Goal: Communication & Community: Share content

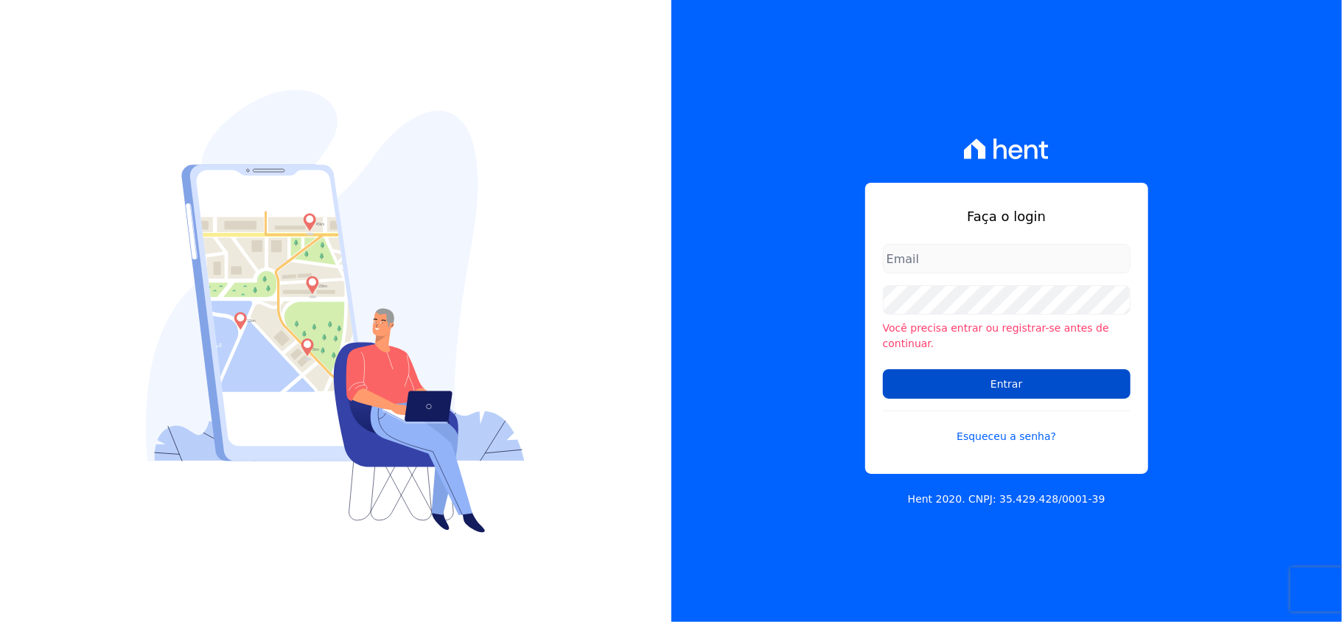
type input "[EMAIL_ADDRESS][DOMAIN_NAME]"
click at [1020, 377] on input "Entrar" at bounding box center [1007, 383] width 248 height 29
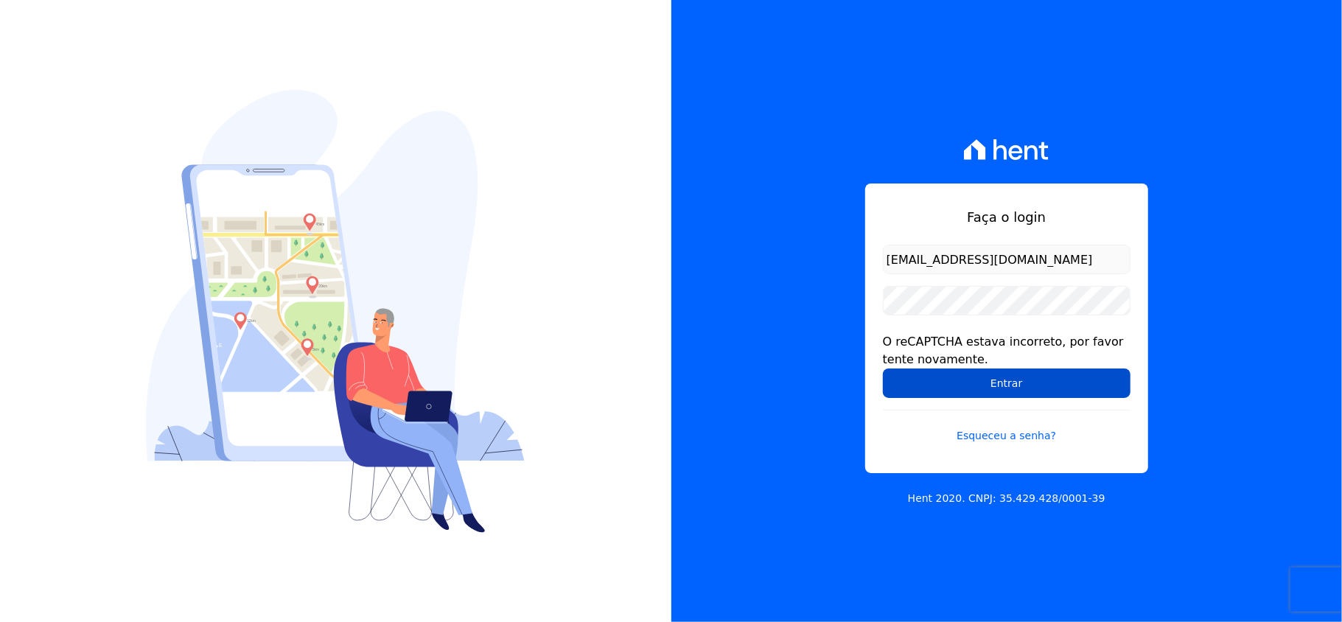
click at [1018, 385] on input "Entrar" at bounding box center [1007, 383] width 248 height 29
click at [879, 229] on div "Faça o login valeempreendimentos@gmail.com O reCAPTCHA estava incorreto, por fa…" at bounding box center [1006, 329] width 283 height 290
click at [916, 380] on input "Entrar" at bounding box center [1007, 383] width 248 height 29
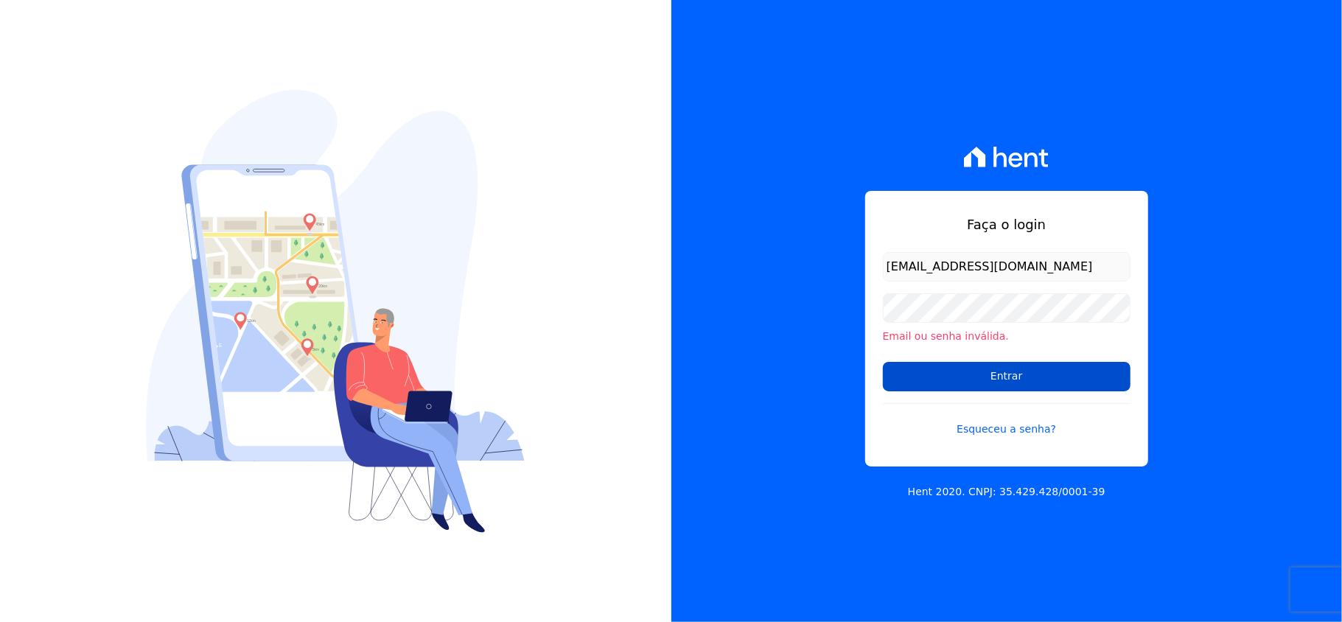
click at [944, 379] on input "Entrar" at bounding box center [1007, 376] width 248 height 29
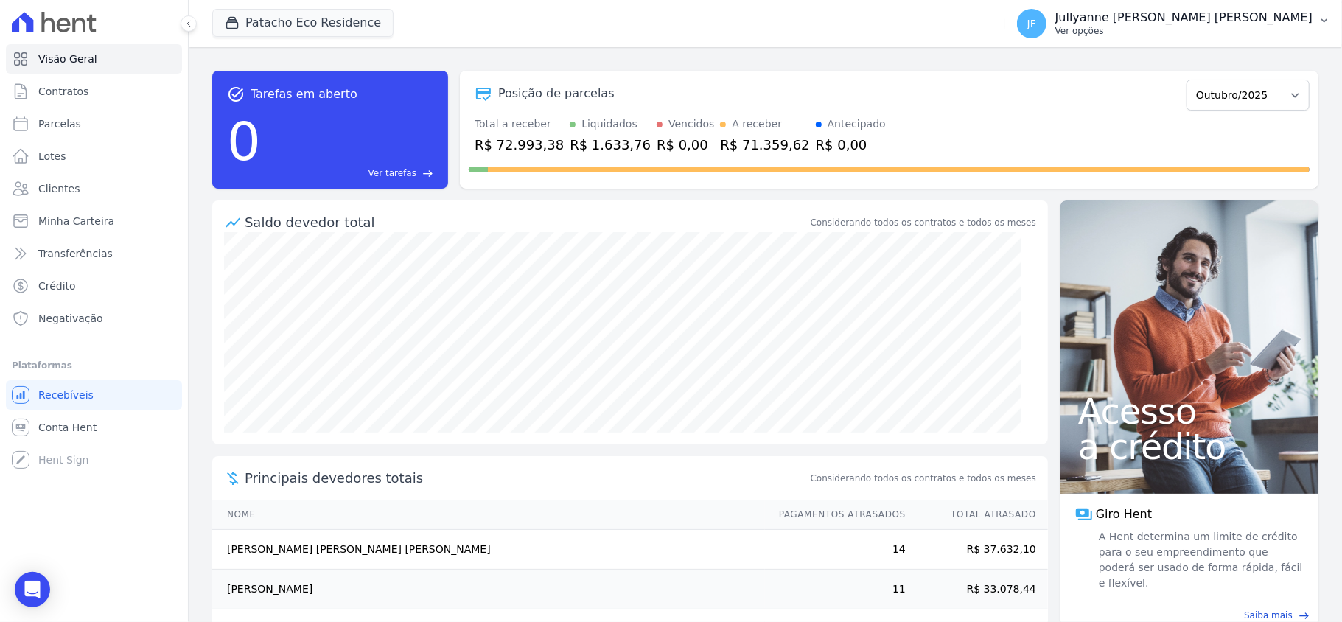
click at [1318, 18] on button "JF Jullyanne Ferreira Melo Ver opções" at bounding box center [1174, 23] width 337 height 41
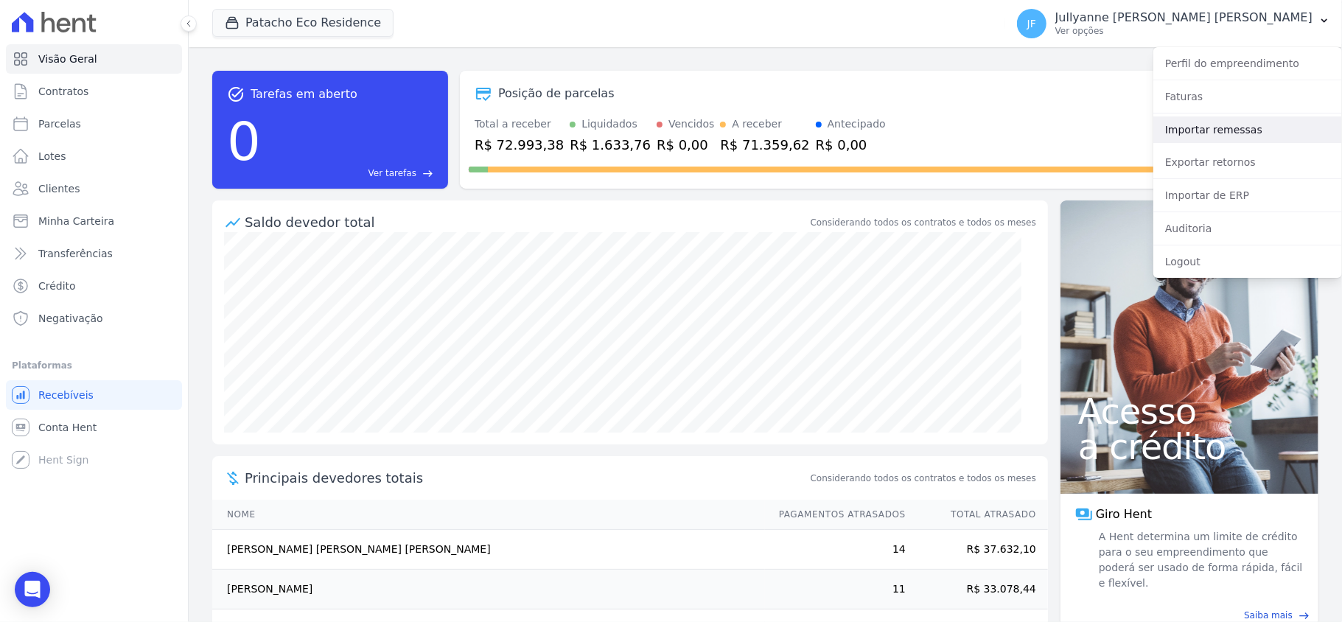
click at [1225, 130] on link "Importar remessas" at bounding box center [1248, 129] width 189 height 27
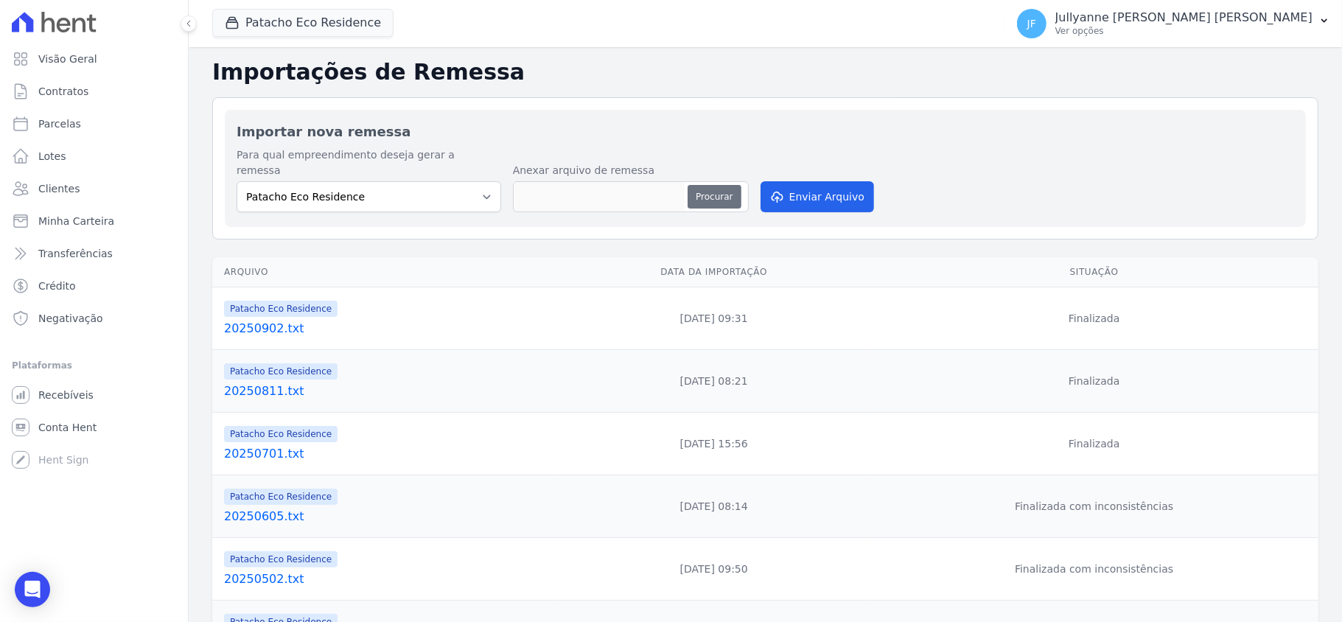
click at [720, 185] on button "Procurar" at bounding box center [714, 197] width 53 height 24
click at [706, 185] on button "Procurar" at bounding box center [714, 197] width 53 height 24
type input "20251002.txt"
click at [791, 195] on button "Enviar Arquivo" at bounding box center [818, 196] width 114 height 31
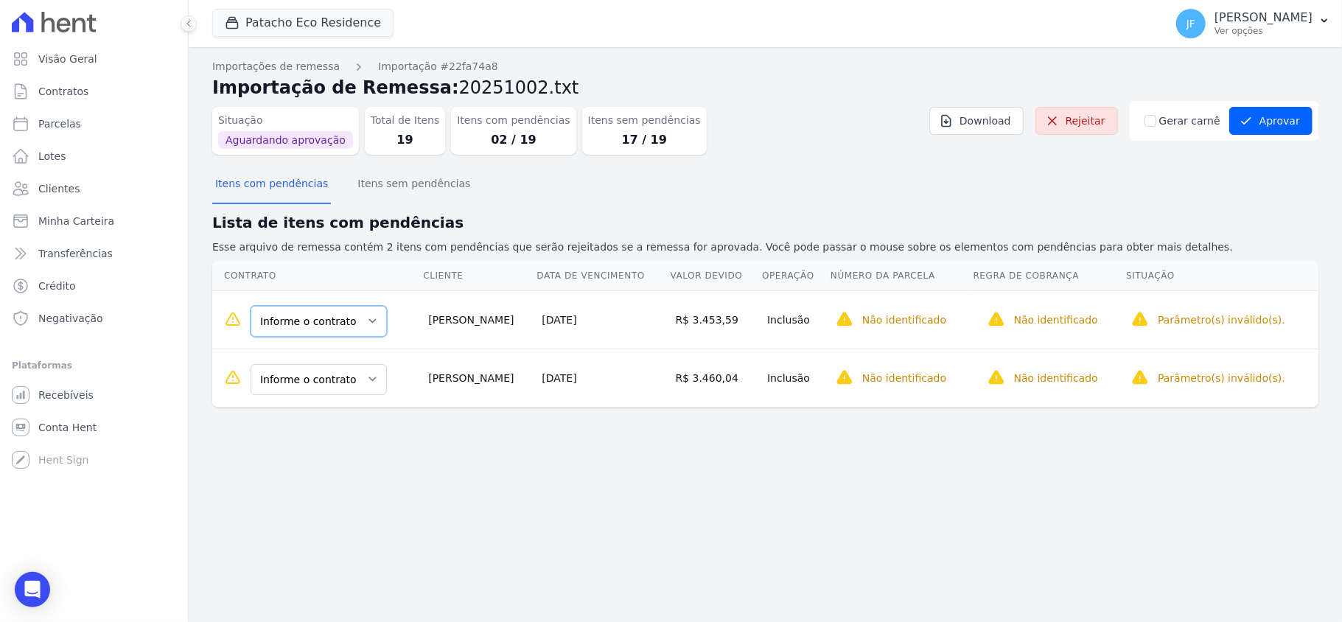
click at [270, 325] on select "Informe o contrato QUADRA D - 20 QUADRA D - 40" at bounding box center [319, 321] width 136 height 31
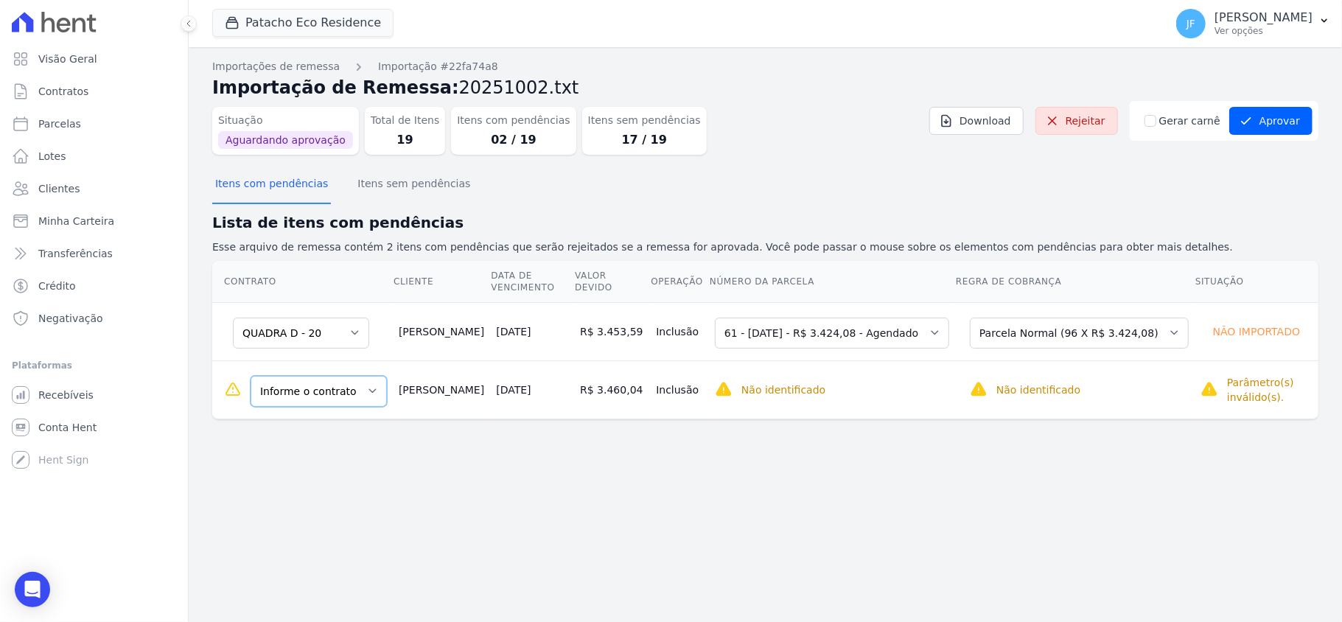
click at [305, 383] on select "Informe o contrato QUADRA D - 20 QUADRA D - 40" at bounding box center [319, 391] width 136 height 31
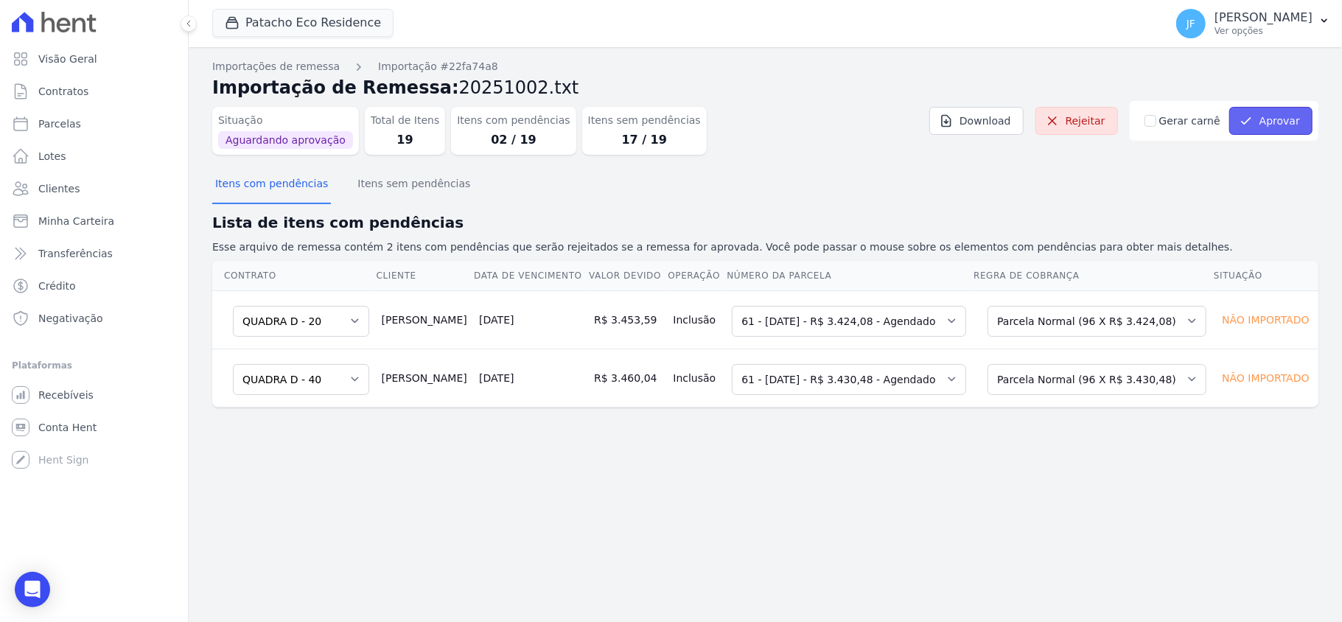
click at [1275, 127] on button "Aprovar" at bounding box center [1271, 121] width 83 height 28
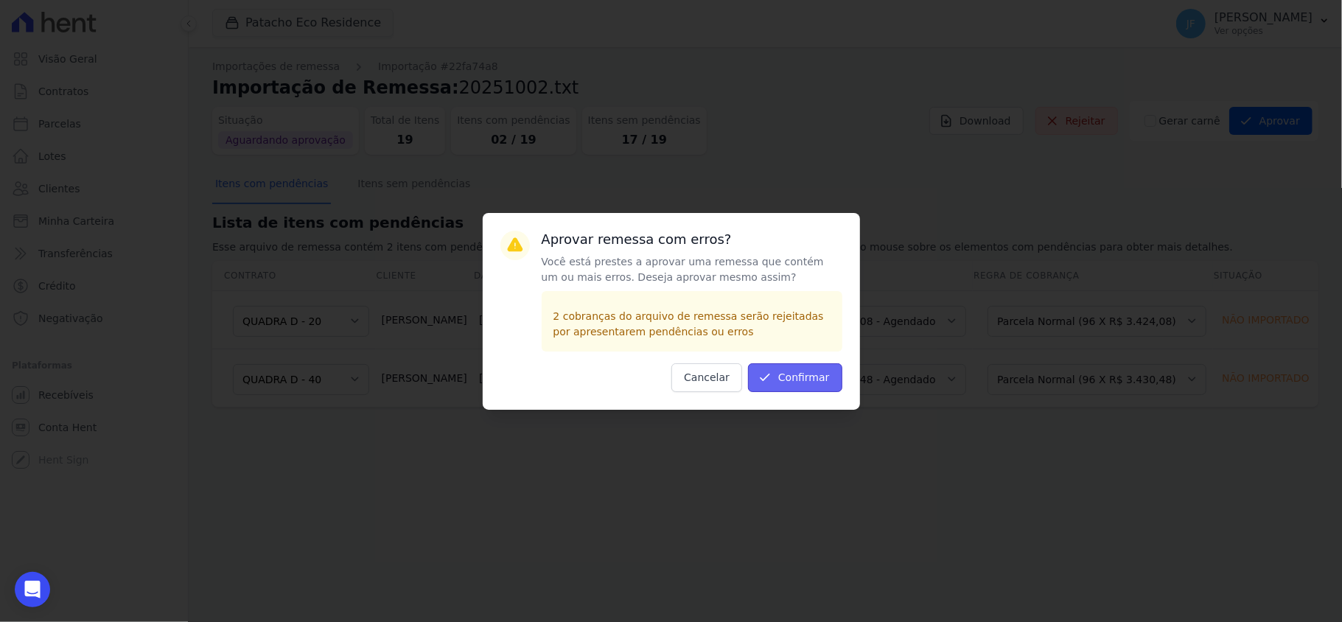
click at [802, 383] on button "Confirmar" at bounding box center [795, 377] width 94 height 29
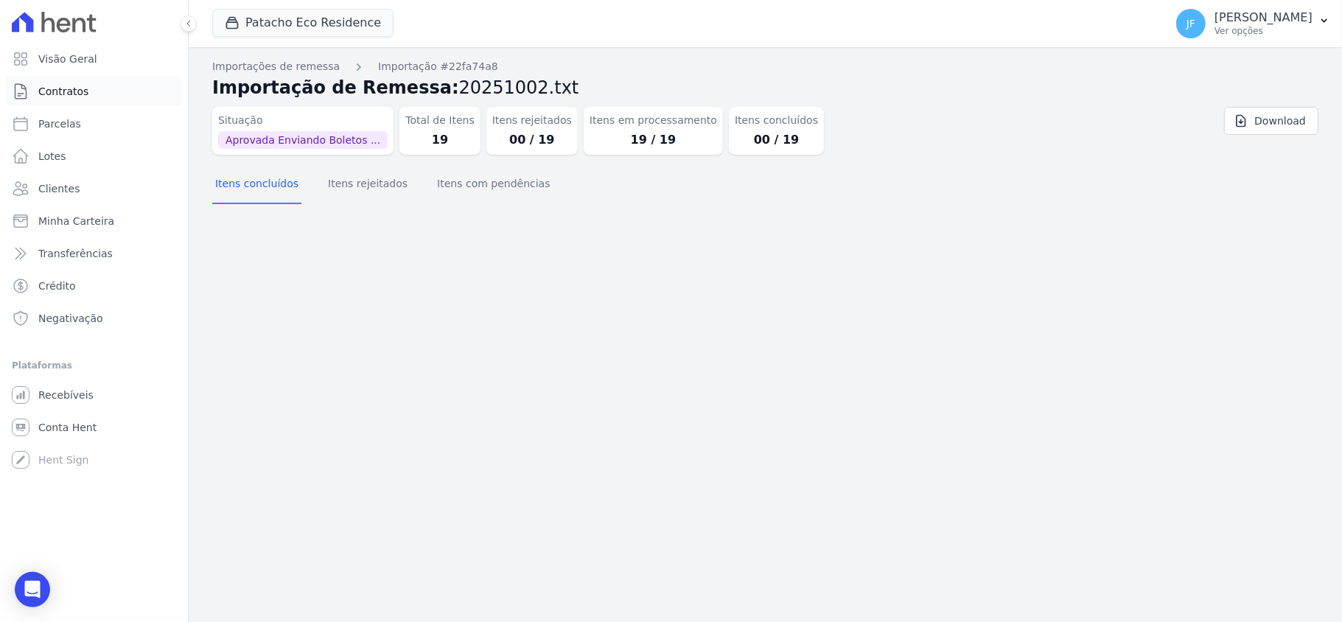
click at [92, 91] on link "Contratos" at bounding box center [94, 91] width 176 height 29
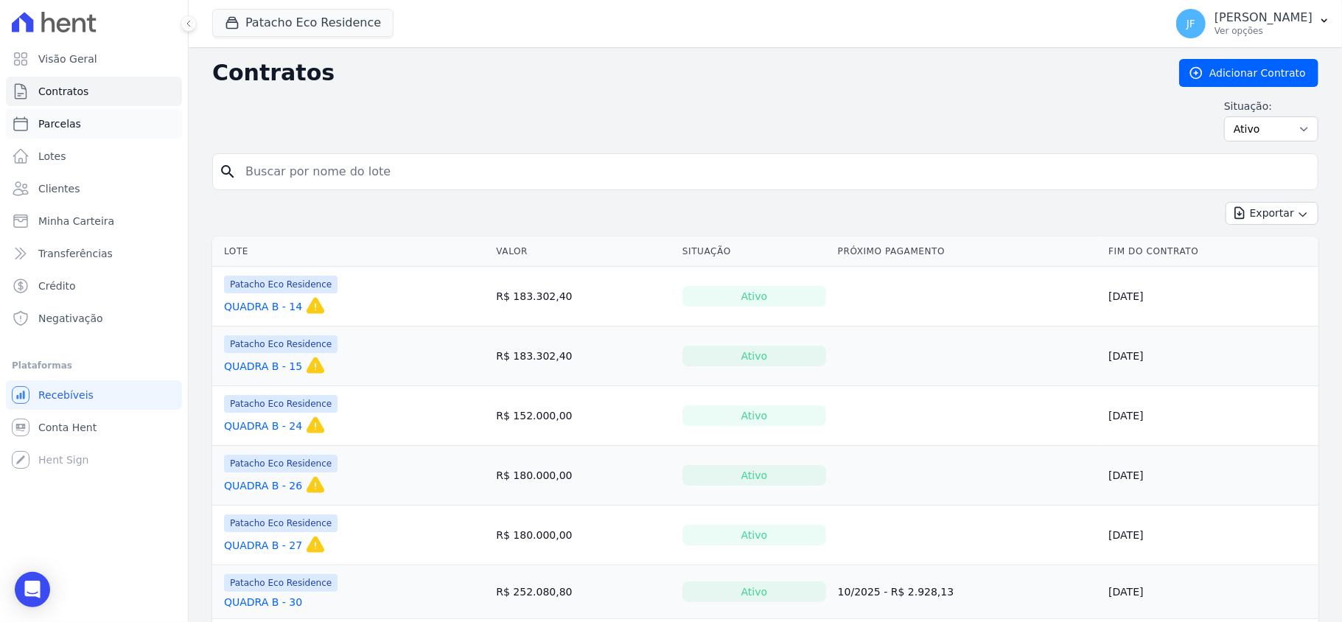
click at [80, 128] on link "Parcelas" at bounding box center [94, 123] width 176 height 29
select select
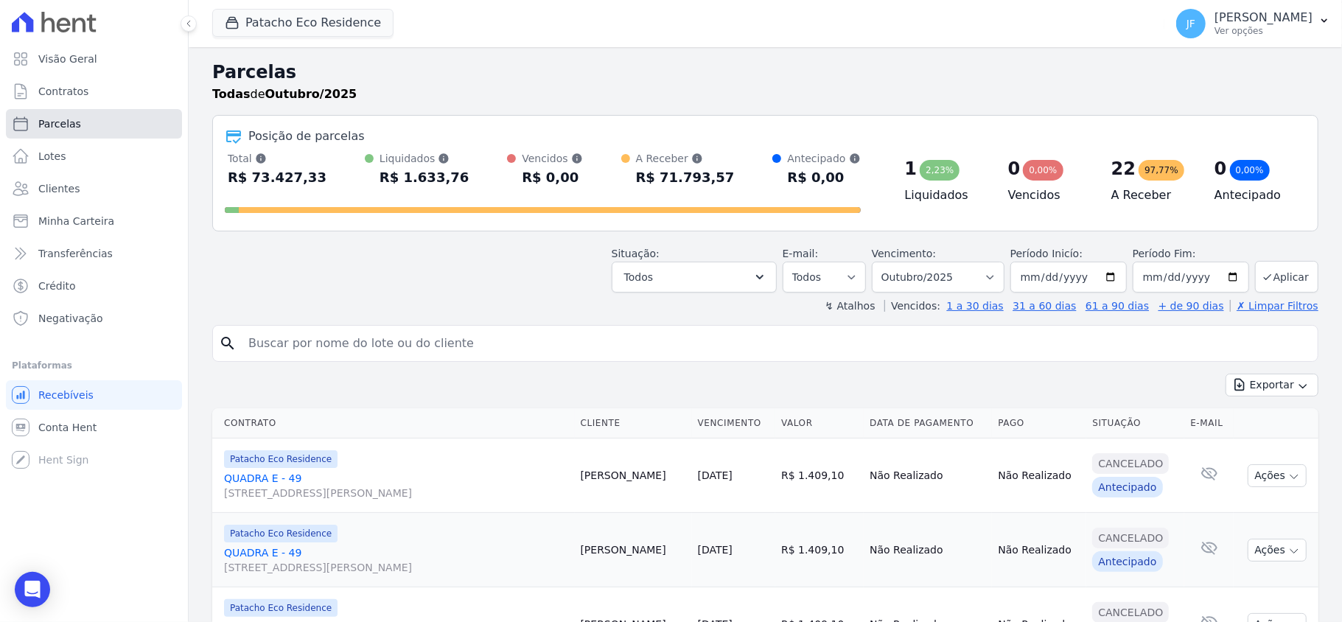
click at [65, 125] on span "Parcelas" at bounding box center [59, 123] width 43 height 15
select select
click at [963, 281] on select "Filtrar por período ──────── Todos os meses Maio/2017 Junho/2017 Julho/2017 Ago…" at bounding box center [938, 277] width 133 height 31
select select "09/2025"
click at [875, 262] on select "Filtrar por período ──────── Todos os meses Maio/2017 Junho/2017 Julho/2017 Ago…" at bounding box center [938, 277] width 133 height 31
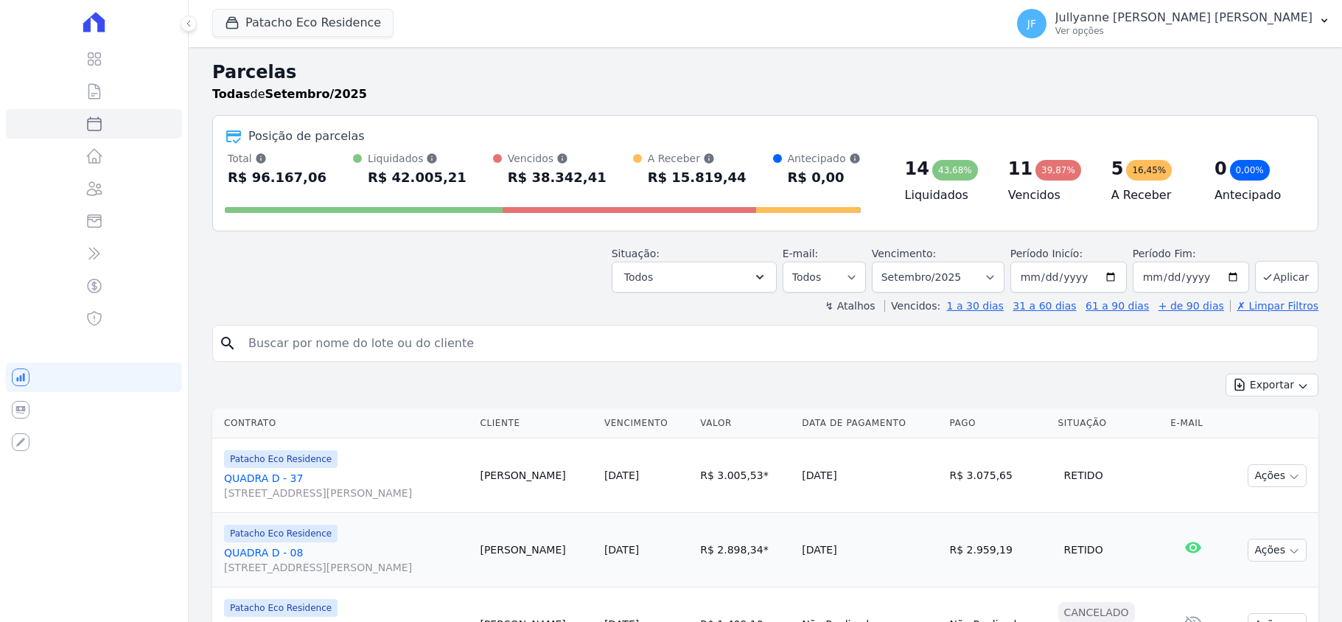
select select
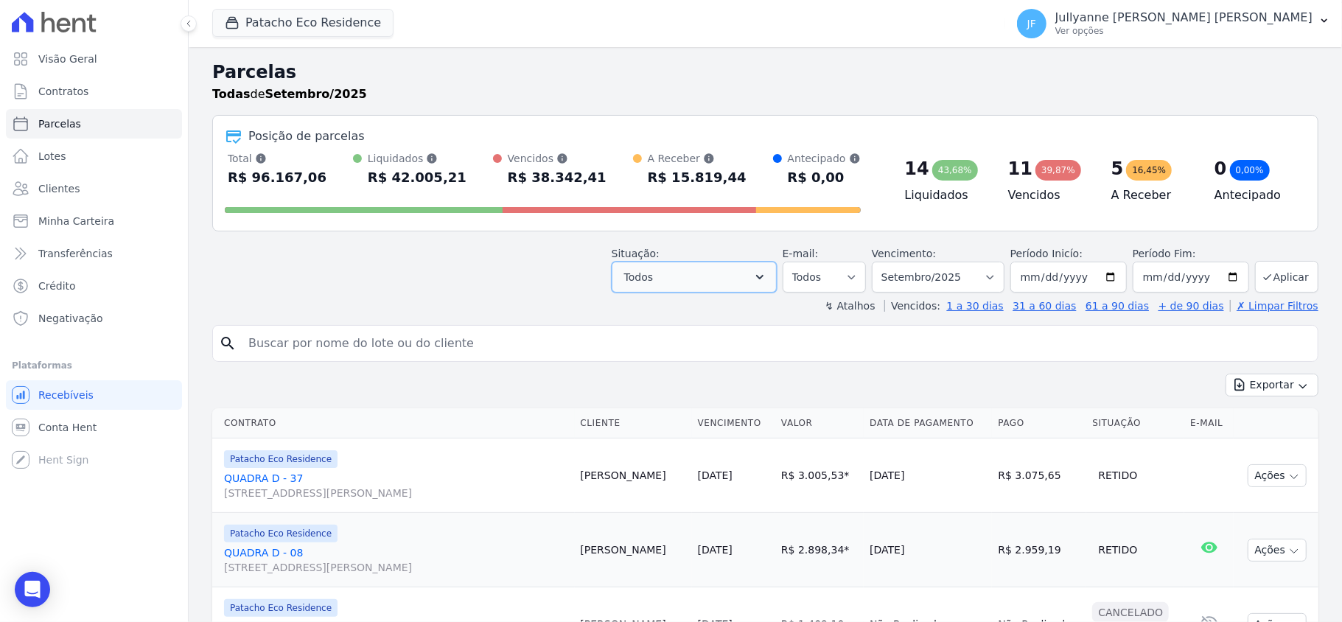
click at [755, 280] on button "Todos" at bounding box center [694, 277] width 165 height 31
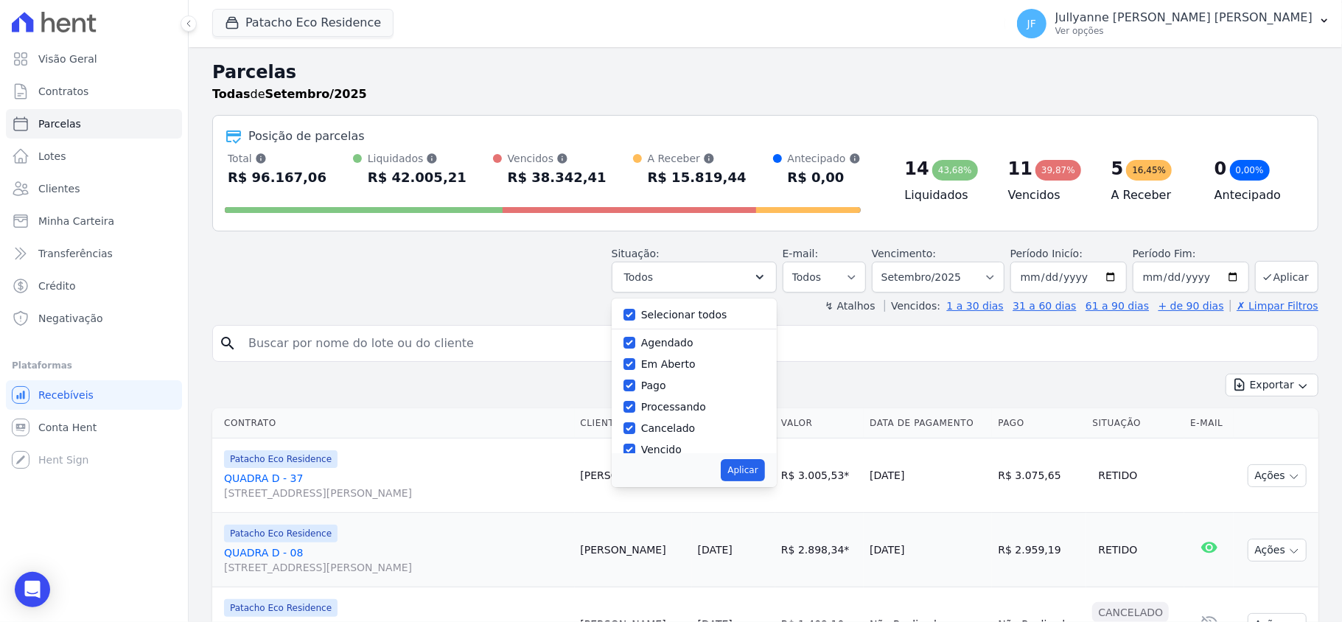
click at [706, 310] on label "Selecionar todos" at bounding box center [684, 315] width 86 height 12
click at [635, 310] on input "Selecionar todos" at bounding box center [630, 315] width 12 height 12
checkbox input "false"
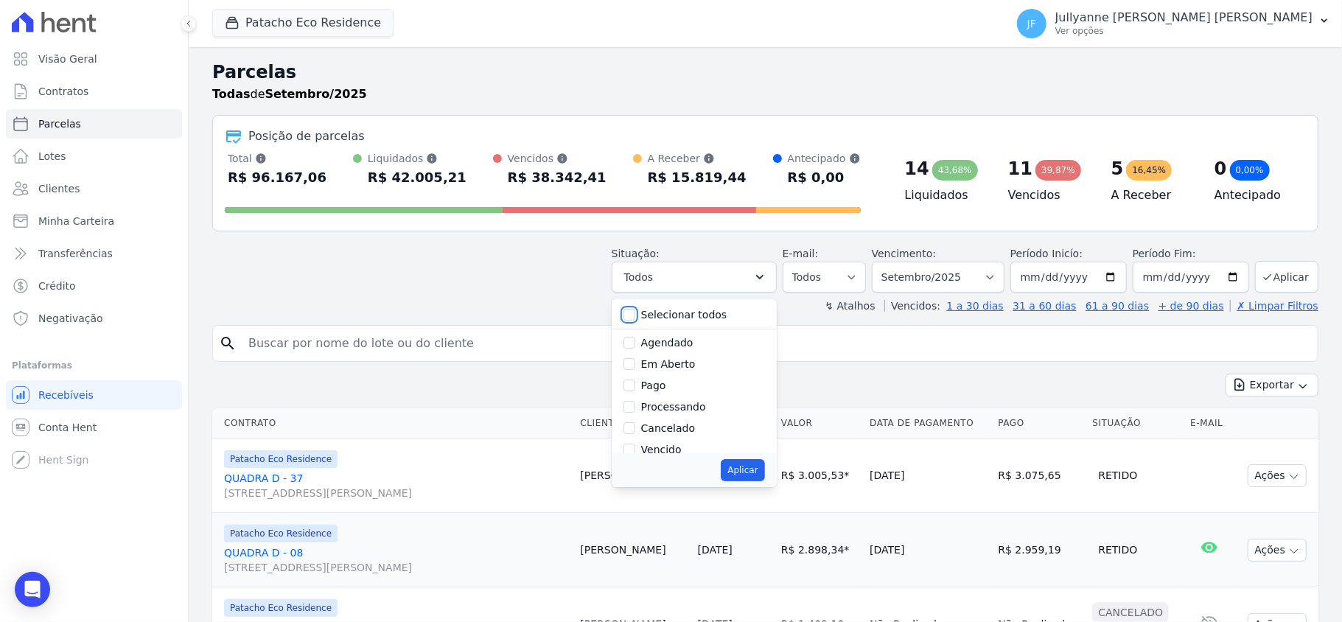
checkbox input "false"
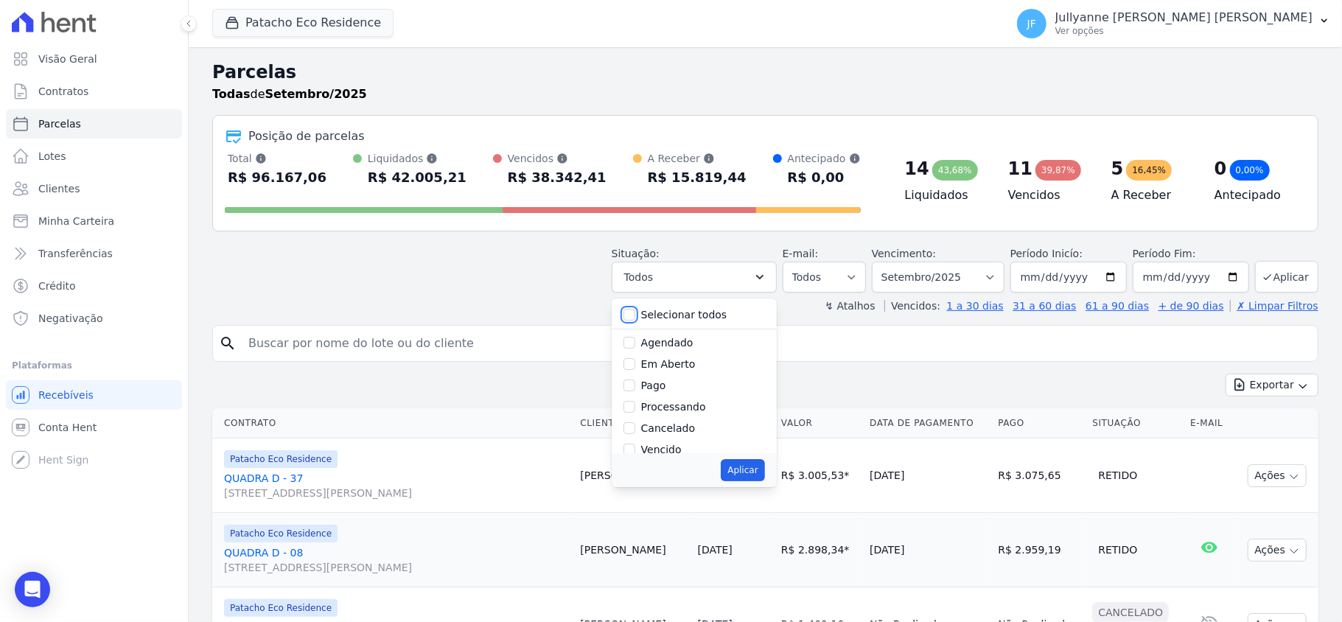
checkbox input "false"
click at [672, 442] on div "Vencido" at bounding box center [695, 449] width 142 height 21
click at [655, 439] on div "Cancelado" at bounding box center [695, 428] width 142 height 21
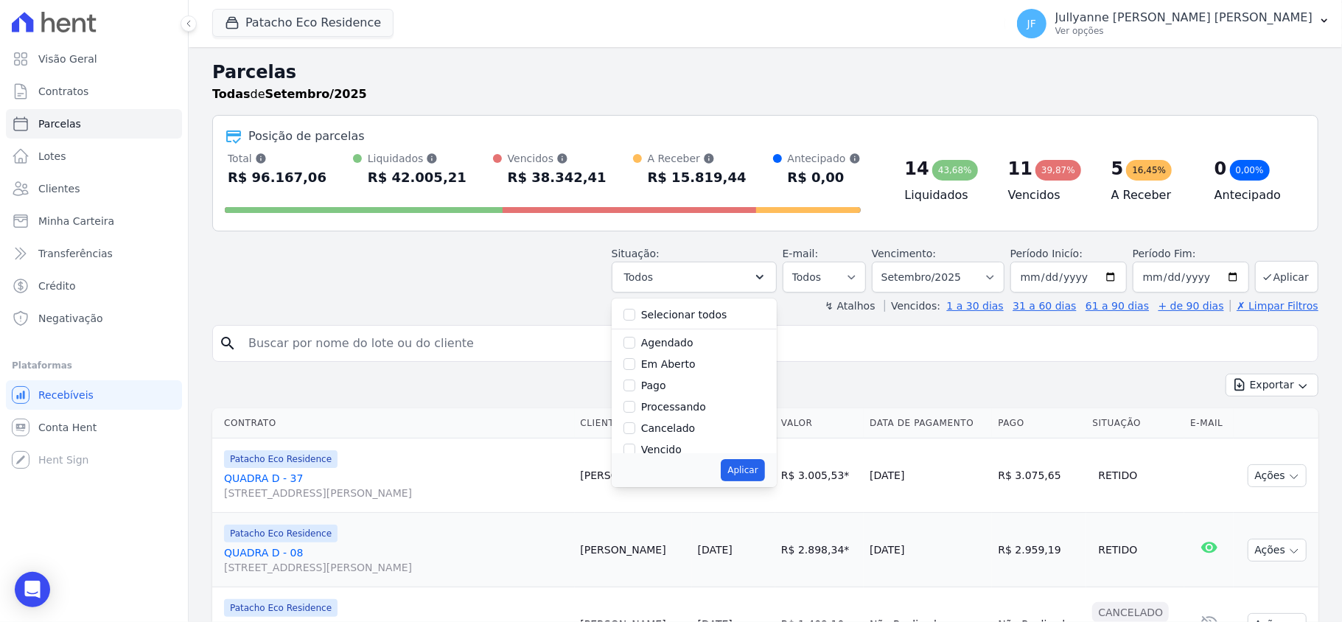
click at [658, 450] on label "Vencido" at bounding box center [661, 450] width 41 height 12
click at [635, 450] on input "Vencido" at bounding box center [630, 450] width 12 height 12
checkbox input "true"
click at [744, 473] on button "Aplicar" at bounding box center [742, 470] width 43 height 22
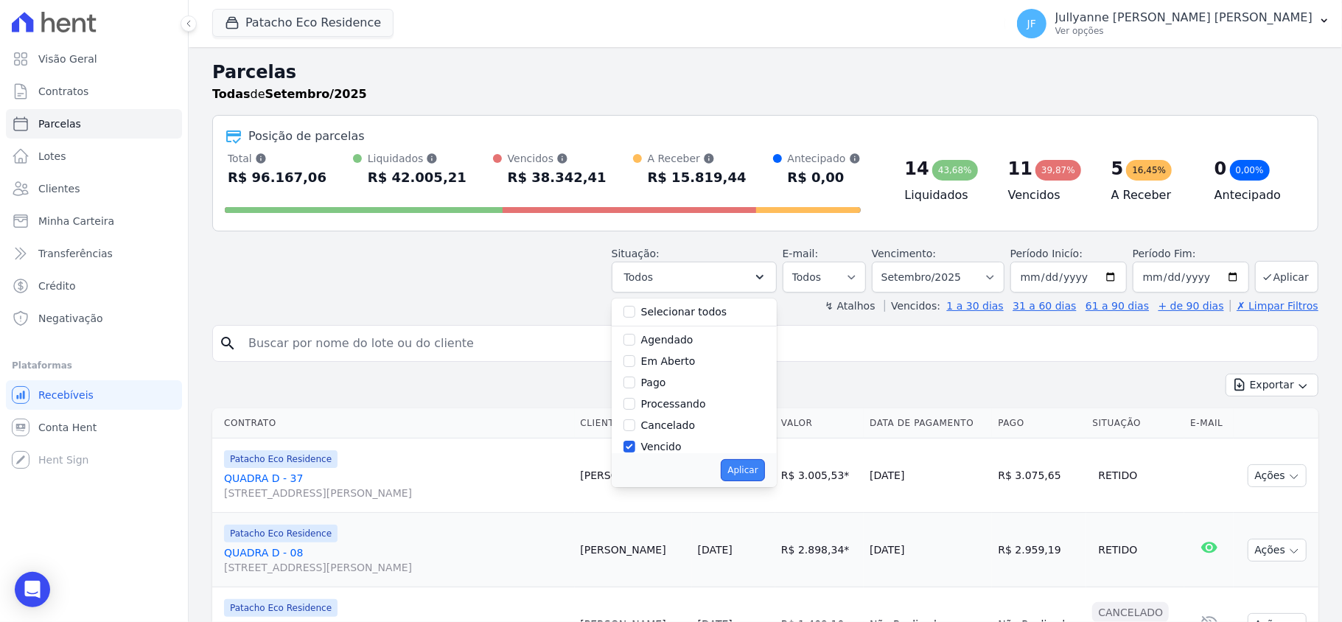
select select "overdue"
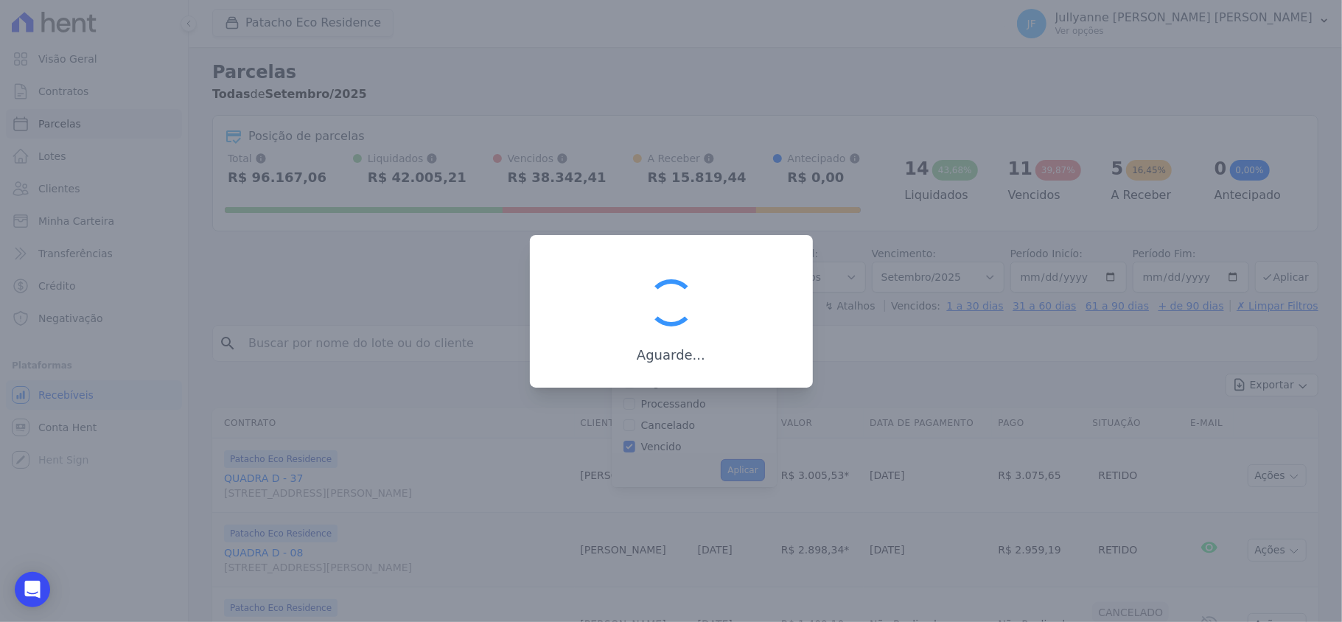
scroll to position [27, 0]
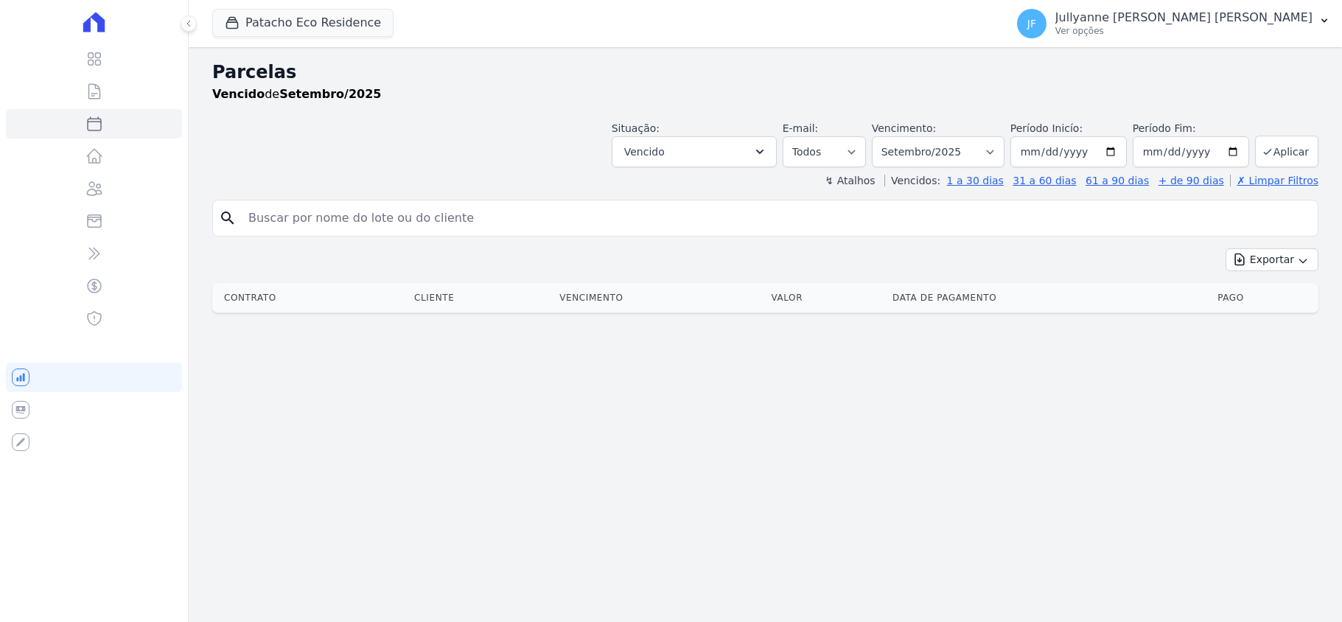
select select
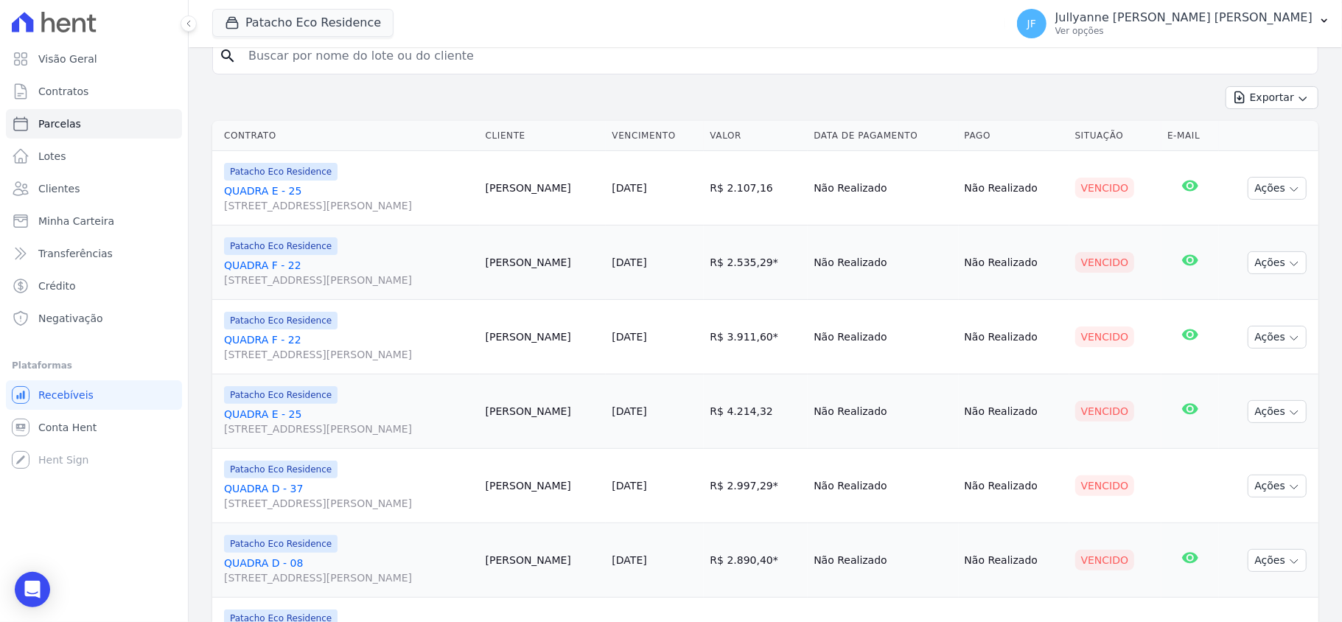
scroll to position [196, 0]
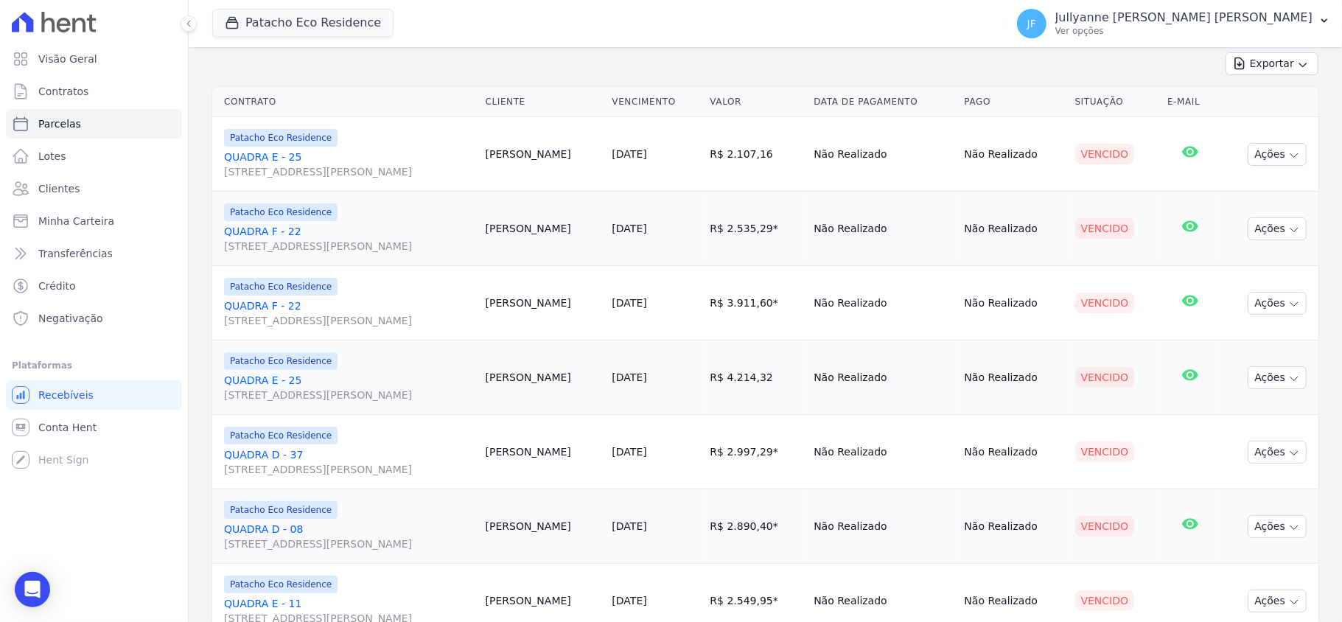
click at [281, 453] on link "QUADRA D - 37 [STREET_ADDRESS][PERSON_NAME]" at bounding box center [349, 461] width 250 height 29
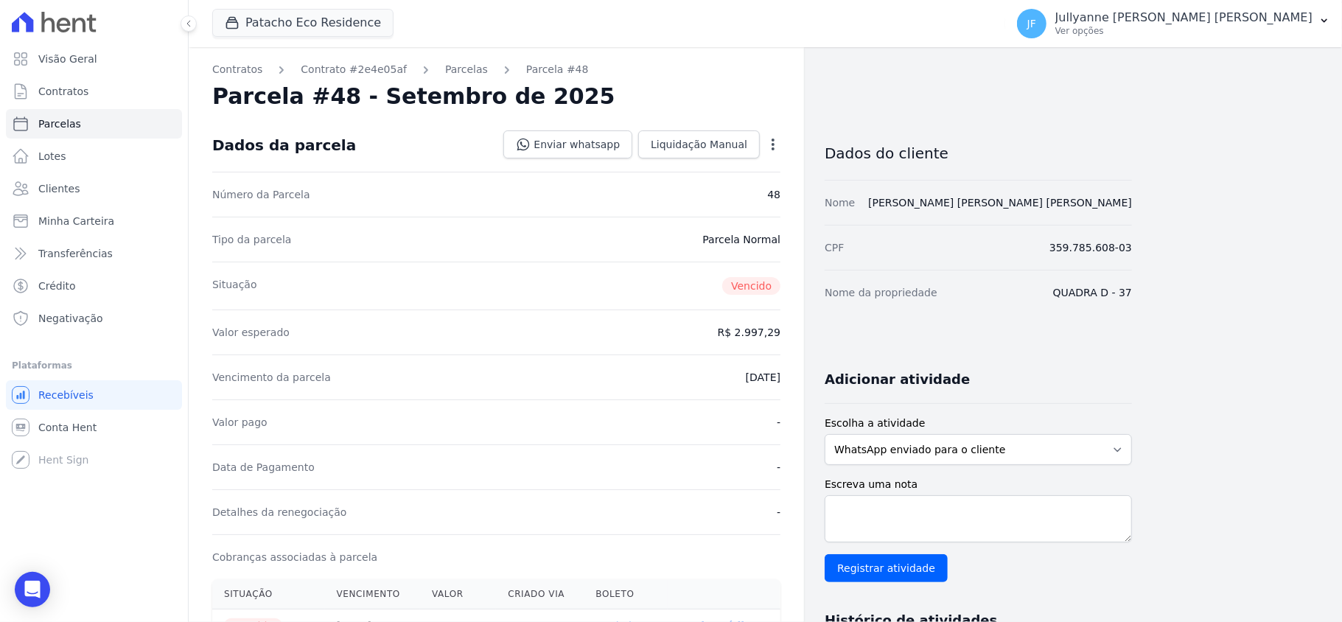
select select
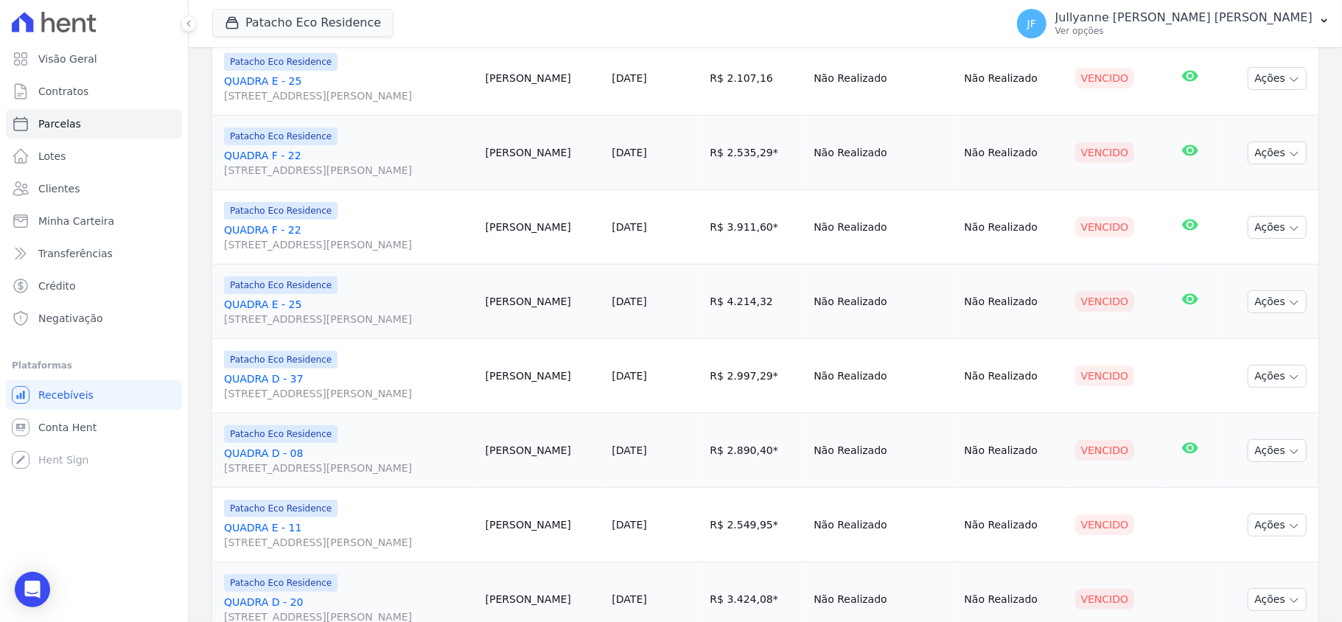
scroll to position [295, 0]
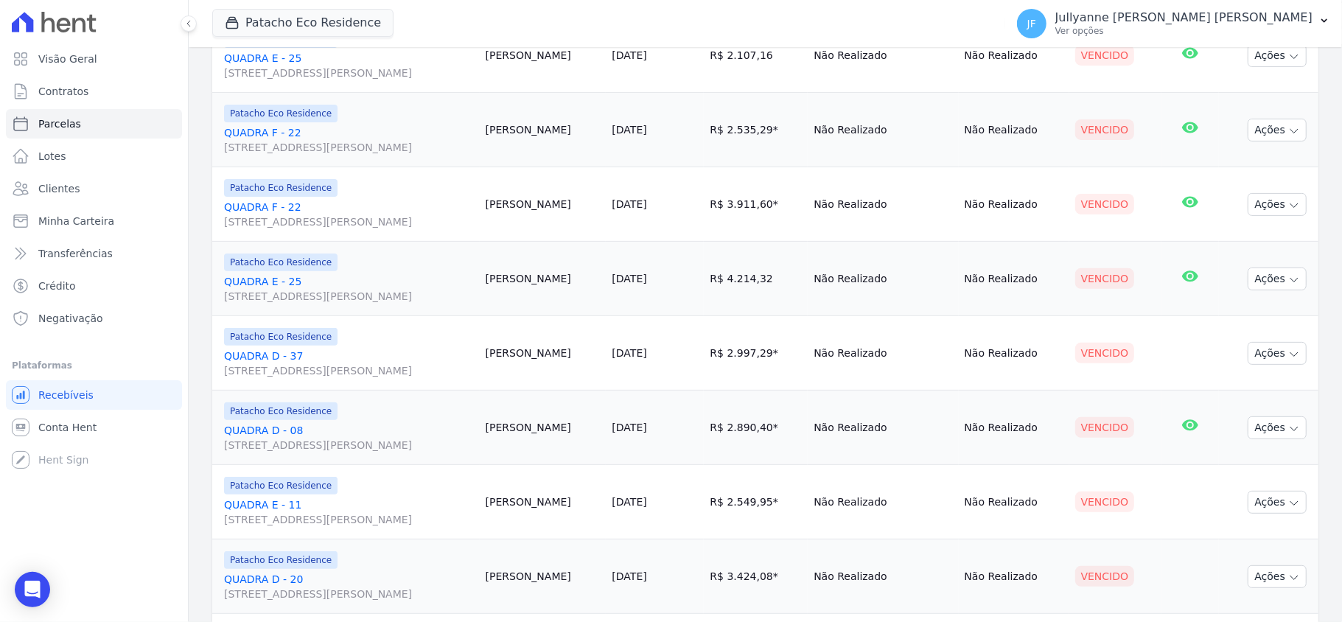
click at [251, 432] on link "QUADRA D - 08 Avenida Comendador Gustavo Paiva, 2789, Norcon Empresarial SL 809…" at bounding box center [349, 437] width 250 height 29
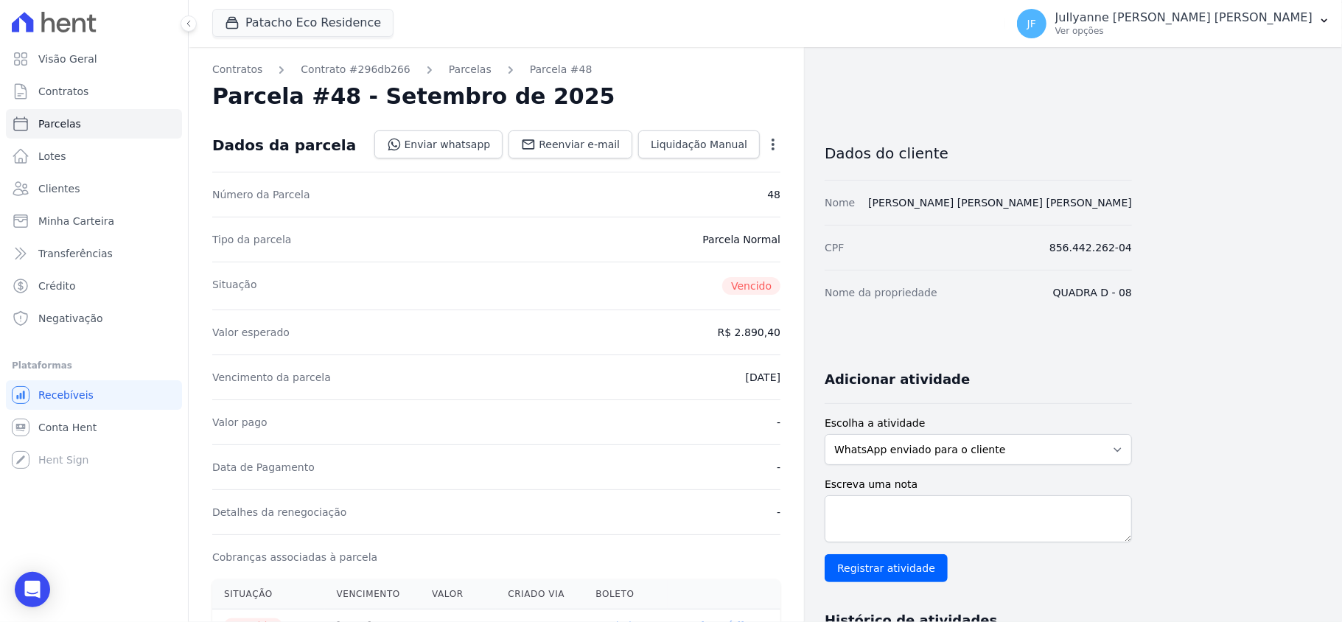
select select
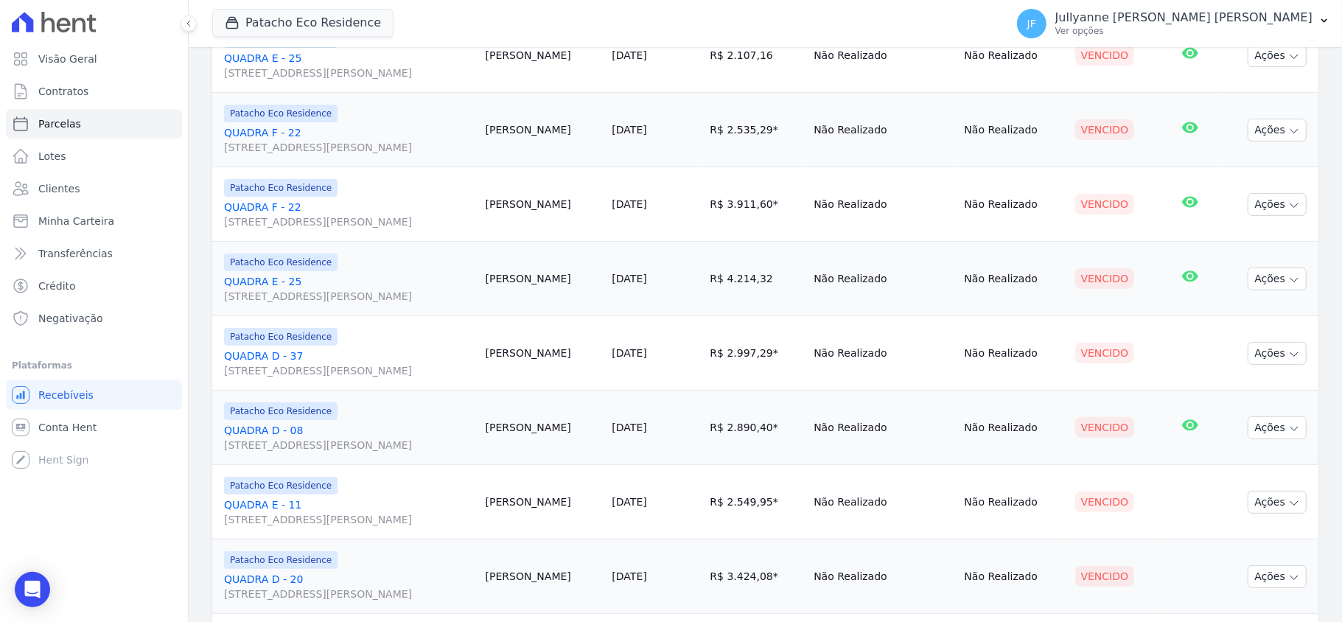
scroll to position [393, 0]
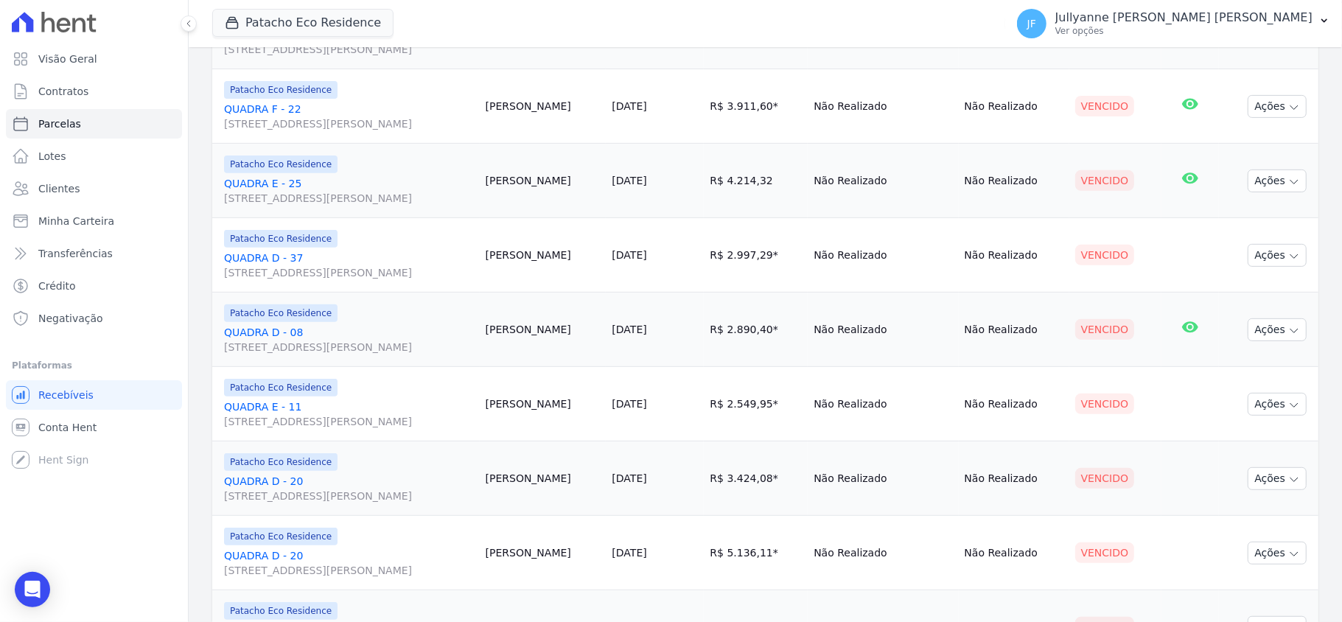
click at [269, 408] on link "QUADRA E - 11 Avenida Comendador Gustavo Paiva, 2789, Norcon Empresarial SL 809…" at bounding box center [349, 414] width 250 height 29
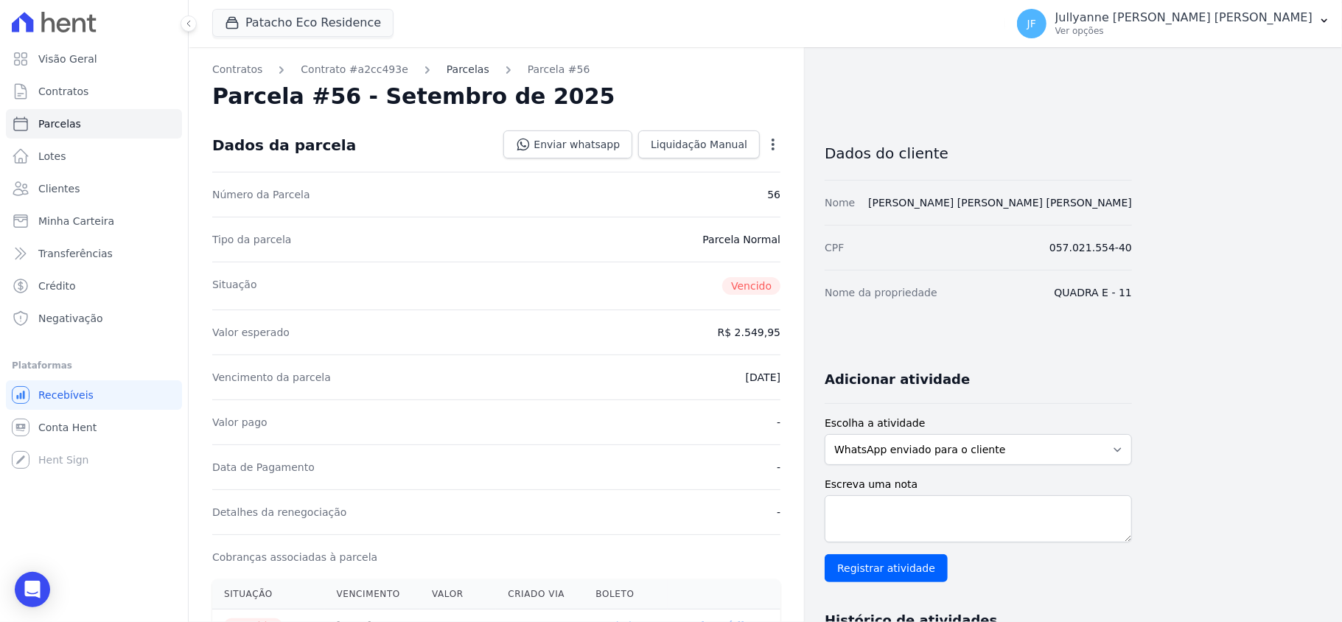
click at [447, 75] on link "Parcelas" at bounding box center [468, 69] width 43 height 15
select select
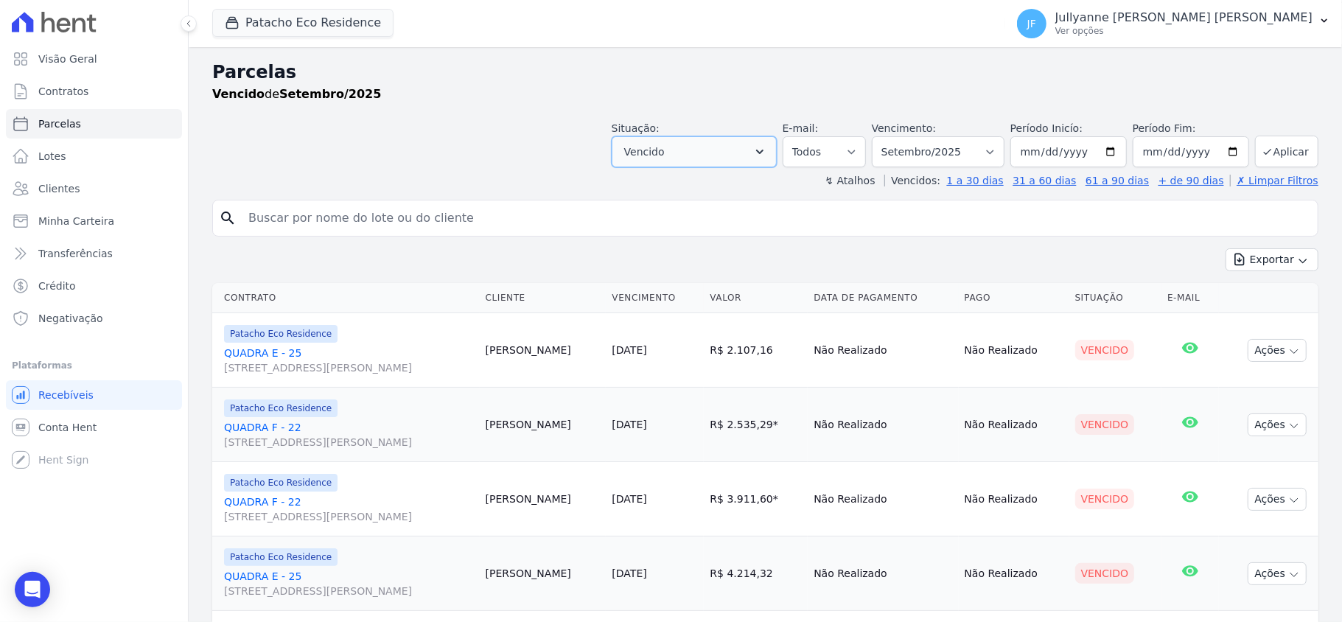
drag, startPoint x: 764, startPoint y: 154, endPoint x: 756, endPoint y: 154, distance: 8.8
click at [764, 154] on icon "button" at bounding box center [760, 151] width 15 height 15
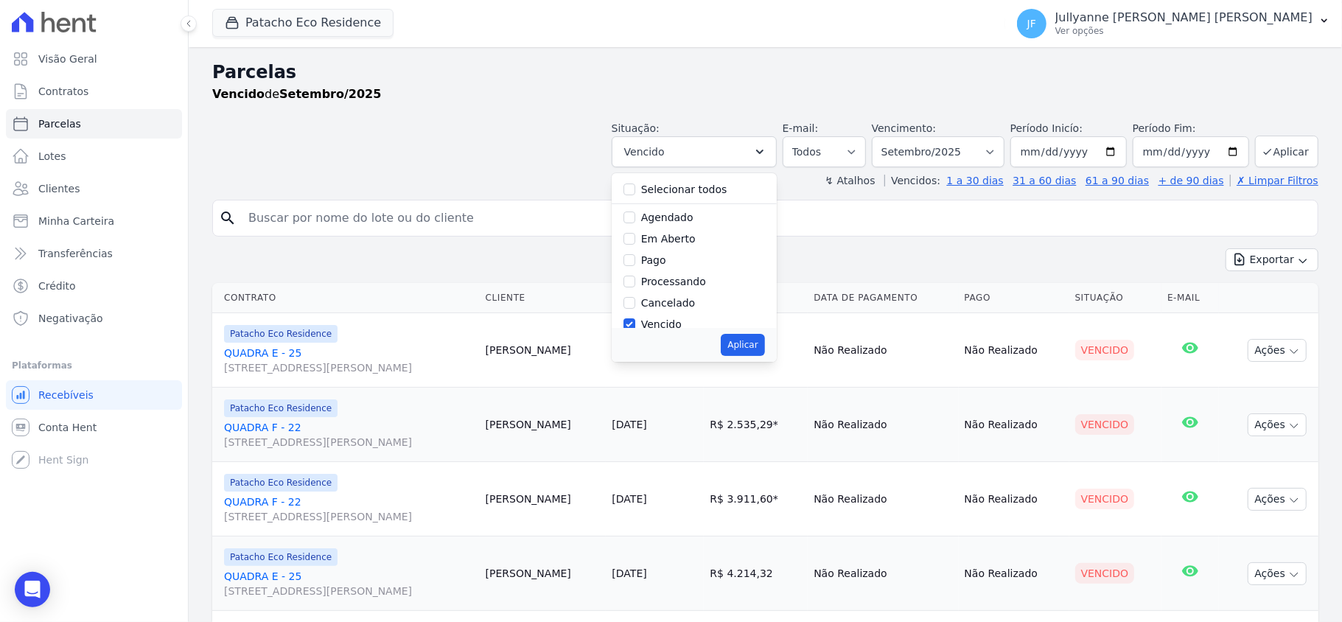
click at [697, 190] on label "Selecionar todos" at bounding box center [684, 190] width 86 height 12
click at [635, 190] on input "Selecionar todos" at bounding box center [630, 190] width 12 height 12
checkbox input "true"
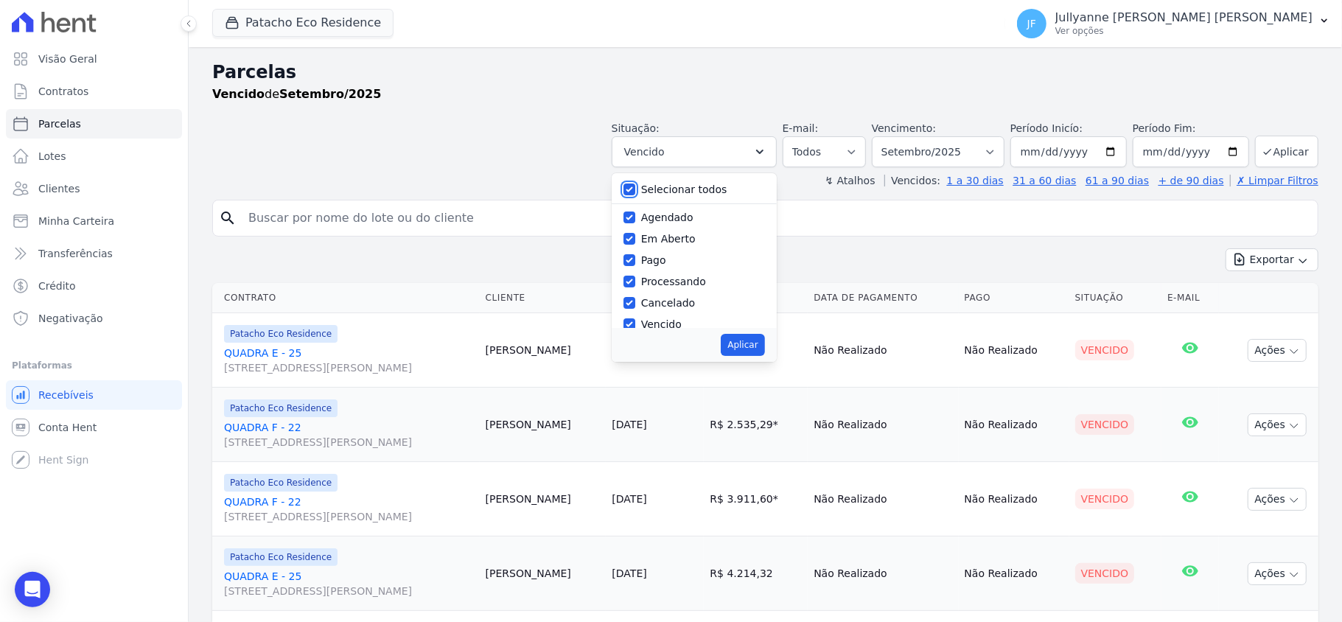
checkbox input "true"
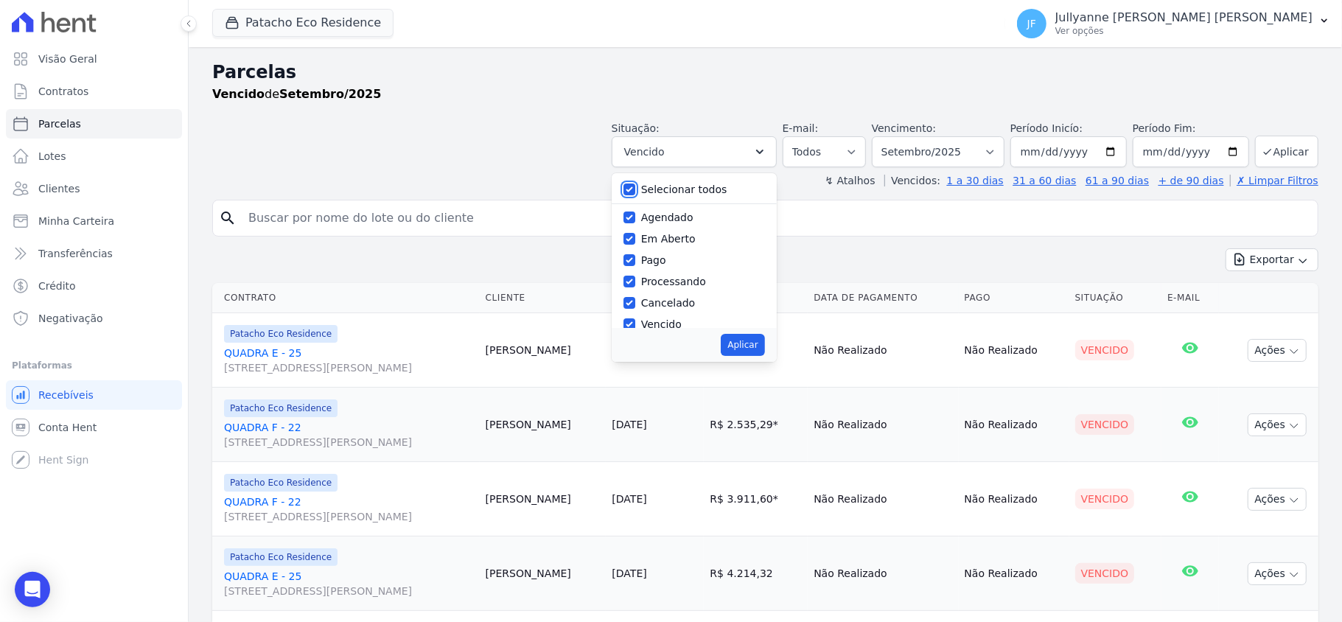
checkbox input "true"
click at [919, 150] on select "Filtrar por período ──────── Todos os meses Maio/2017 Junho/2017 Julho/2017 Ago…" at bounding box center [938, 151] width 133 height 31
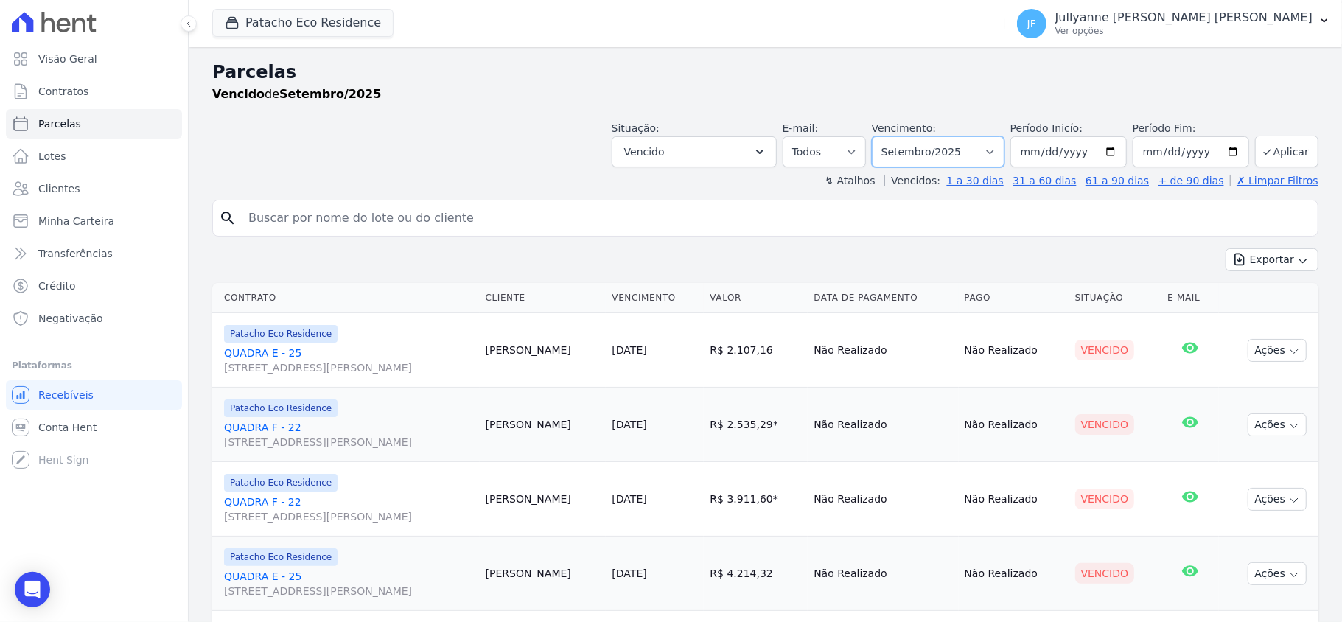
select select "10/2025"
click at [875, 136] on select "Filtrar por período ──────── Todos os meses Maio/2017 Junho/2017 Julho/2017 Ago…" at bounding box center [938, 151] width 133 height 31
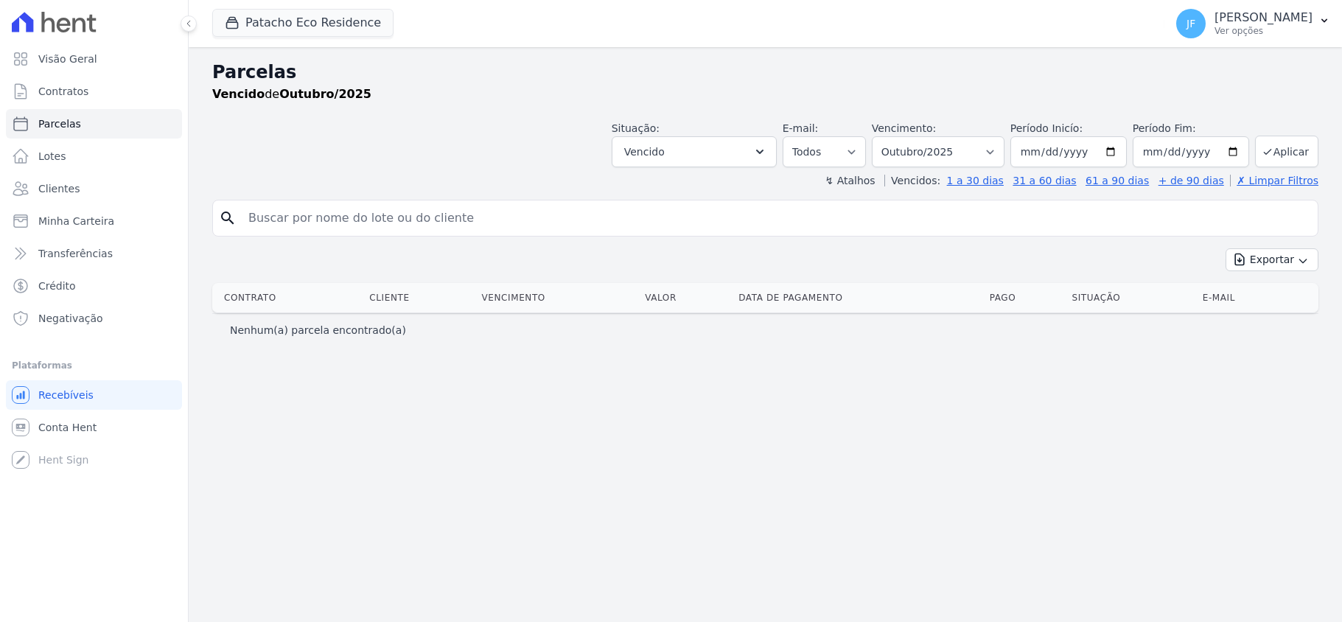
select select
click at [729, 154] on button "Vencido" at bounding box center [694, 151] width 165 height 31
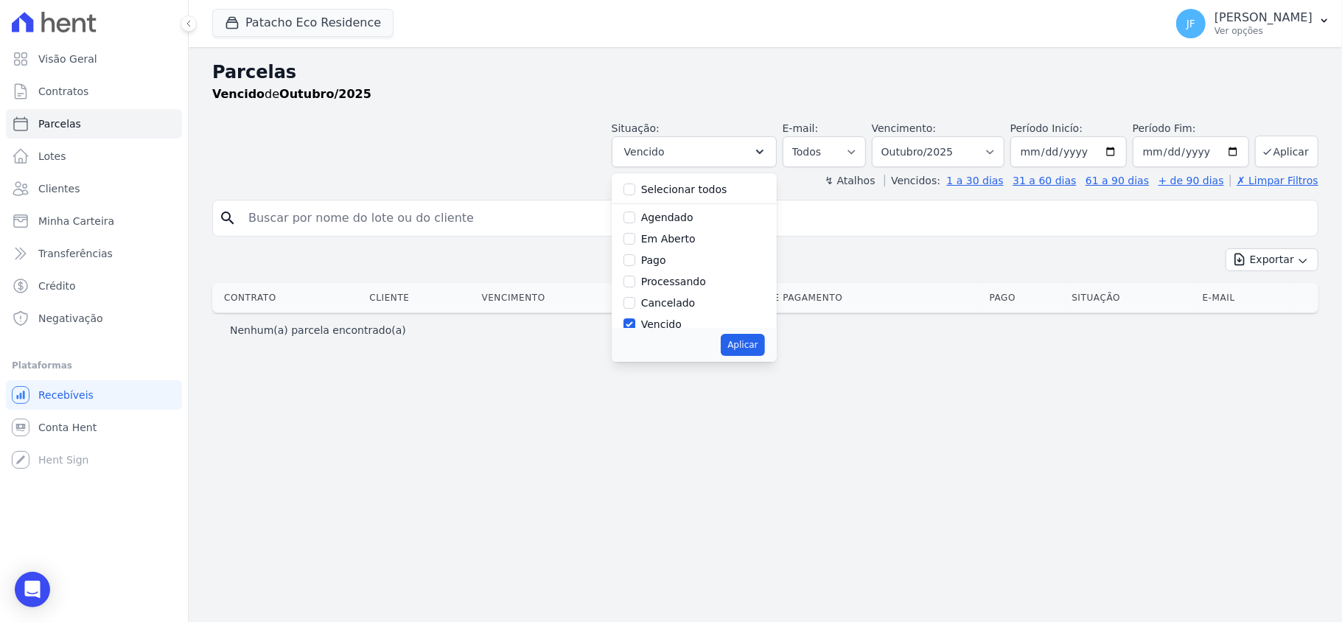
click at [708, 190] on label "Selecionar todos" at bounding box center [684, 190] width 86 height 12
click at [635, 190] on input "Selecionar todos" at bounding box center [630, 190] width 12 height 12
checkbox input "true"
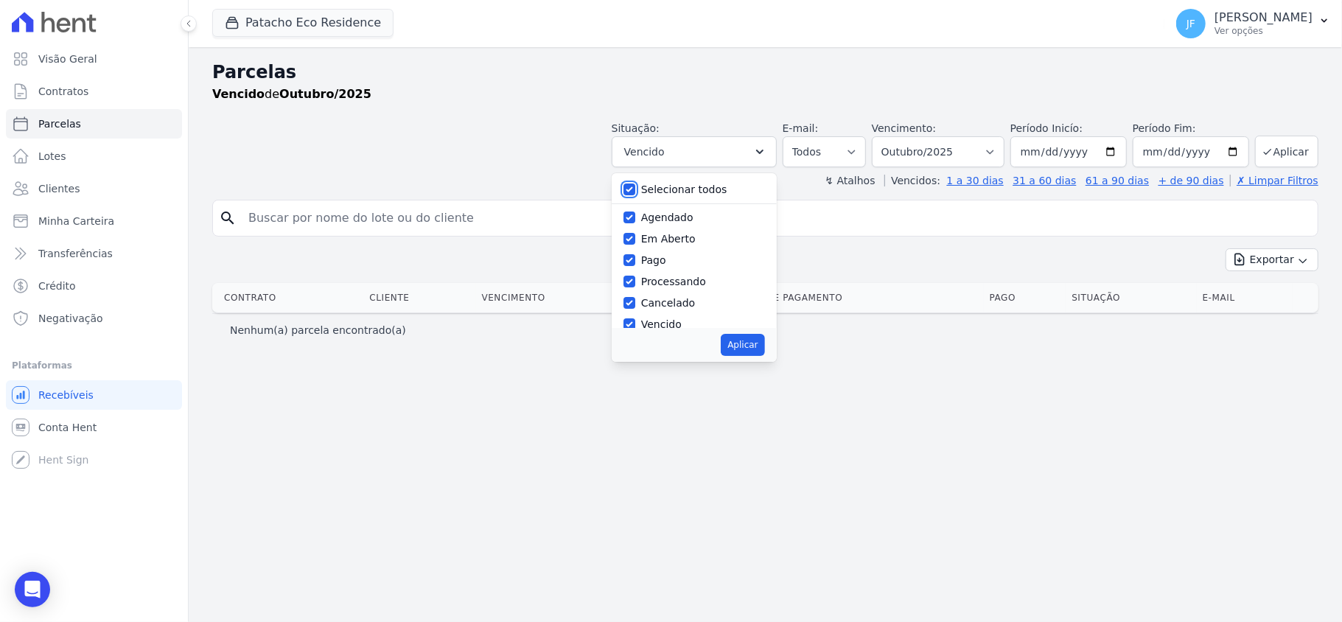
checkbox input "true"
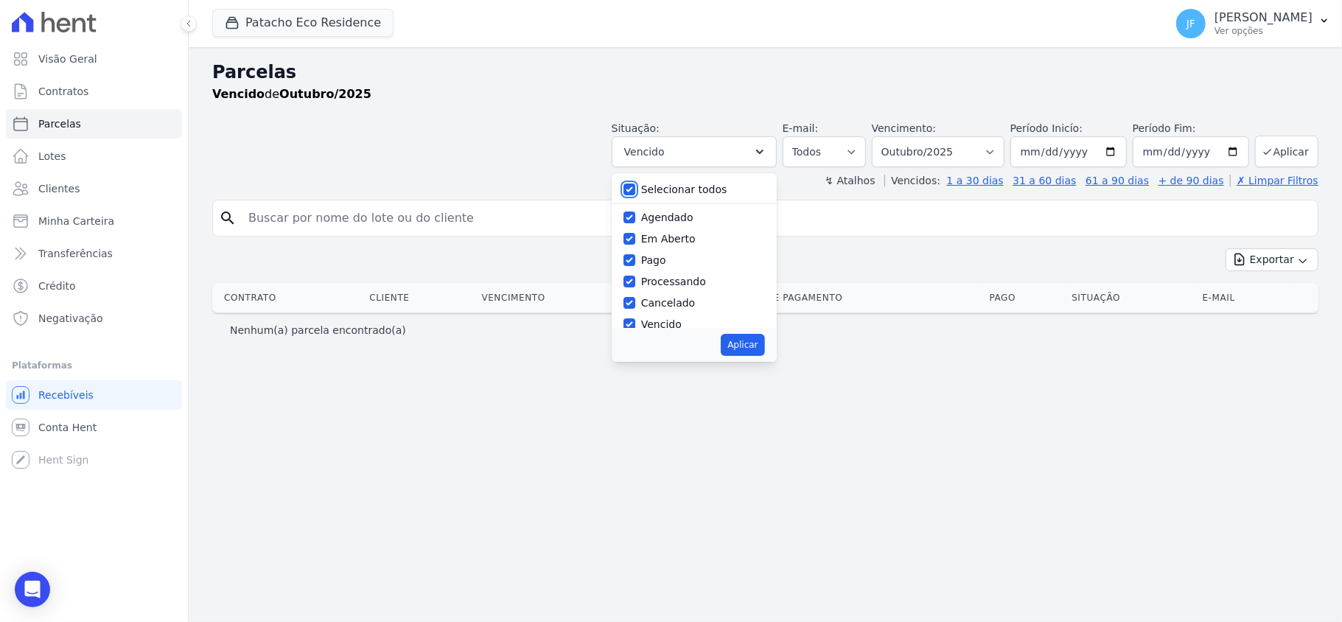
checkbox input "true"
click at [756, 341] on button "Aplicar" at bounding box center [742, 345] width 43 height 22
select select "scheduled"
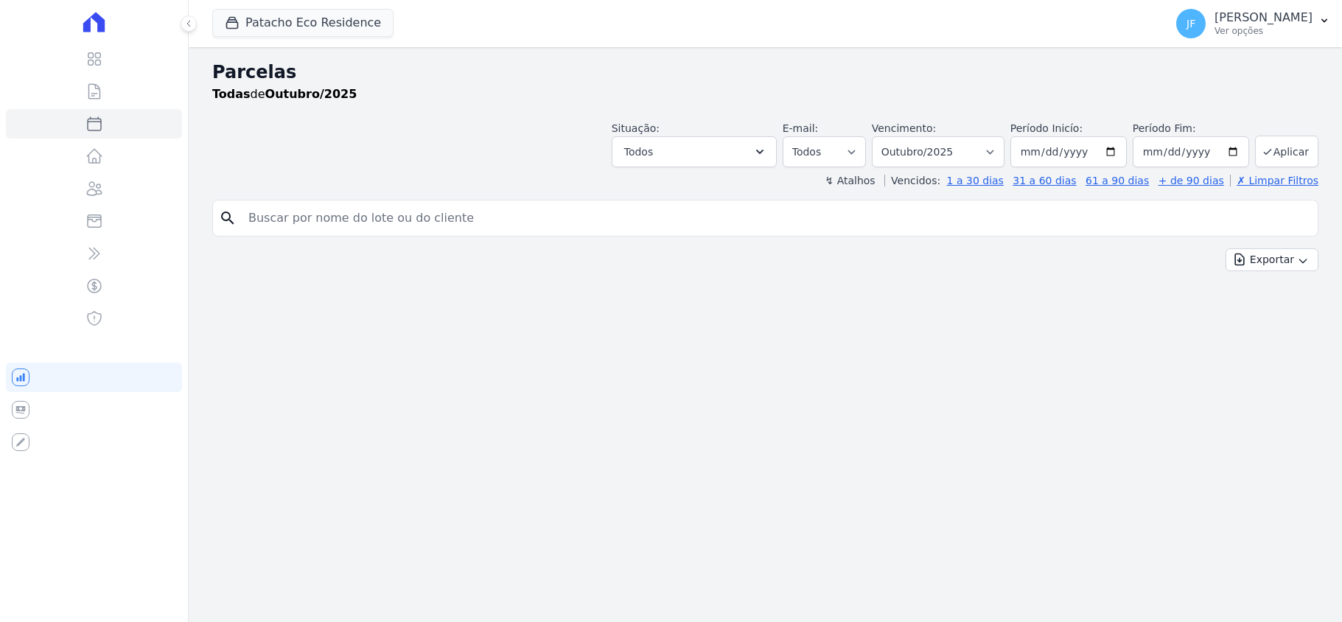
select select
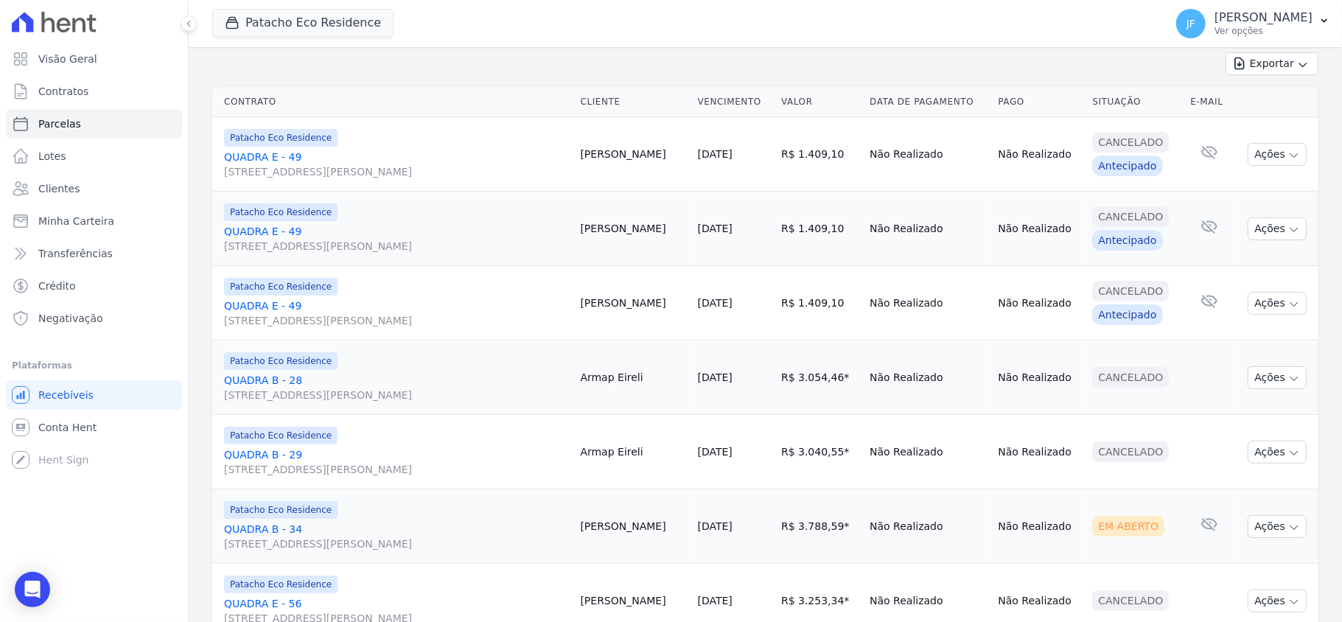
scroll to position [295, 0]
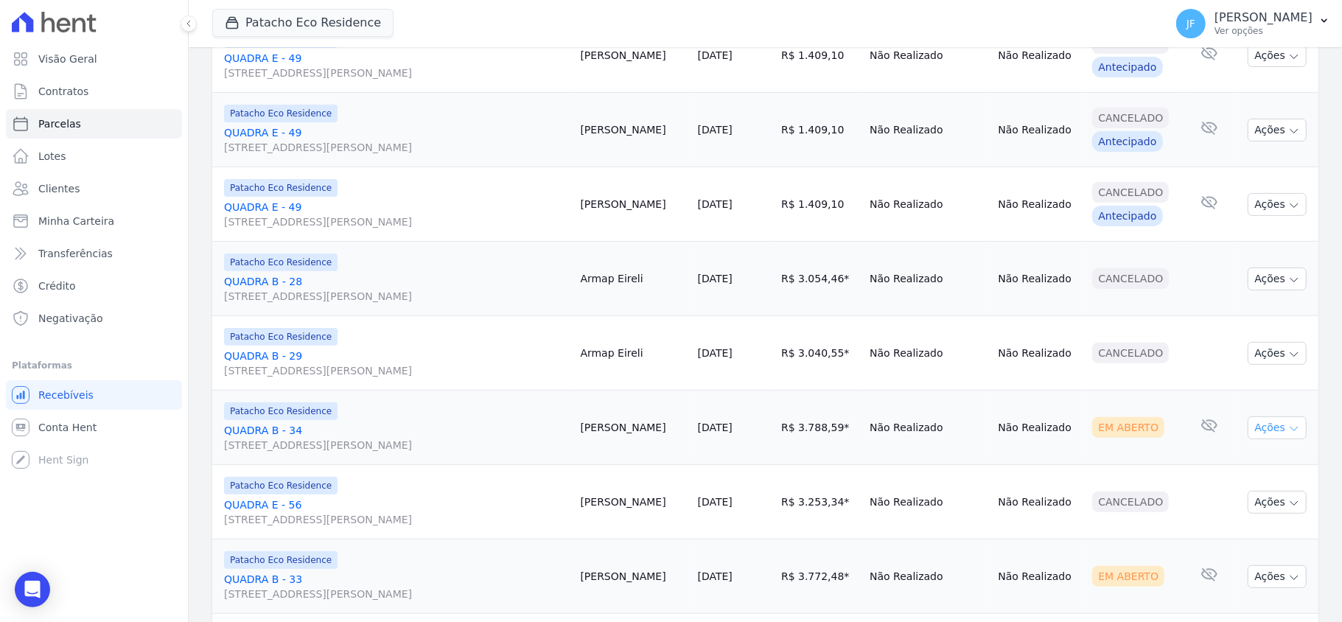
click at [1269, 428] on button "Ações" at bounding box center [1277, 428] width 59 height 23
click at [1246, 520] on link "Enviar whatsapp" at bounding box center [1272, 516] width 142 height 27
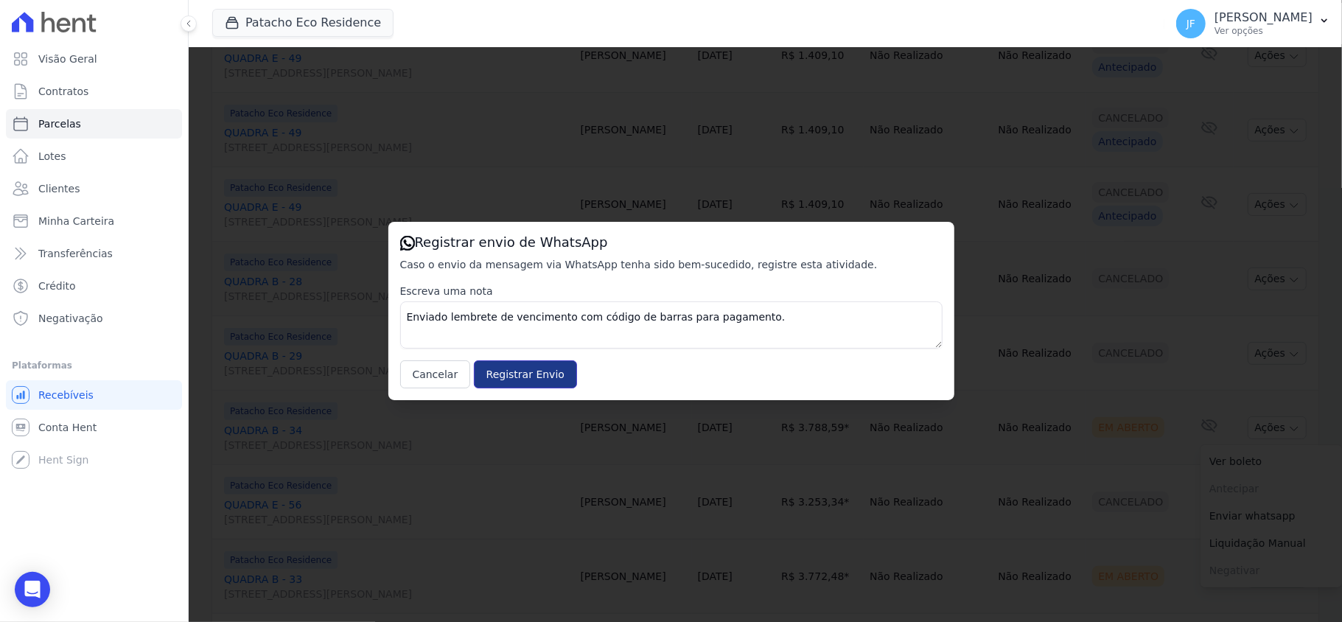
click at [544, 369] on input "Registrar Envio" at bounding box center [525, 374] width 103 height 28
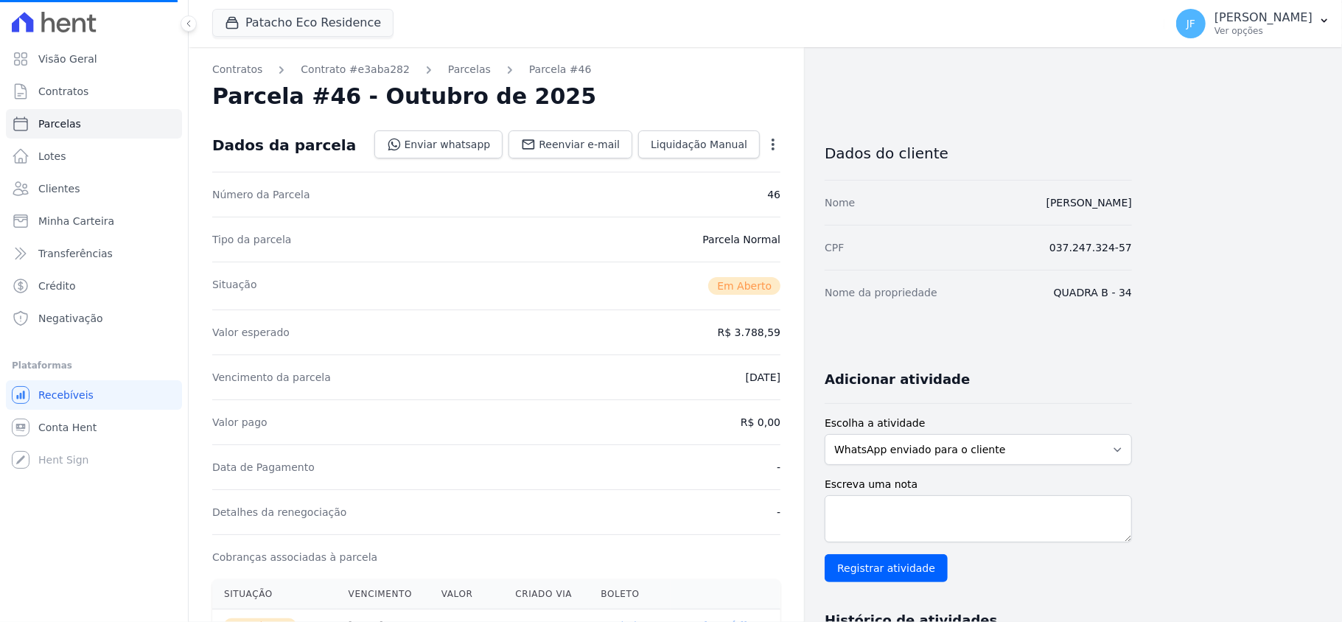
select select
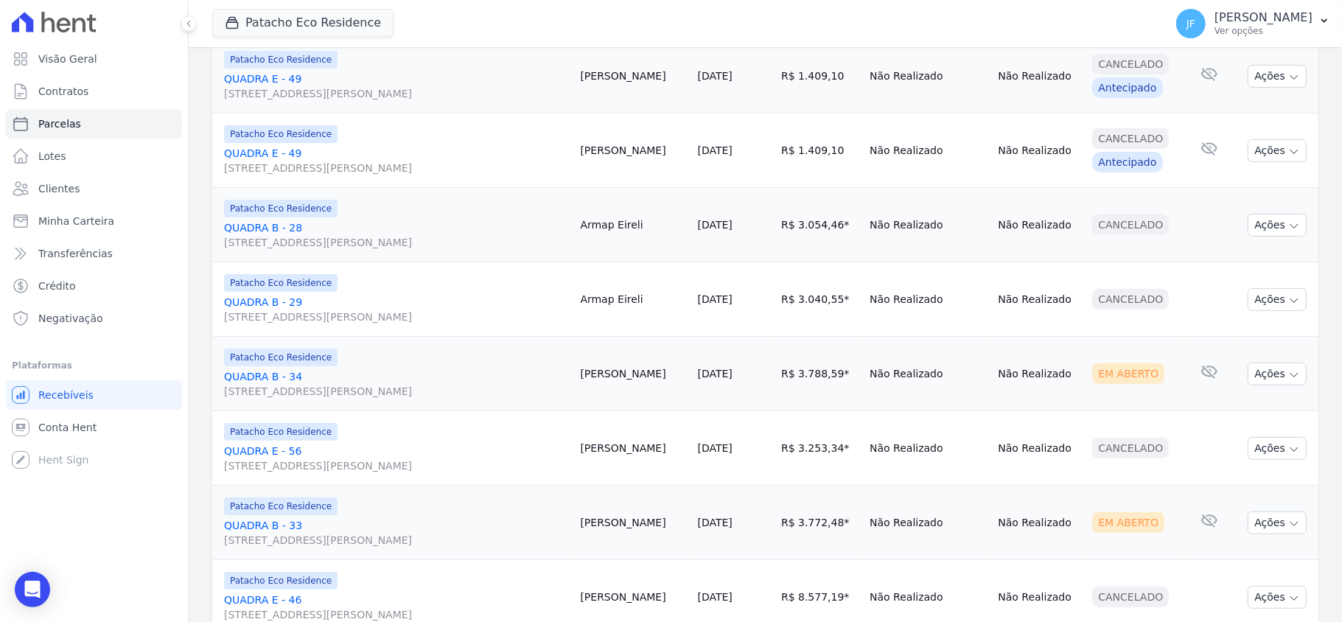
scroll to position [393, 0]
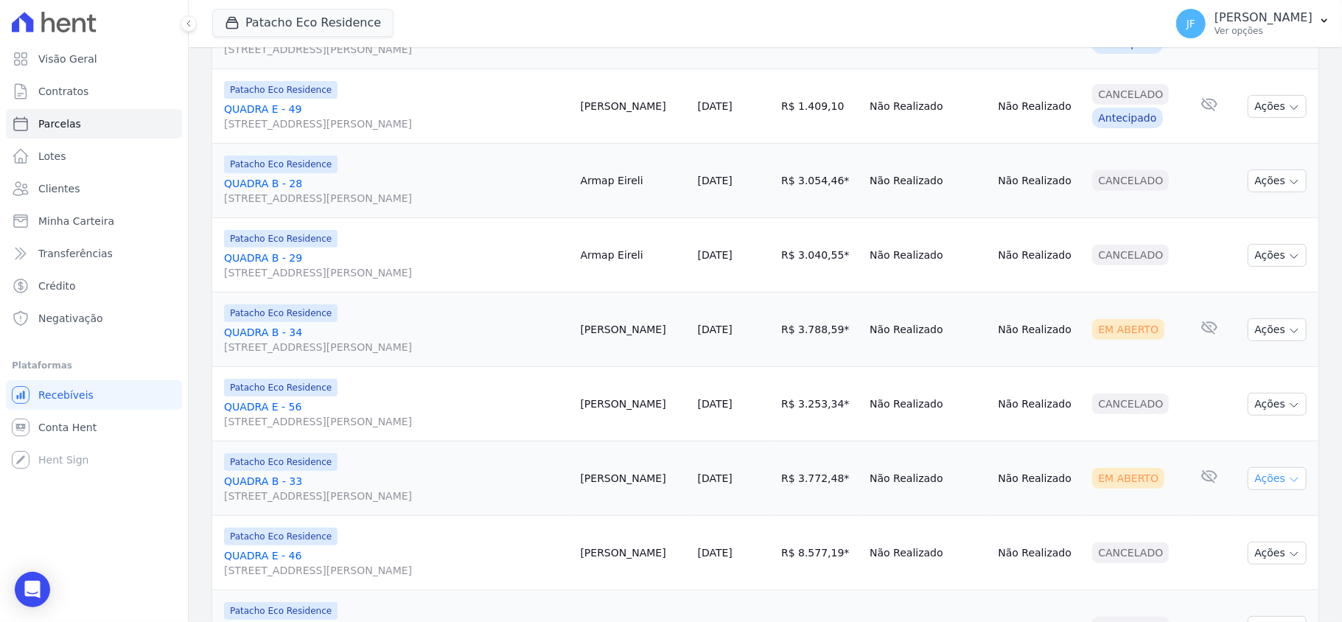
click at [1255, 484] on button "Ações" at bounding box center [1277, 478] width 59 height 23
click at [1230, 564] on link "Enviar whatsapp" at bounding box center [1272, 567] width 142 height 27
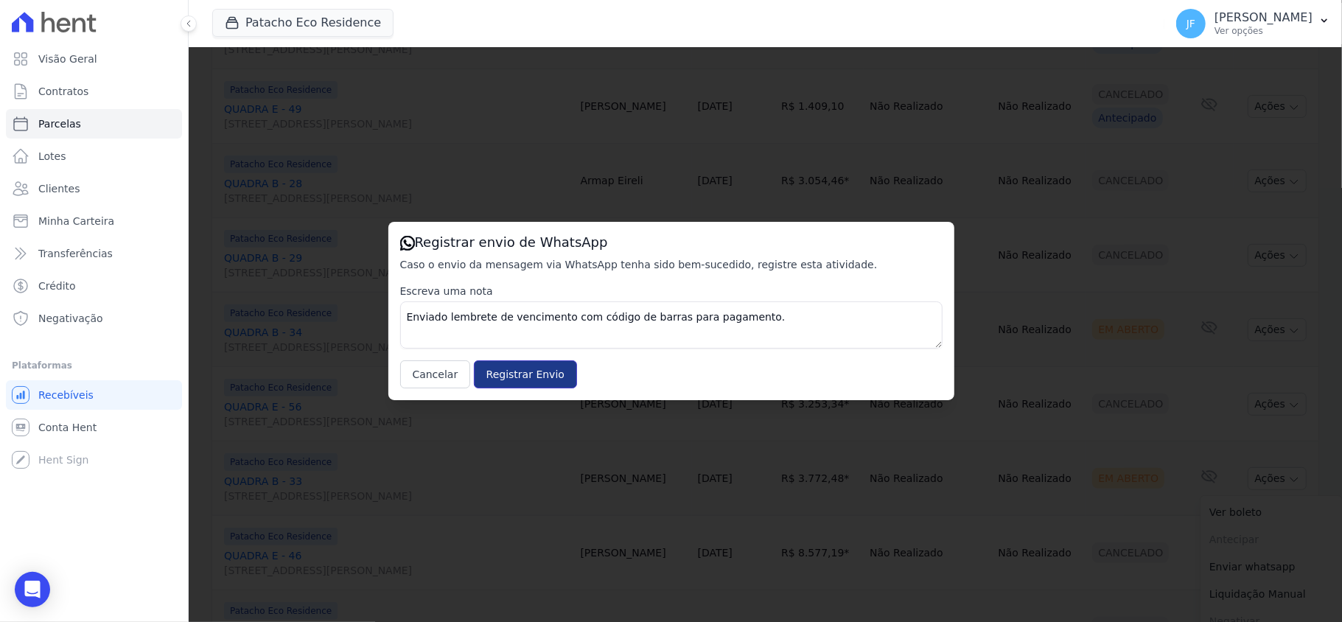
click at [551, 374] on input "Registrar Envio" at bounding box center [525, 374] width 103 height 28
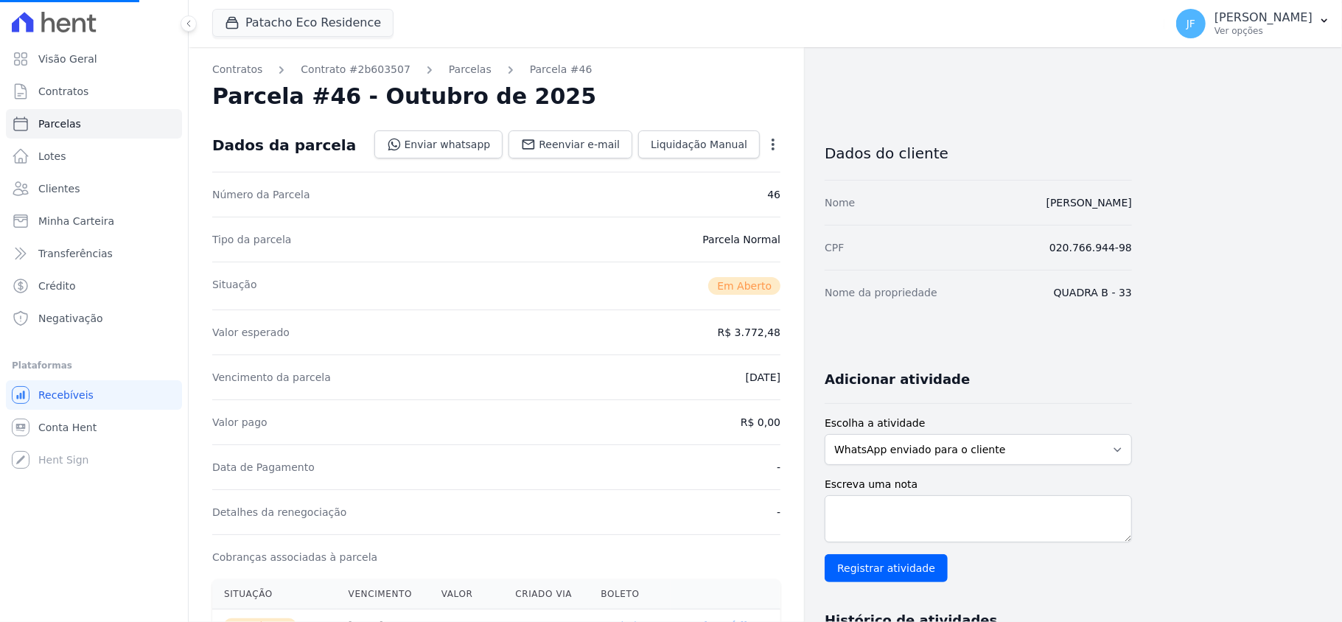
select select
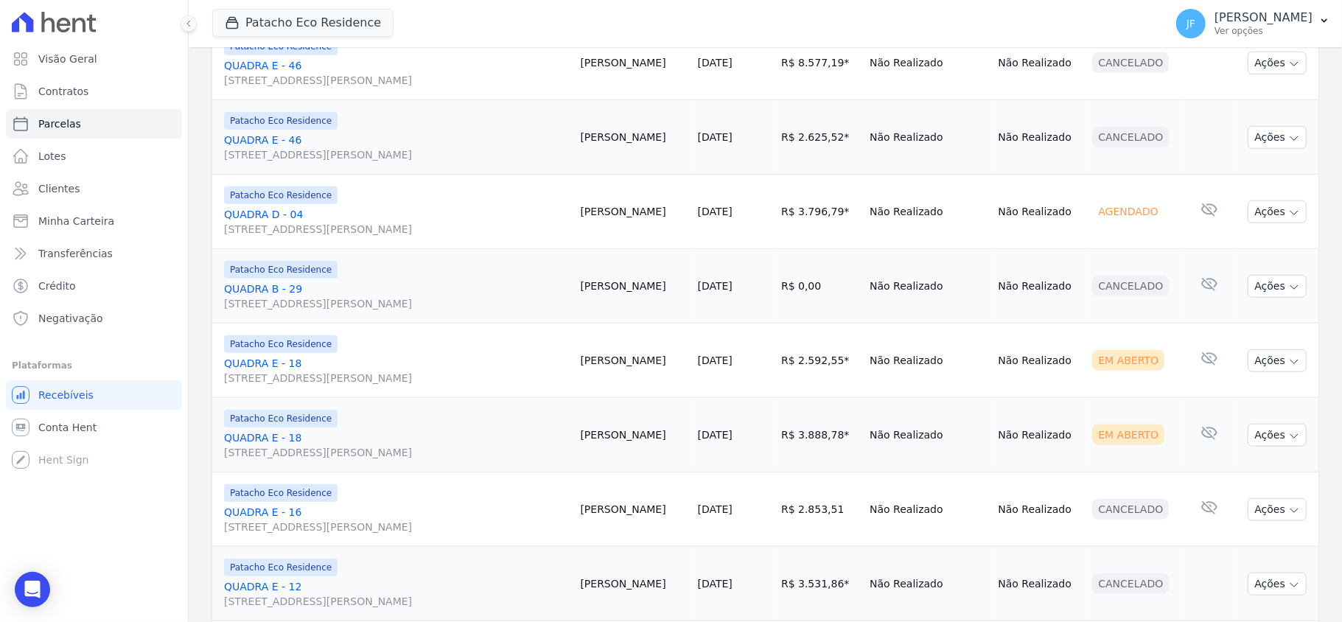
scroll to position [885, 0]
click at [1268, 363] on button "Ações" at bounding box center [1277, 359] width 59 height 23
click at [1251, 447] on link "Enviar whatsapp" at bounding box center [1272, 447] width 142 height 27
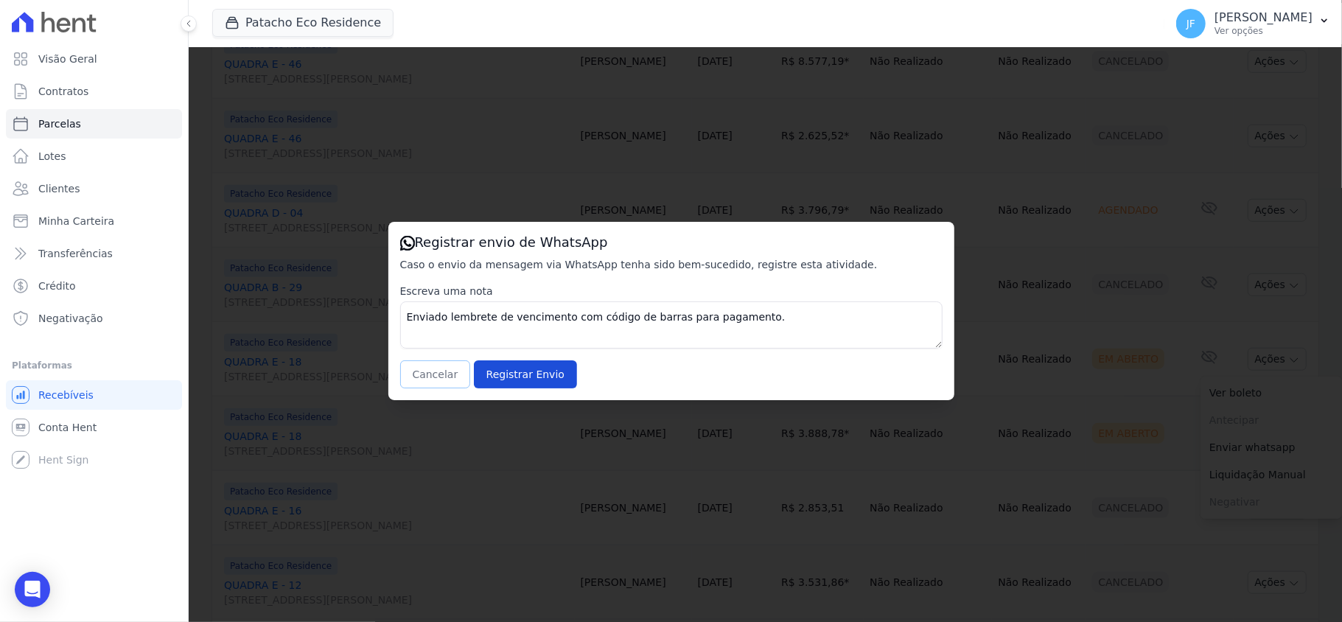
click at [431, 373] on button "Cancelar" at bounding box center [435, 374] width 71 height 28
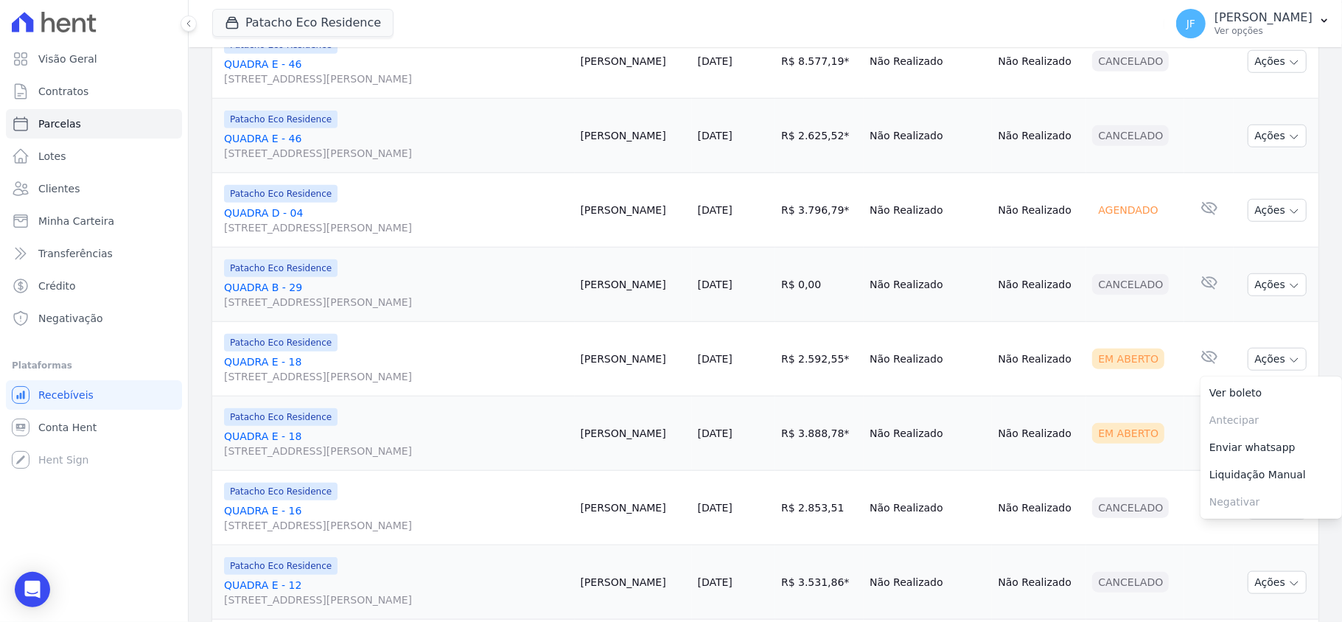
click at [972, 459] on td "Não Realizado" at bounding box center [928, 434] width 128 height 74
click at [1289, 441] on icon "button" at bounding box center [1295, 435] width 12 height 12
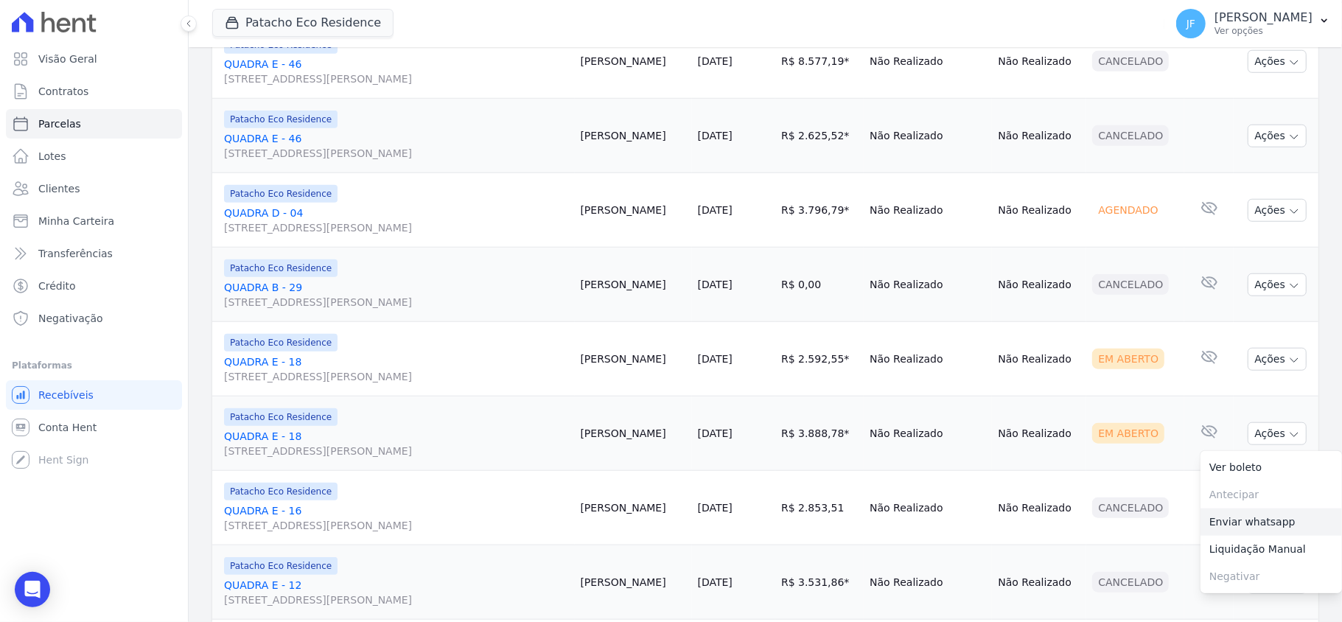
click at [1251, 526] on link "Enviar whatsapp" at bounding box center [1272, 522] width 142 height 27
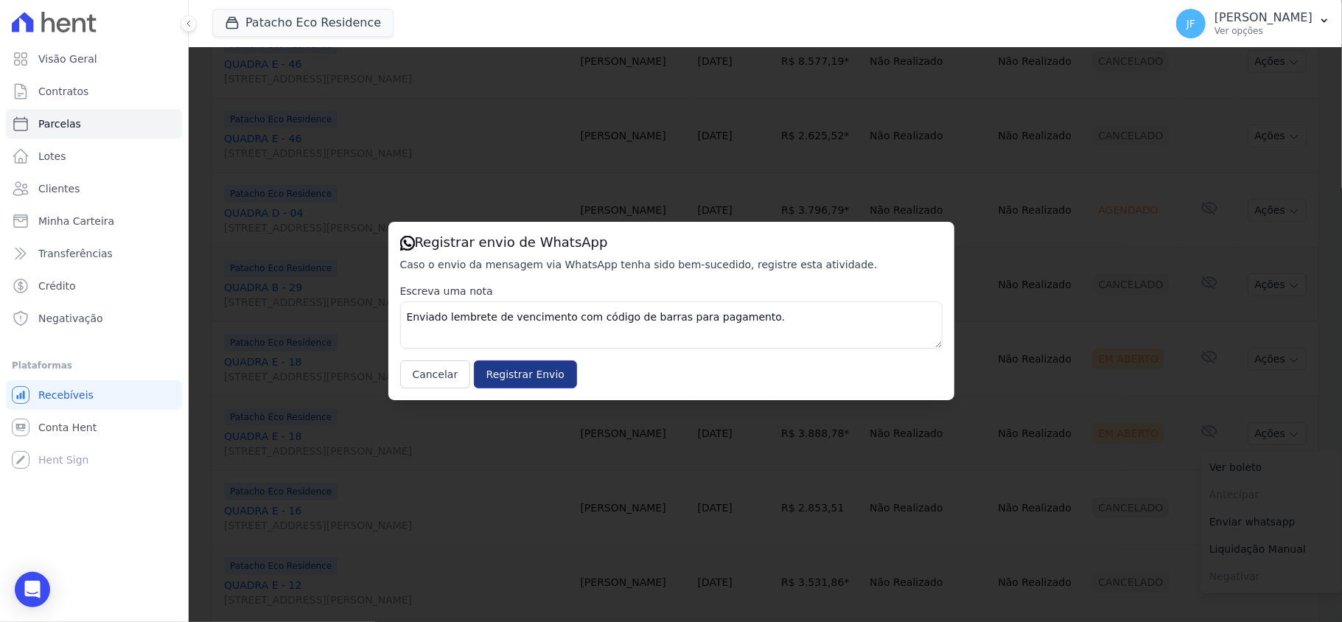
click at [541, 370] on input "Registrar Envio" at bounding box center [525, 374] width 103 height 28
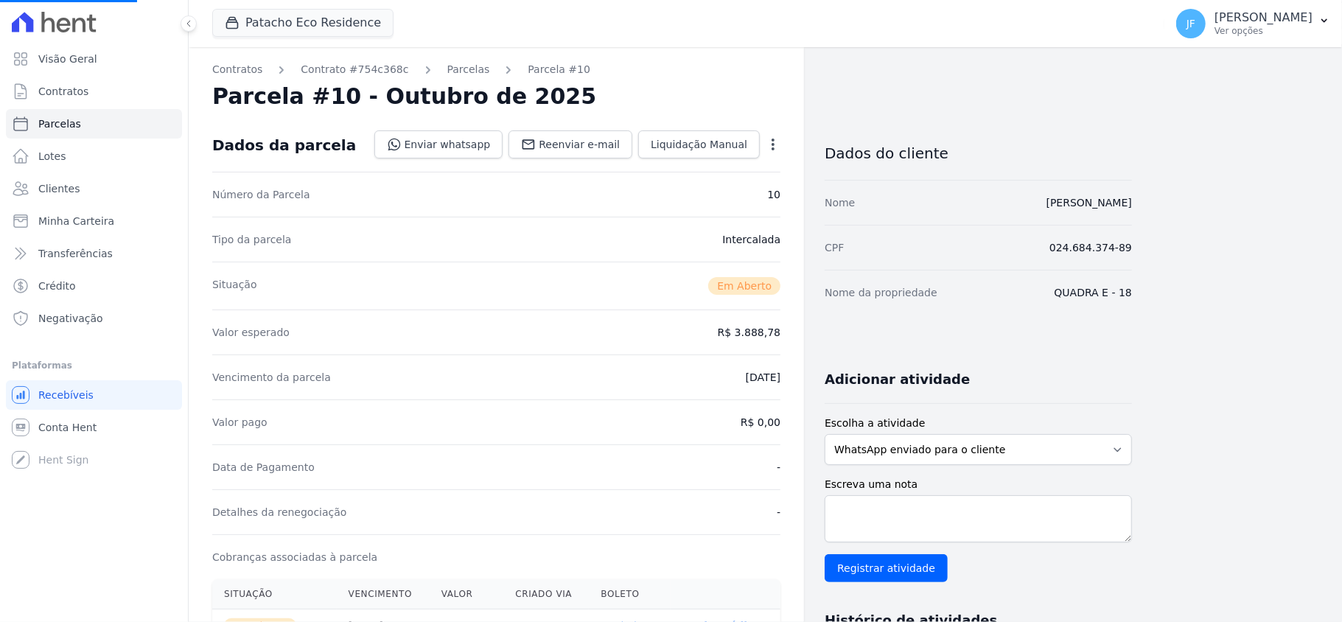
select select
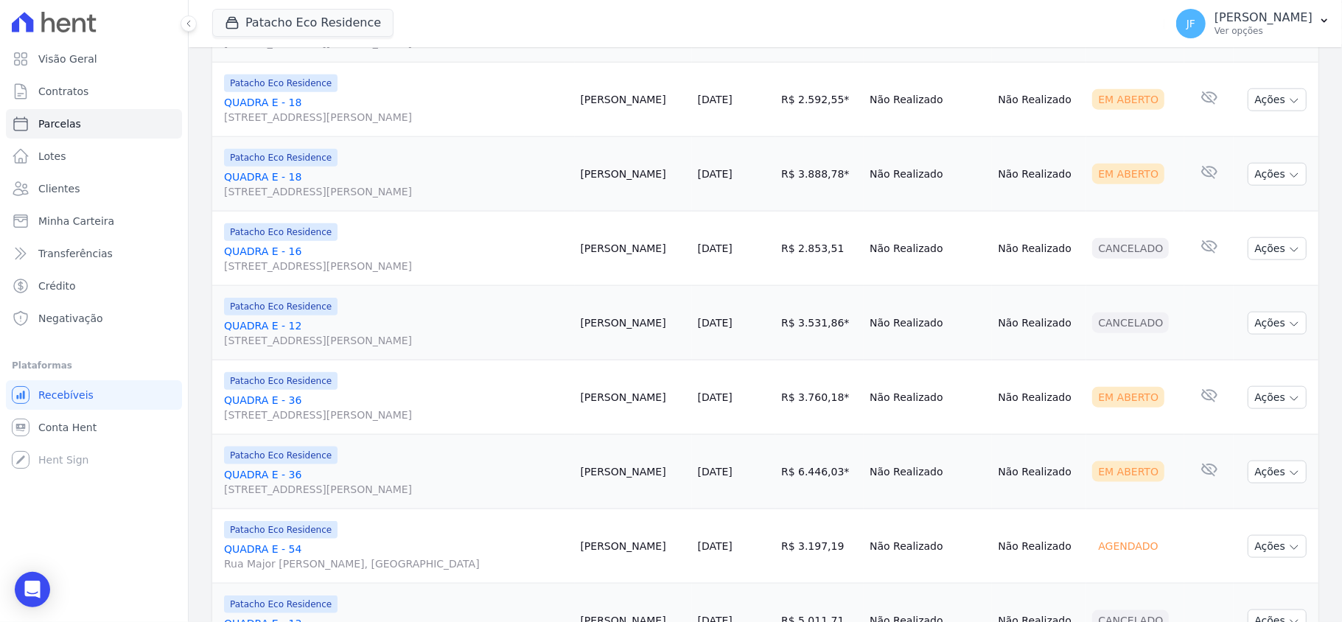
scroll to position [1180, 0]
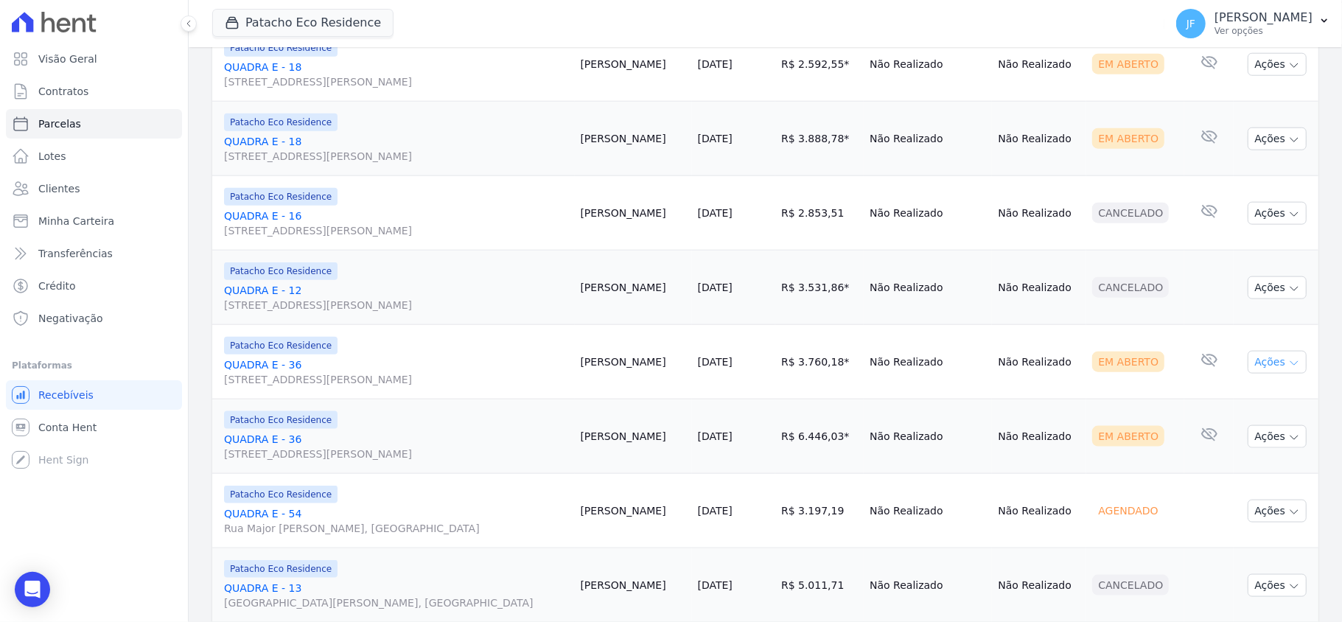
click at [1269, 361] on button "Ações" at bounding box center [1277, 362] width 59 height 23
click at [1231, 461] on link "Enviar whatsapp" at bounding box center [1272, 450] width 142 height 27
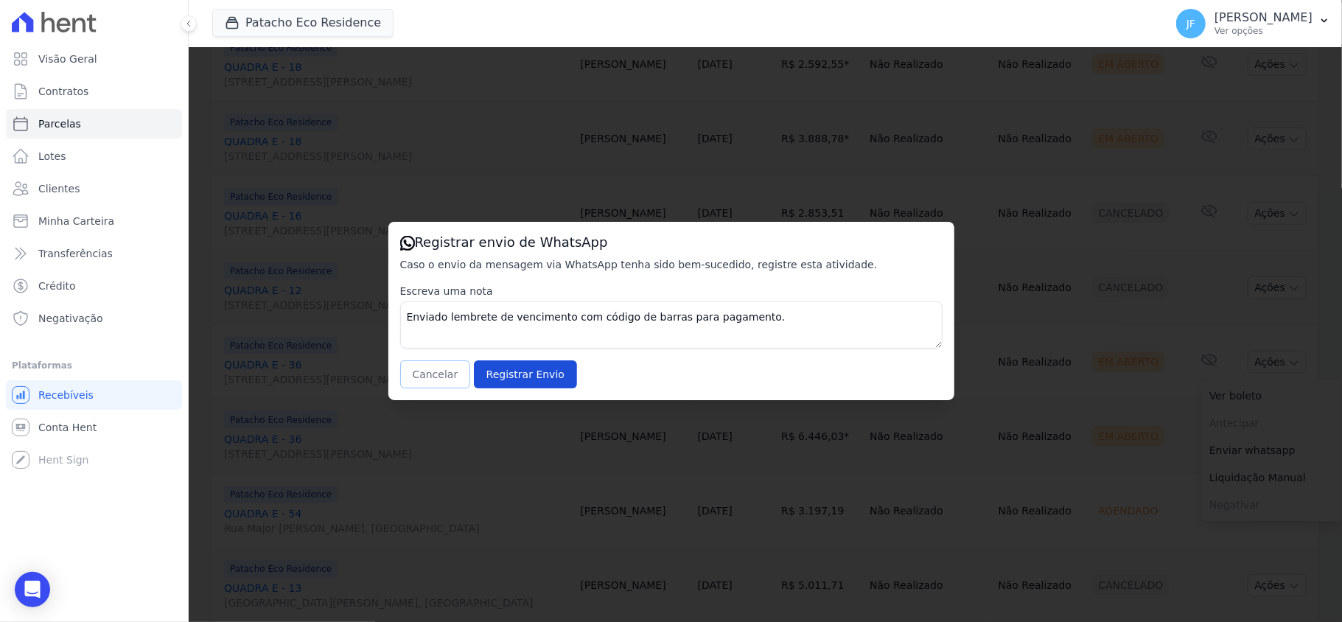
click at [408, 373] on button "Cancelar" at bounding box center [435, 374] width 71 height 28
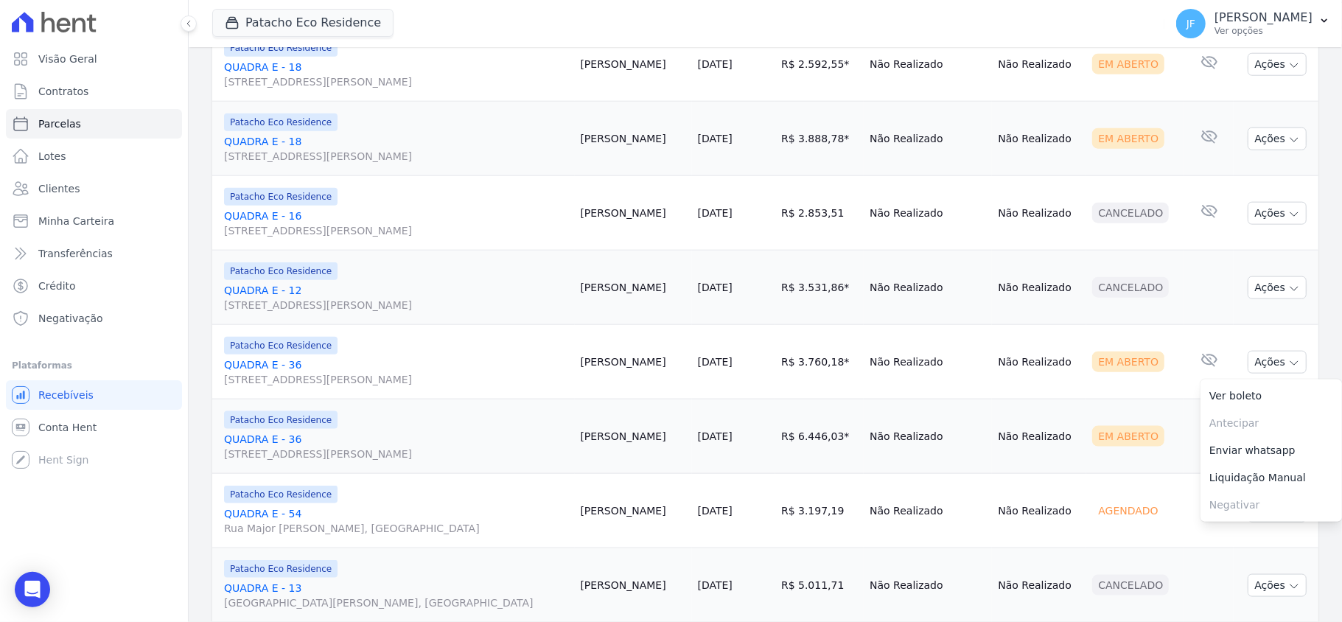
click at [1122, 469] on td "Em Aberto" at bounding box center [1136, 437] width 98 height 74
click at [1248, 448] on button "Ações" at bounding box center [1277, 436] width 59 height 23
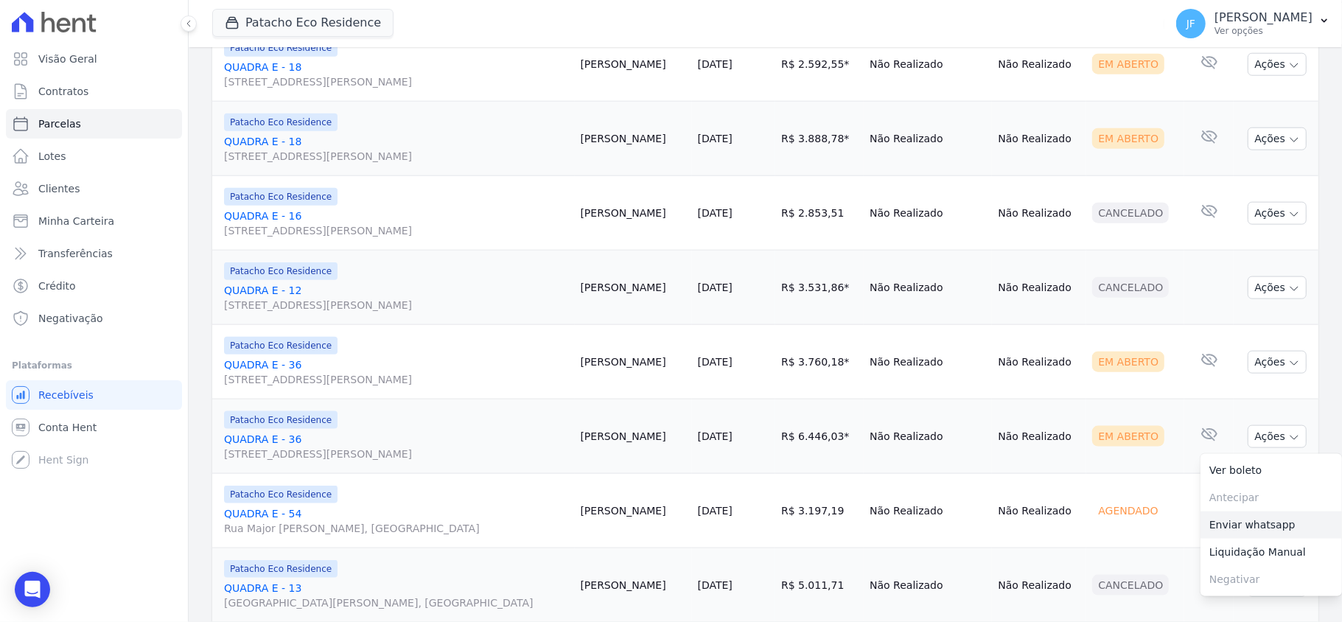
click at [1228, 529] on link "Enviar whatsapp" at bounding box center [1272, 525] width 142 height 27
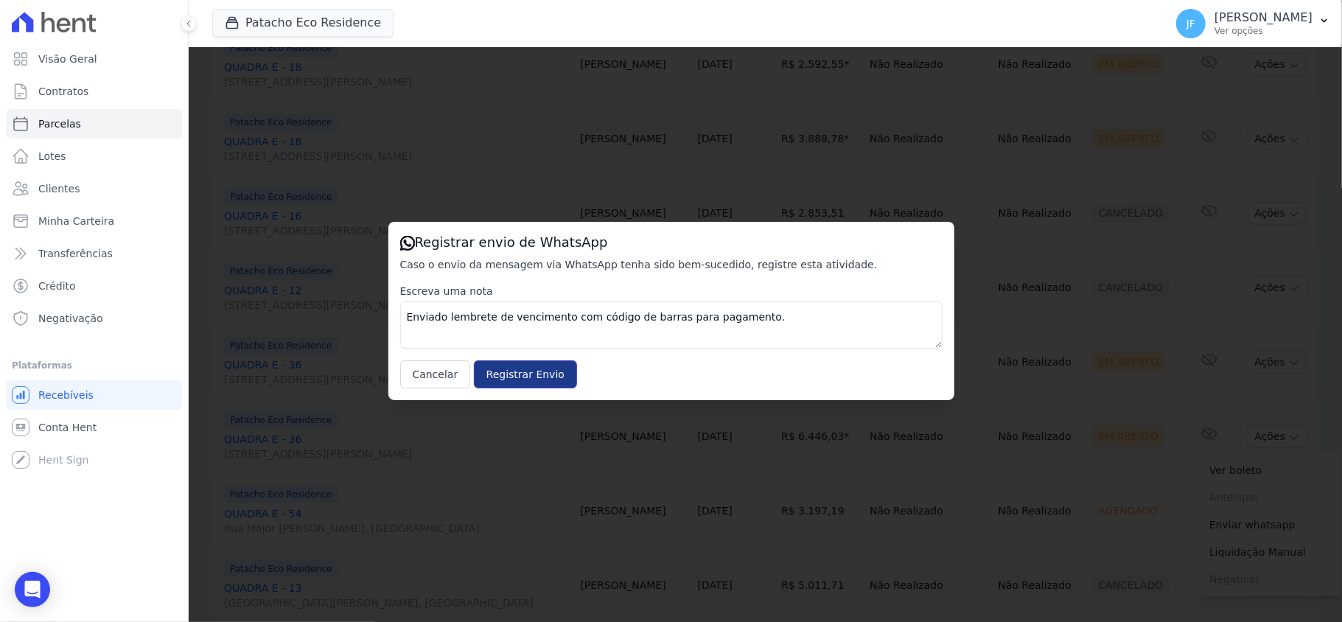
click at [526, 367] on input "Registrar Envio" at bounding box center [525, 374] width 103 height 28
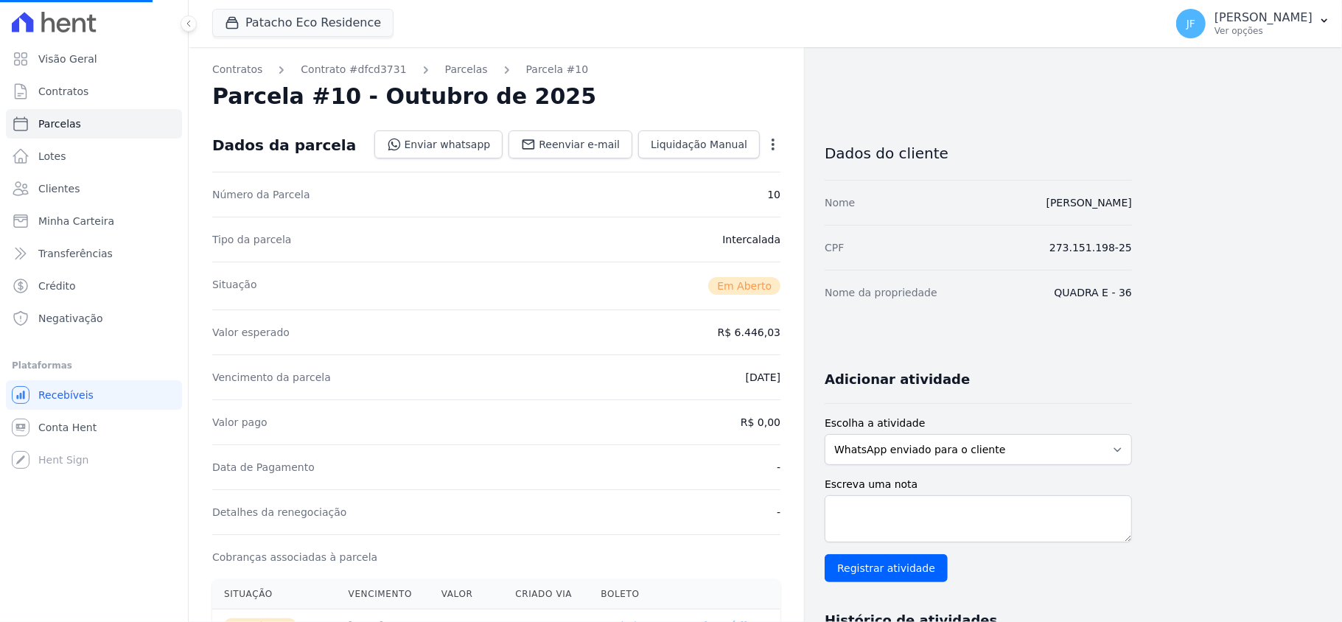
select select
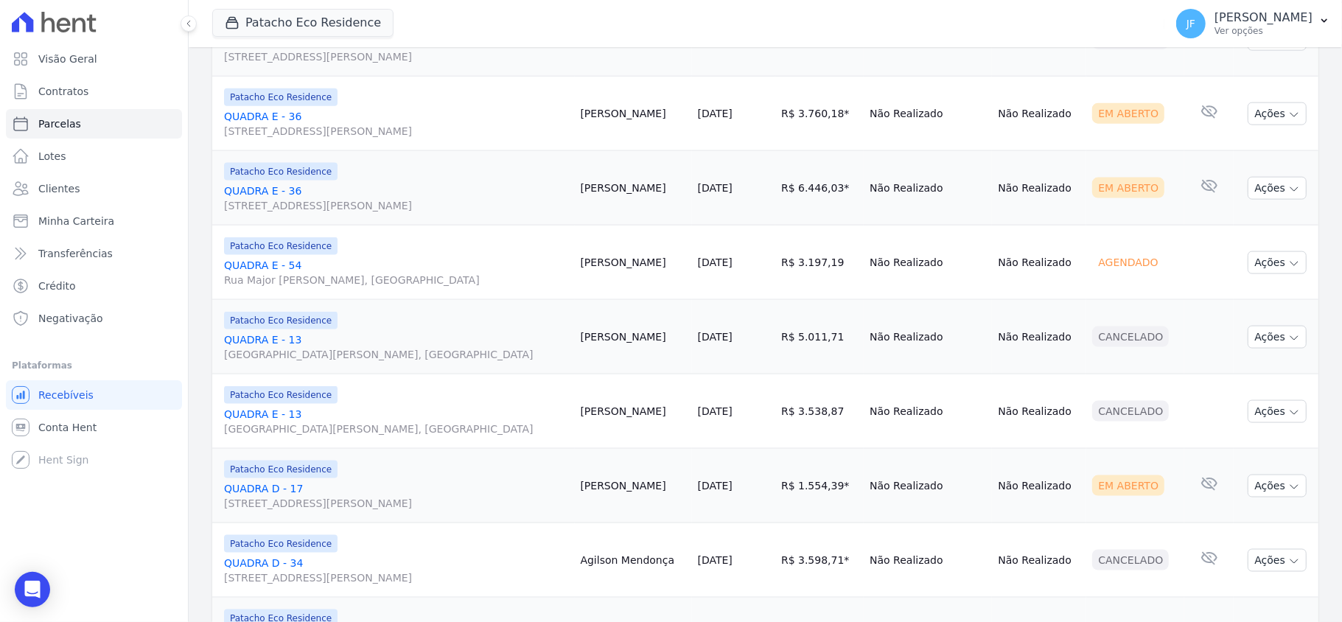
scroll to position [1474, 0]
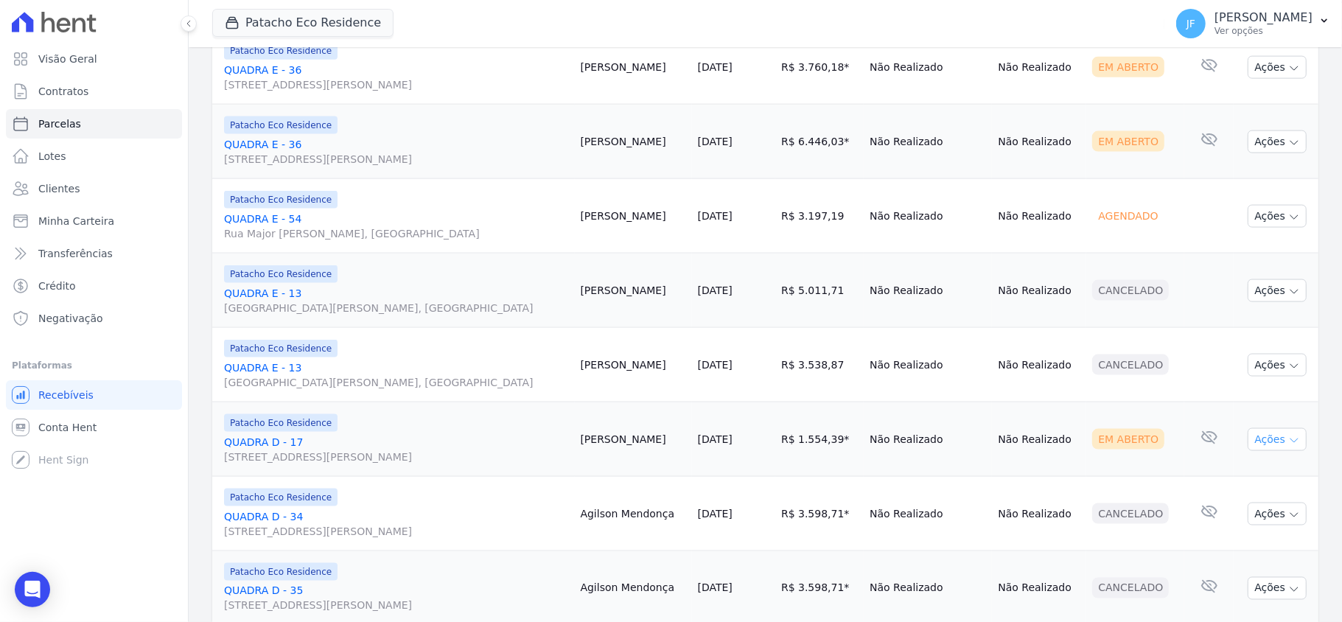
click at [1268, 439] on button "Ações" at bounding box center [1277, 439] width 59 height 23
click at [1210, 535] on link "Enviar whatsapp" at bounding box center [1272, 528] width 142 height 27
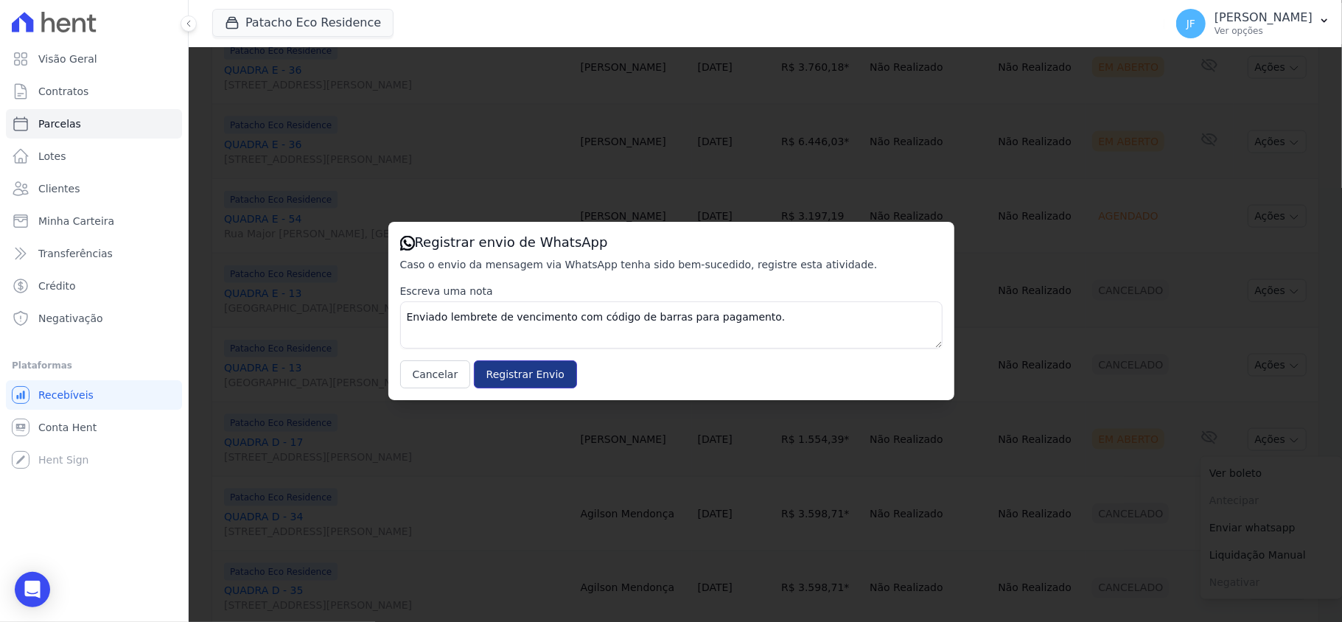
click at [537, 377] on input "Registrar Envio" at bounding box center [525, 374] width 103 height 28
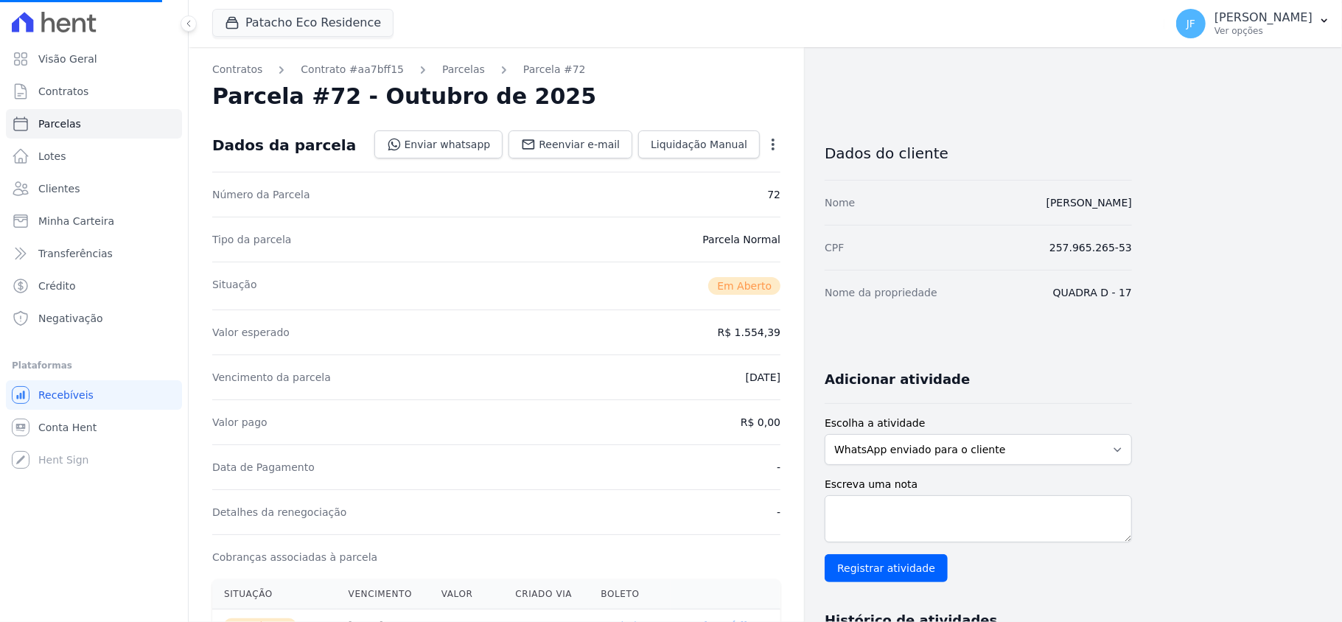
select select
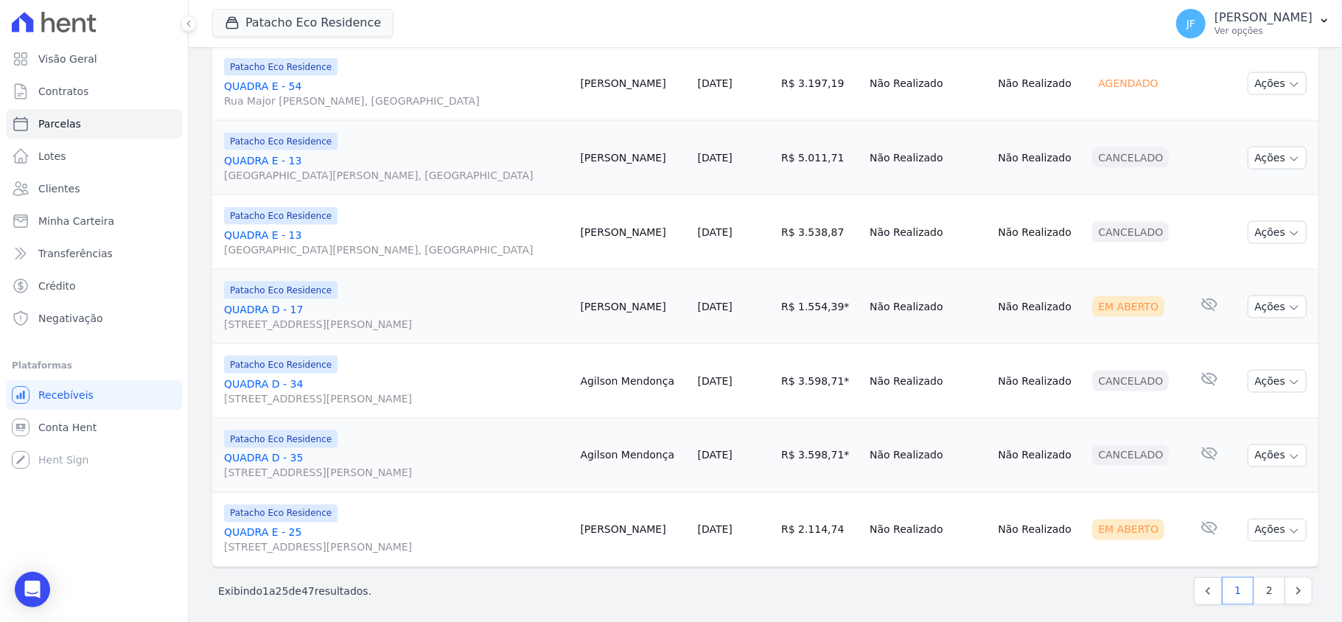
scroll to position [1626, 0]
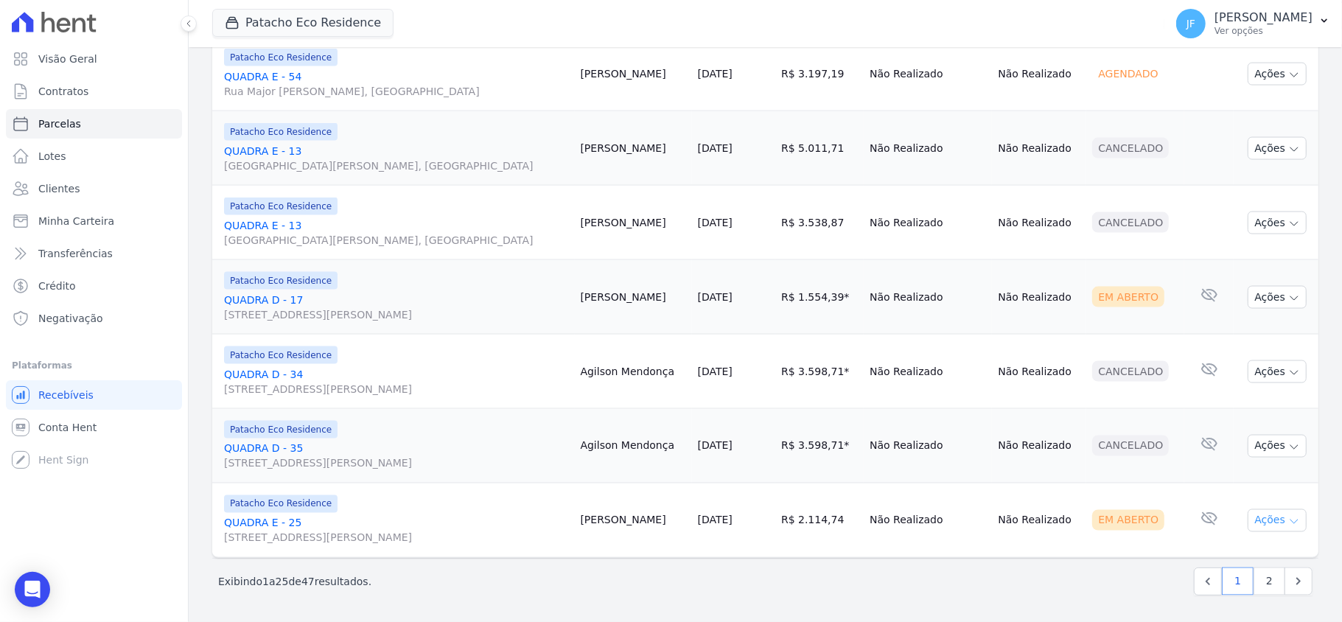
click at [1272, 519] on button "Ações" at bounding box center [1277, 520] width 59 height 23
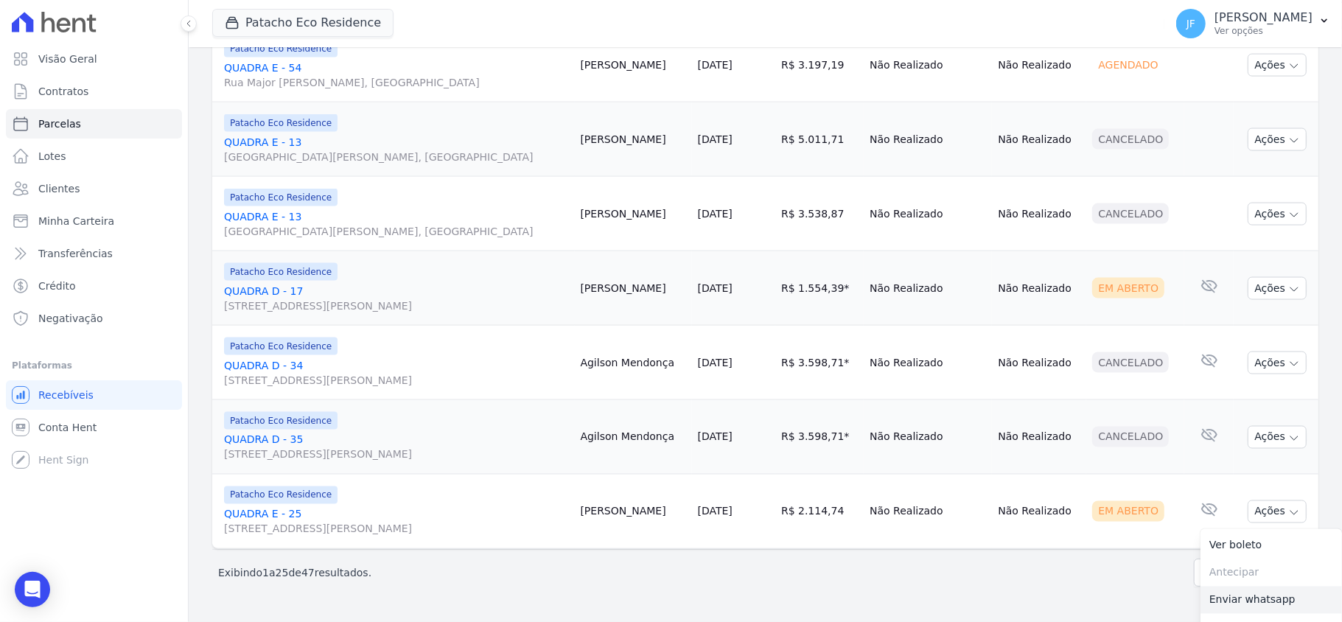
click at [1250, 610] on link "Enviar whatsapp" at bounding box center [1272, 600] width 142 height 27
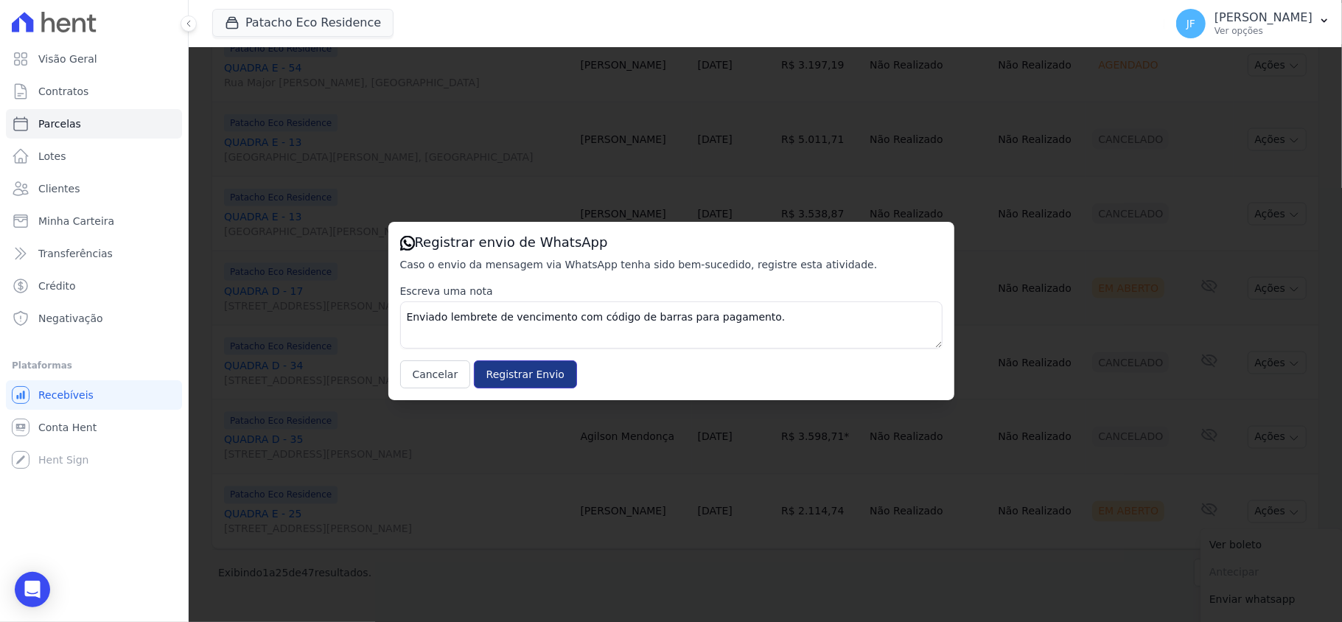
click at [541, 369] on input "Registrar Envio" at bounding box center [525, 374] width 103 height 28
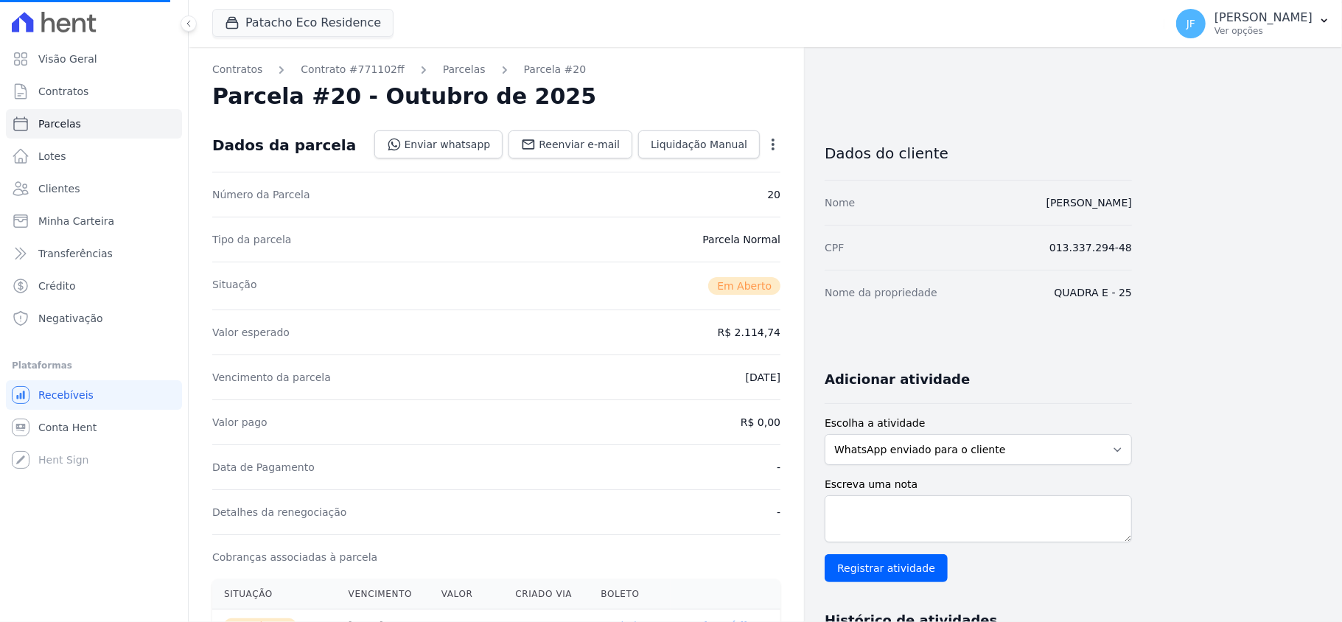
select select
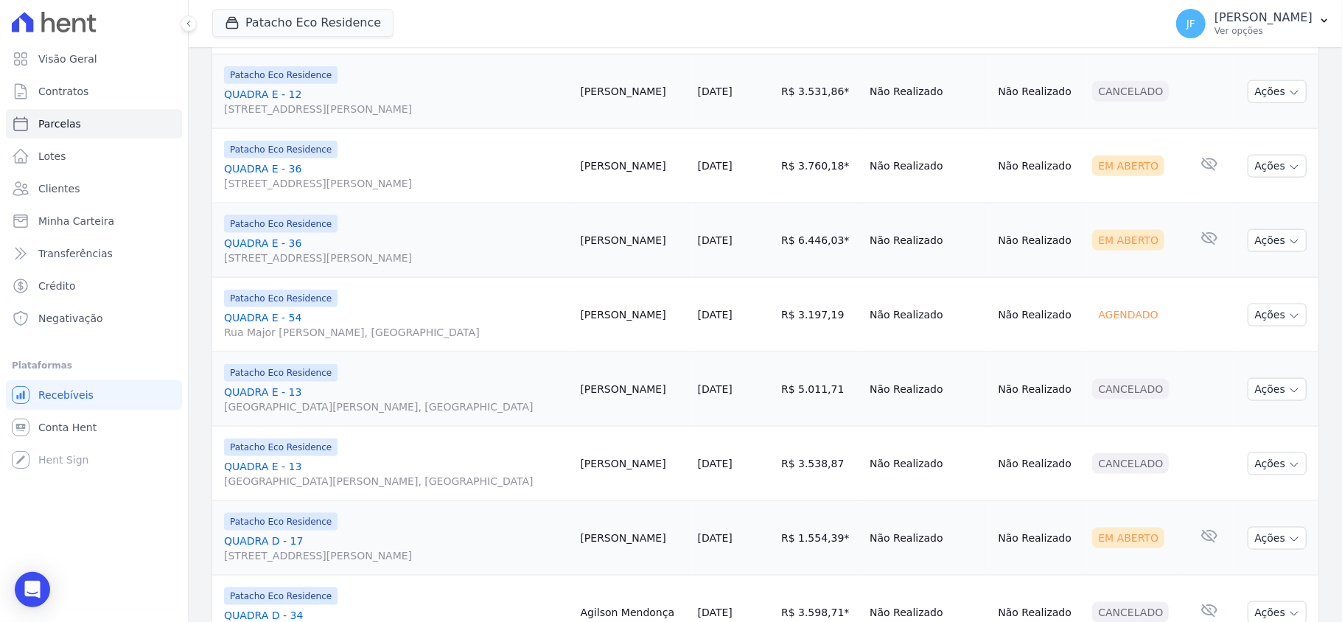
scroll to position [1626, 0]
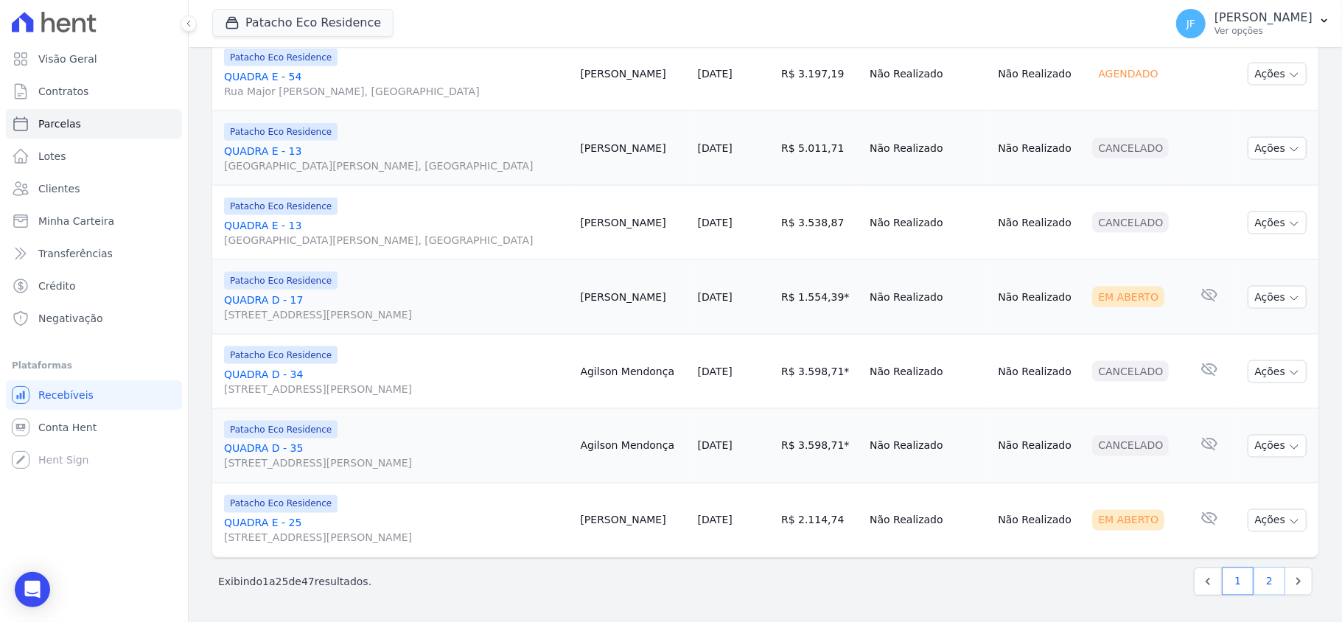
click at [1258, 585] on link "2" at bounding box center [1270, 582] width 32 height 28
select select
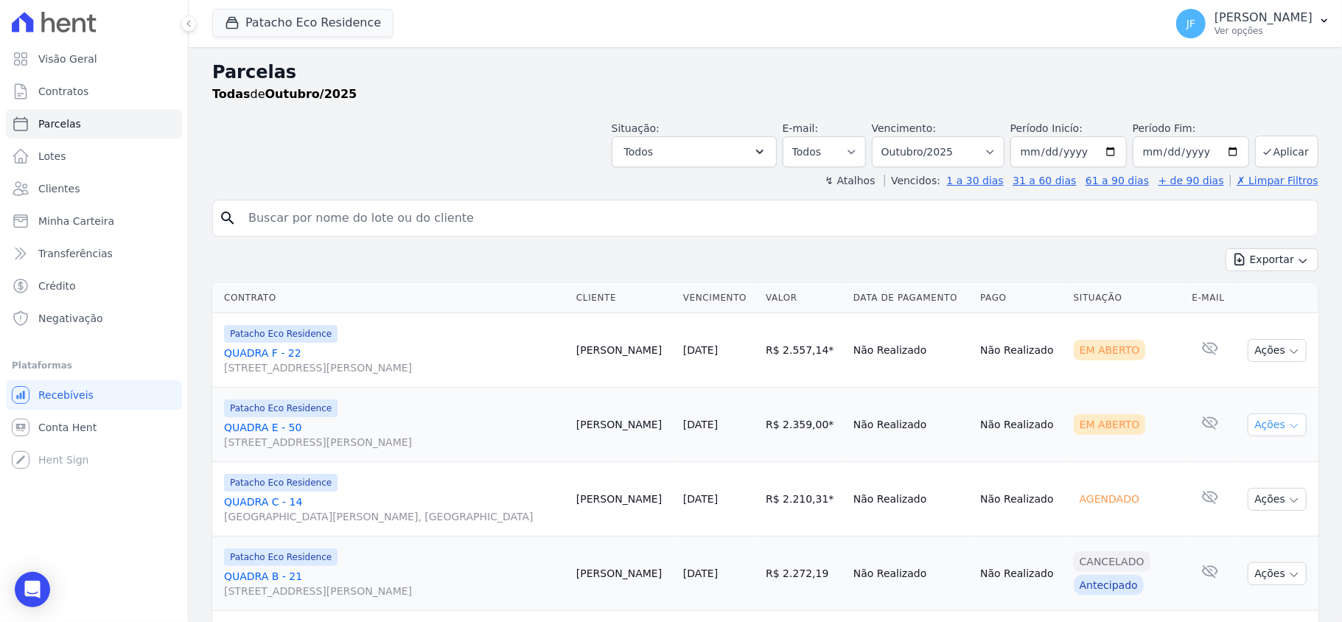
click at [1267, 425] on button "Ações" at bounding box center [1277, 425] width 59 height 23
click at [1248, 512] on link "Enviar whatsapp" at bounding box center [1272, 513] width 142 height 27
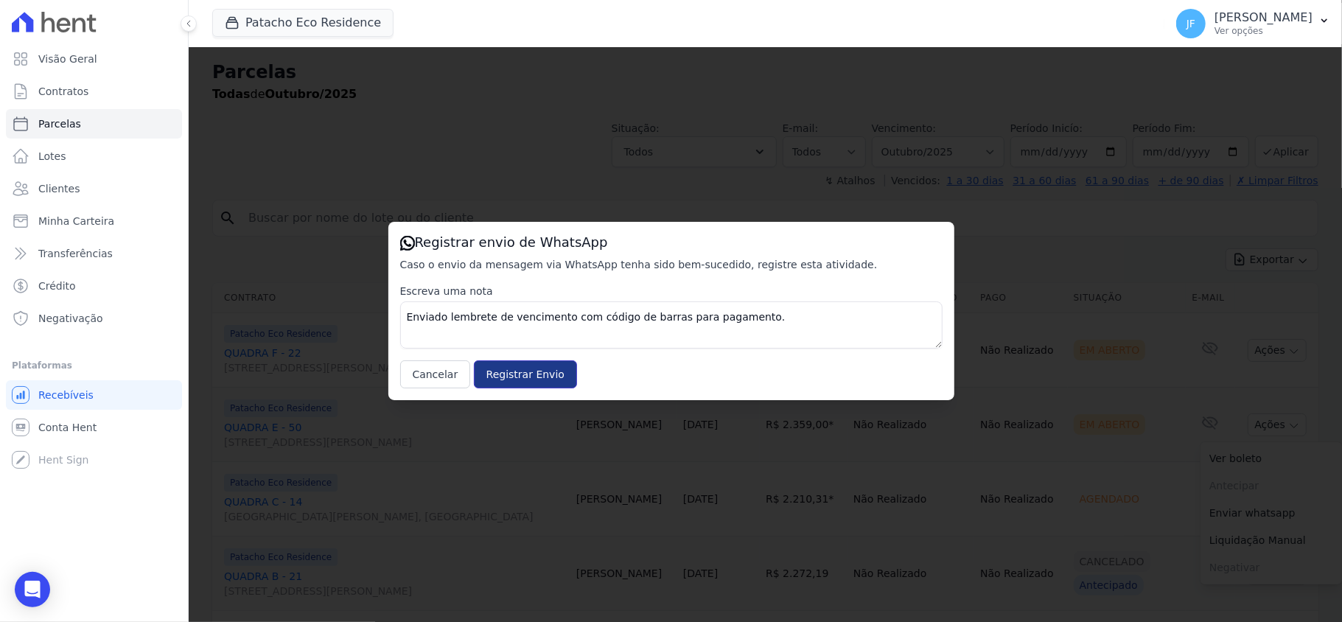
click at [543, 375] on input "Registrar Envio" at bounding box center [525, 374] width 103 height 28
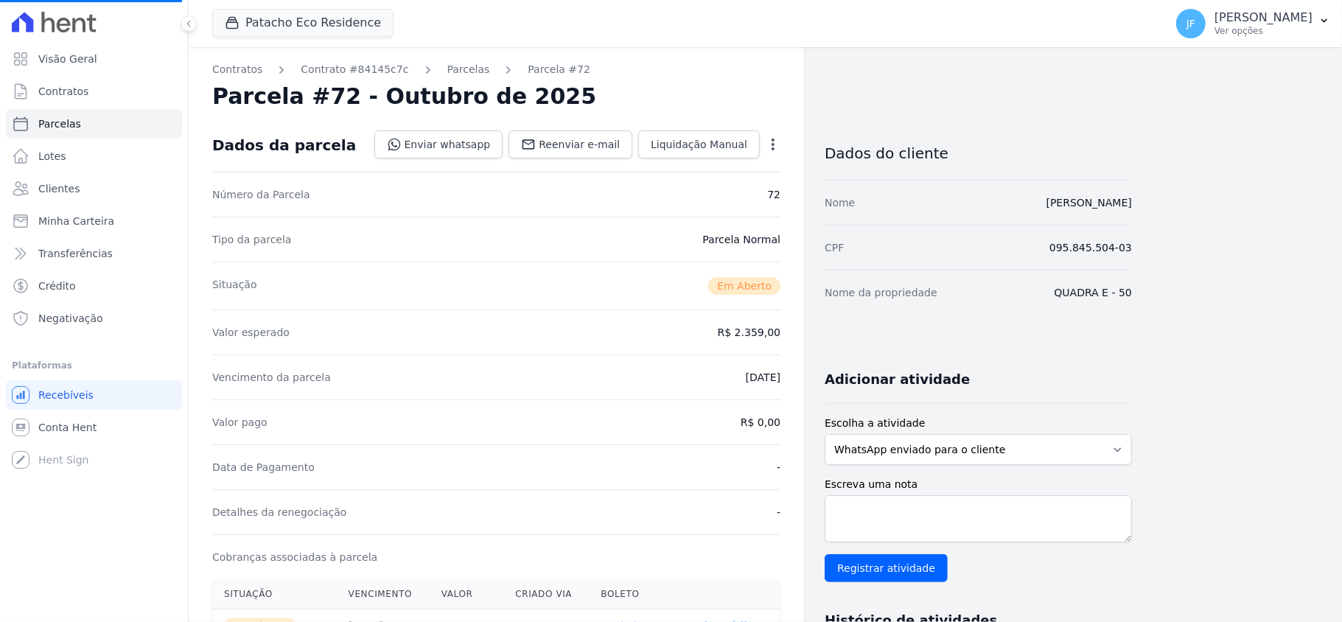
select select
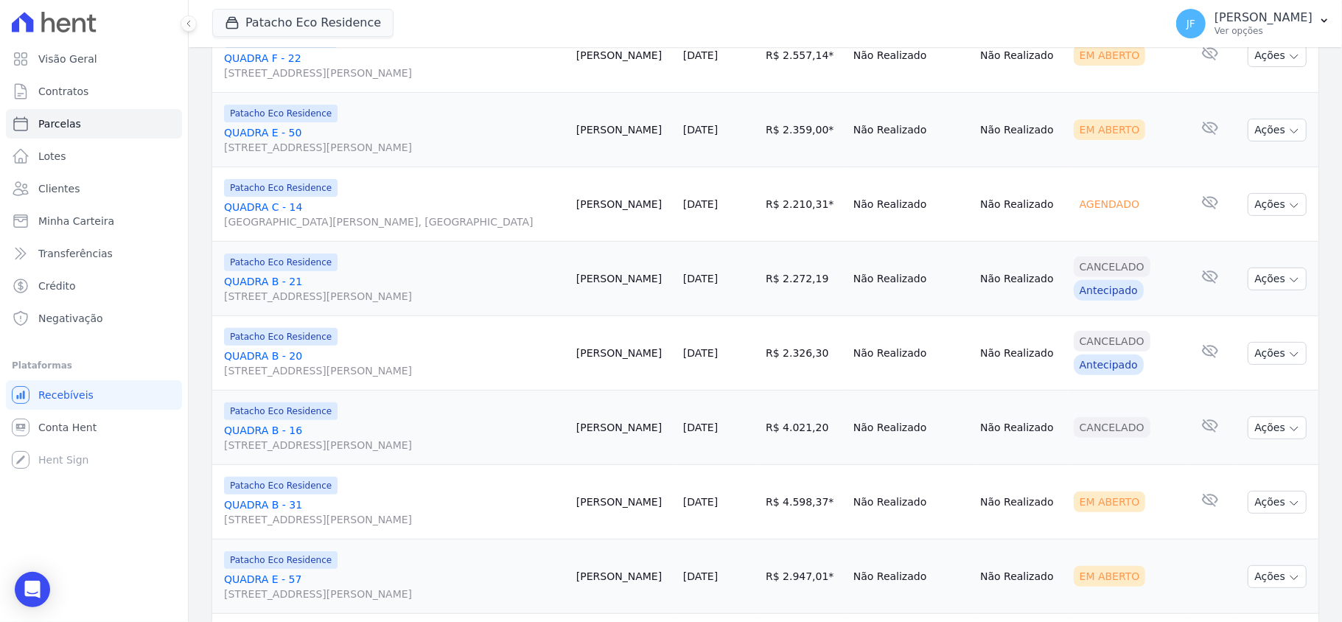
scroll to position [393, 0]
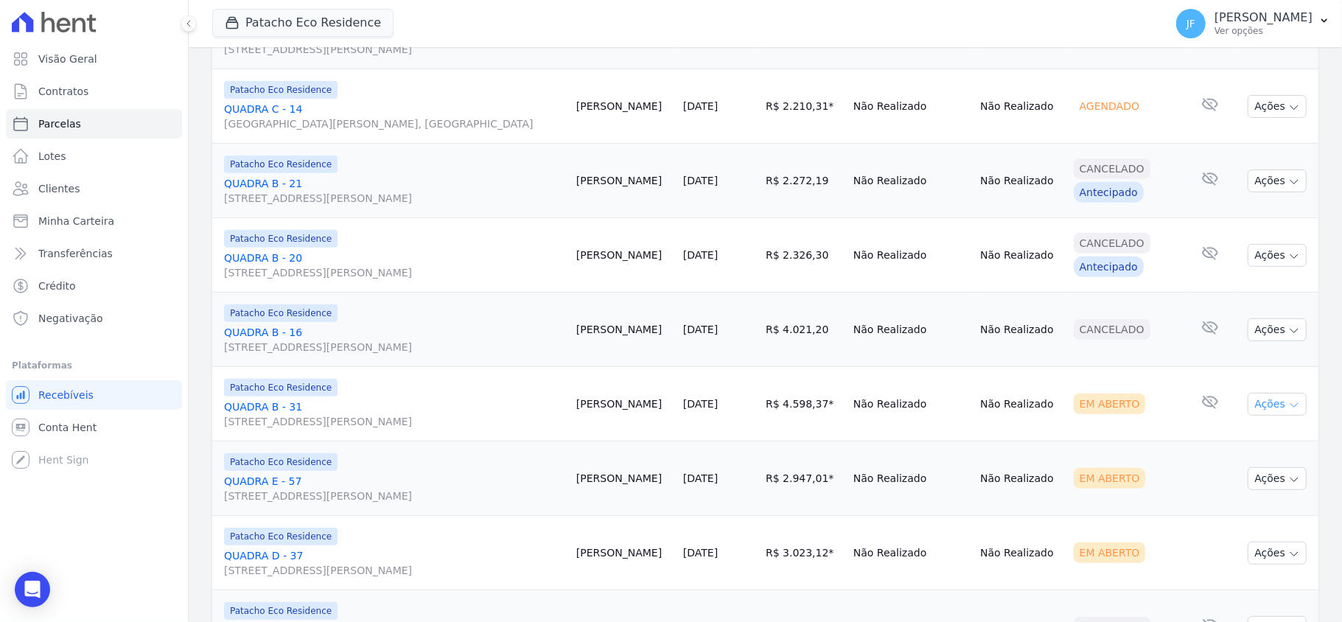
click at [1272, 411] on button "Ações" at bounding box center [1277, 404] width 59 height 23
click at [1250, 495] on link "Enviar whatsapp" at bounding box center [1272, 492] width 142 height 27
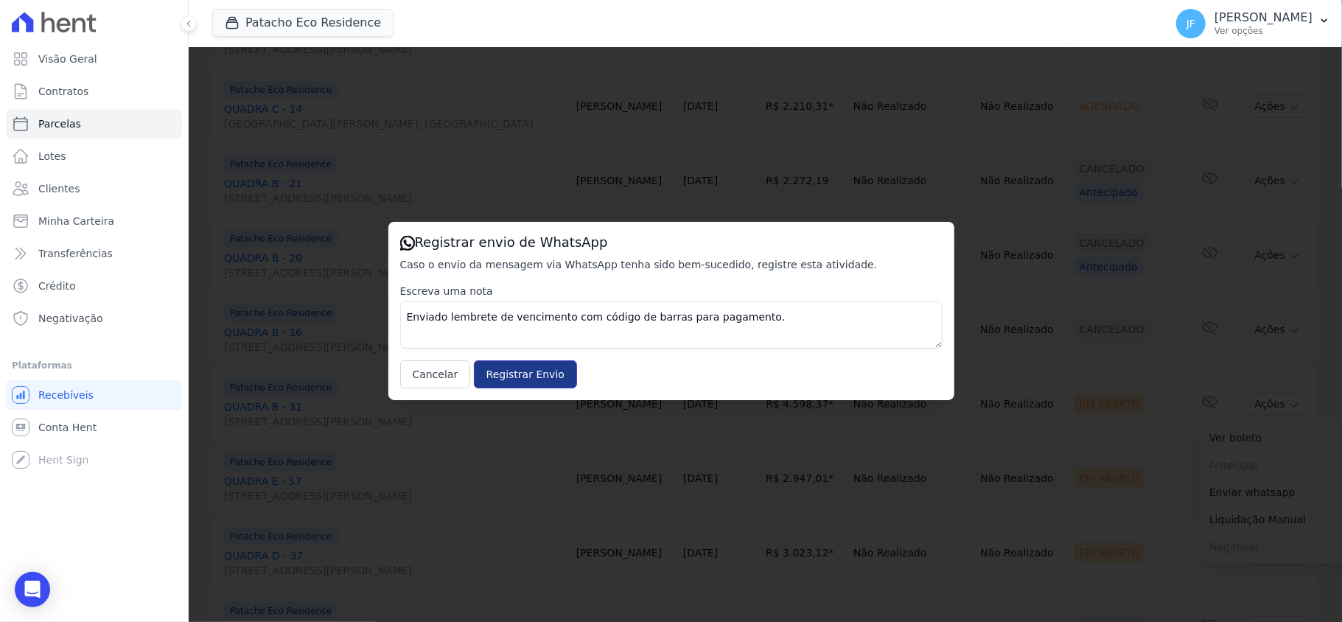
click at [550, 372] on input "Registrar Envio" at bounding box center [525, 374] width 103 height 28
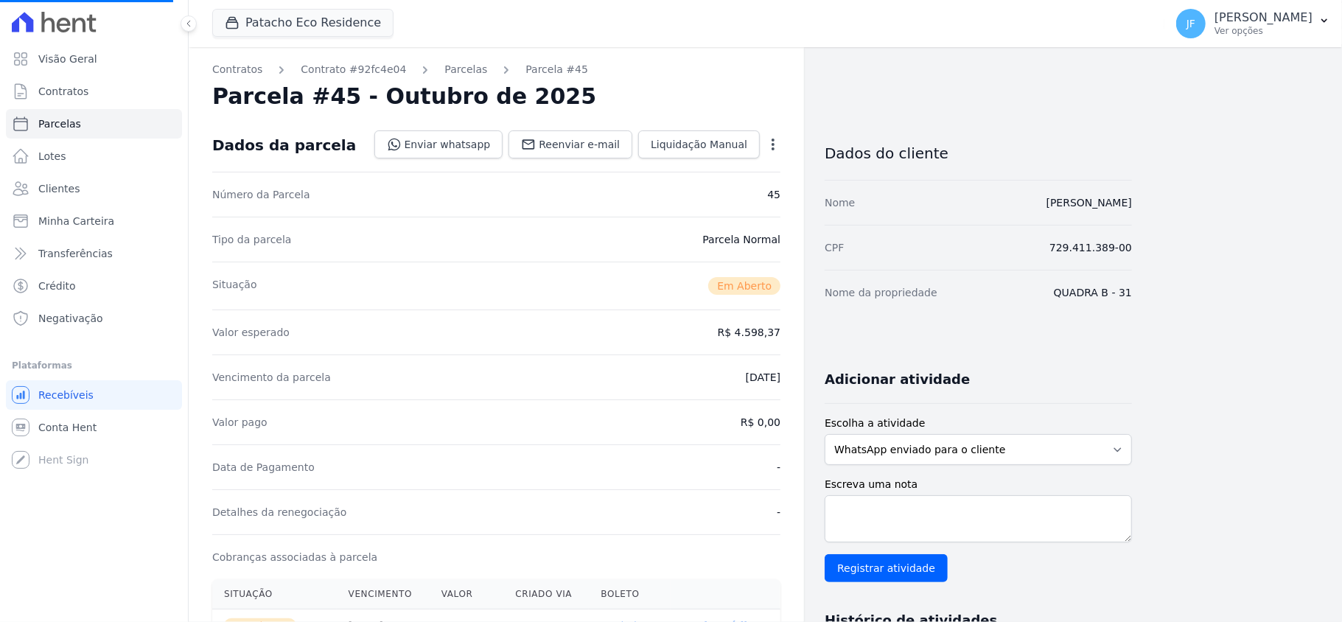
select select
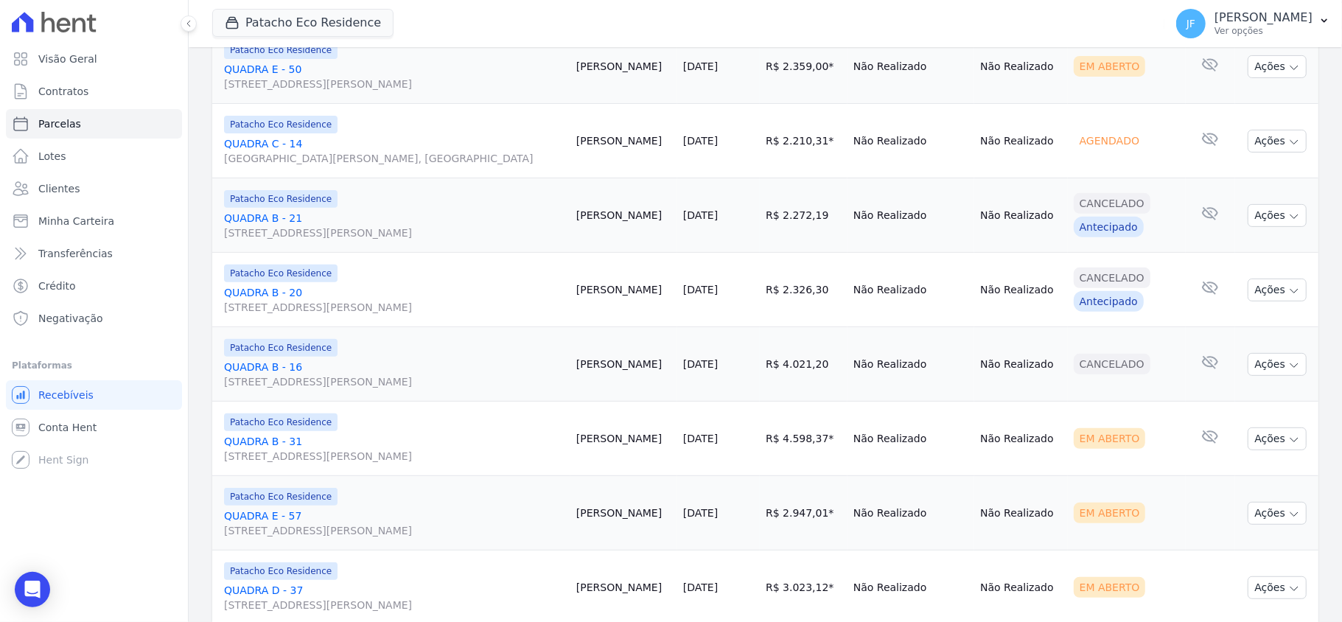
scroll to position [393, 0]
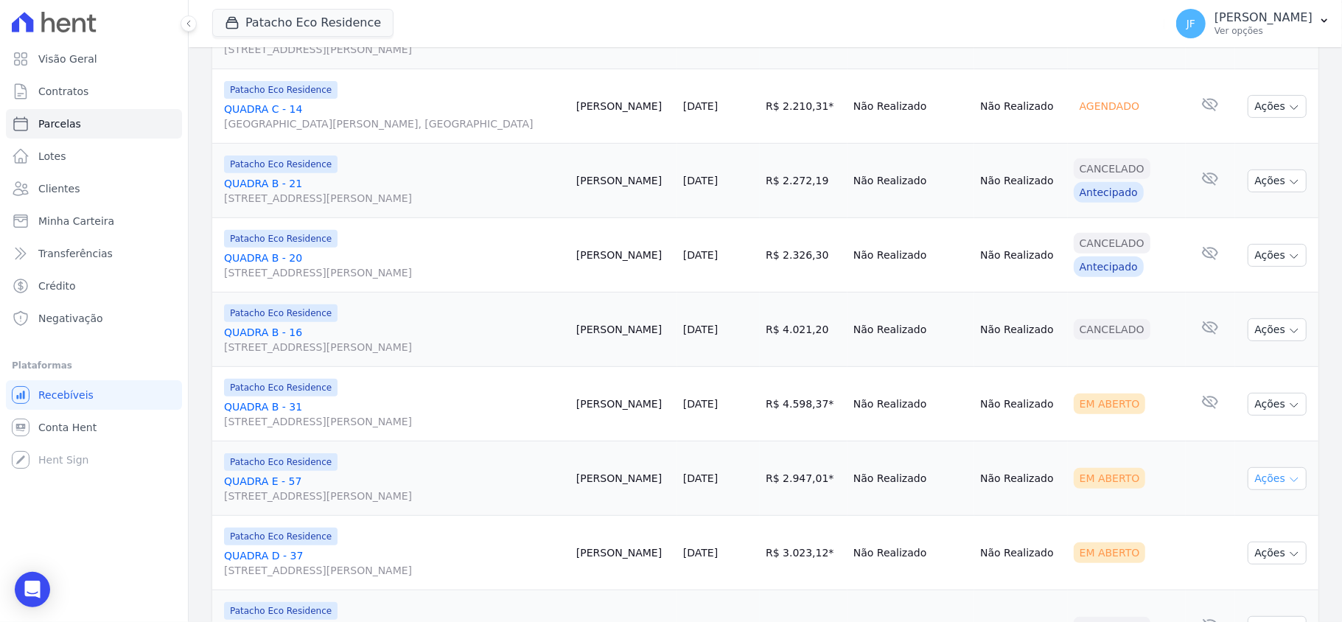
click at [1264, 487] on button "Ações" at bounding box center [1277, 478] width 59 height 23
click at [1224, 568] on link "Enviar whatsapp" at bounding box center [1272, 567] width 142 height 27
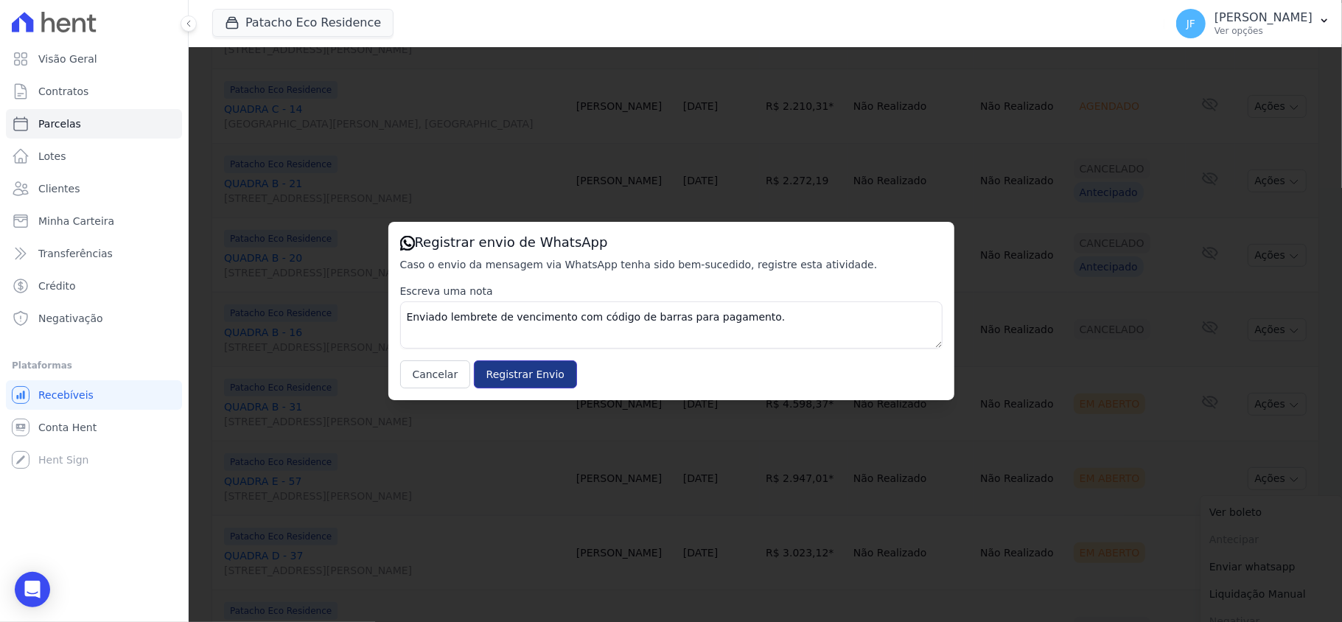
click at [543, 377] on input "Registrar Envio" at bounding box center [525, 374] width 103 height 28
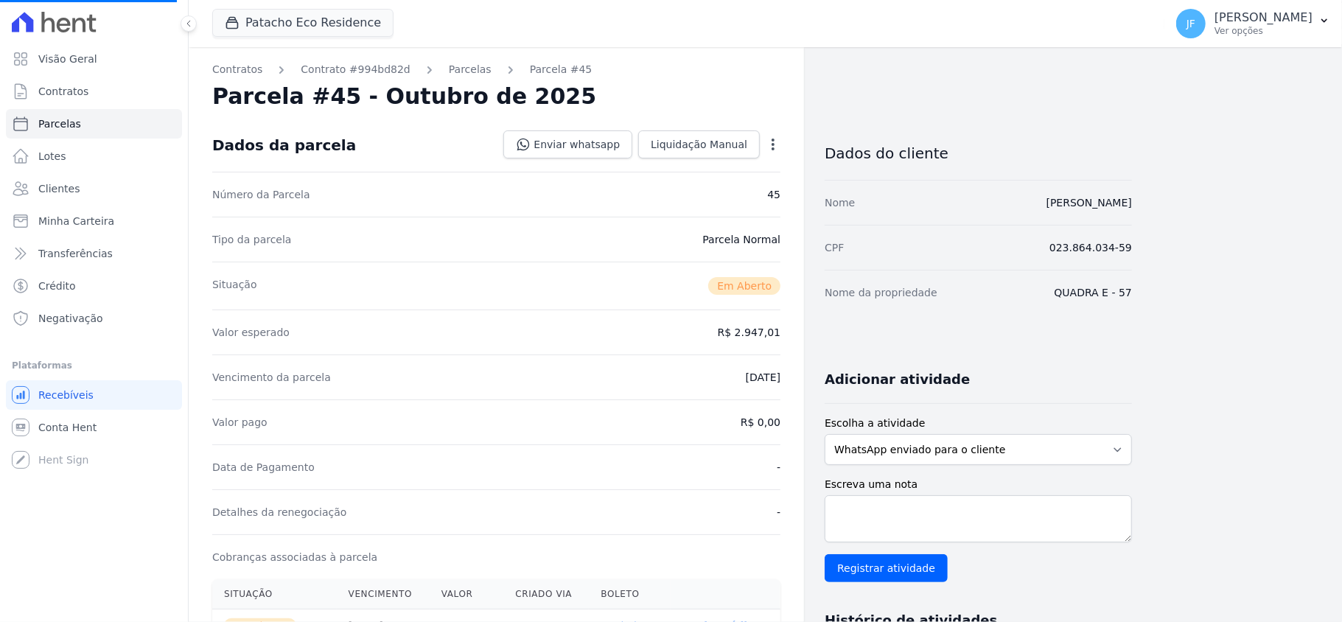
select select
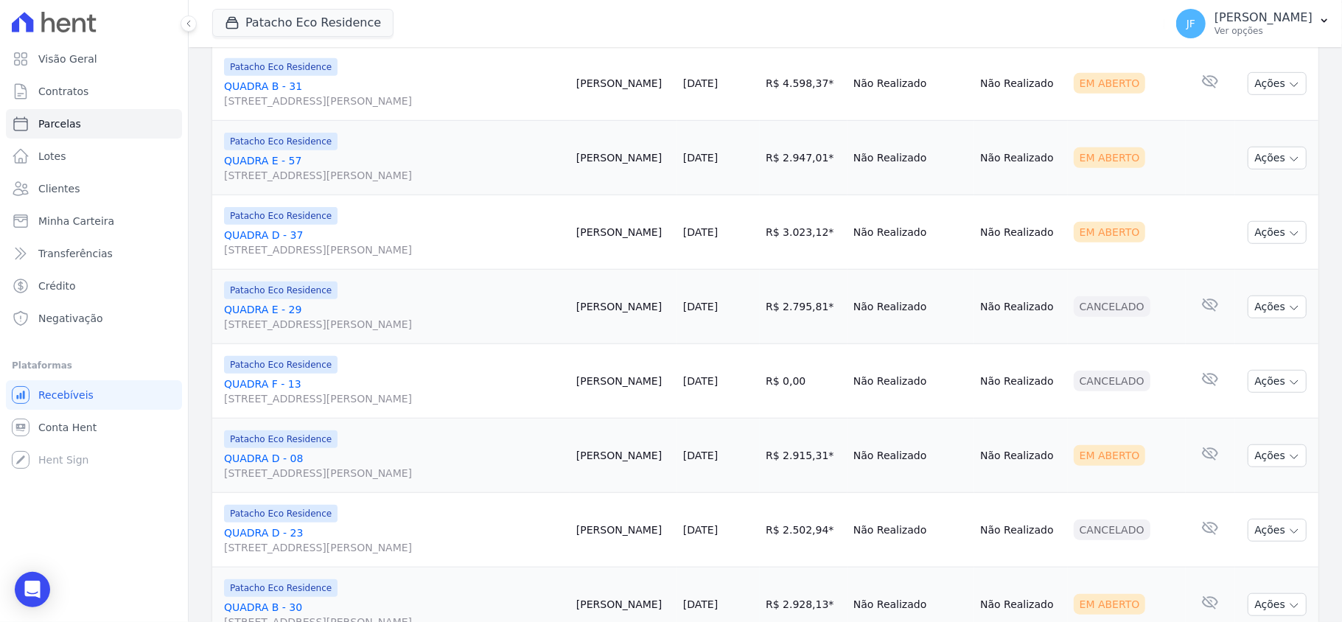
scroll to position [615, 0]
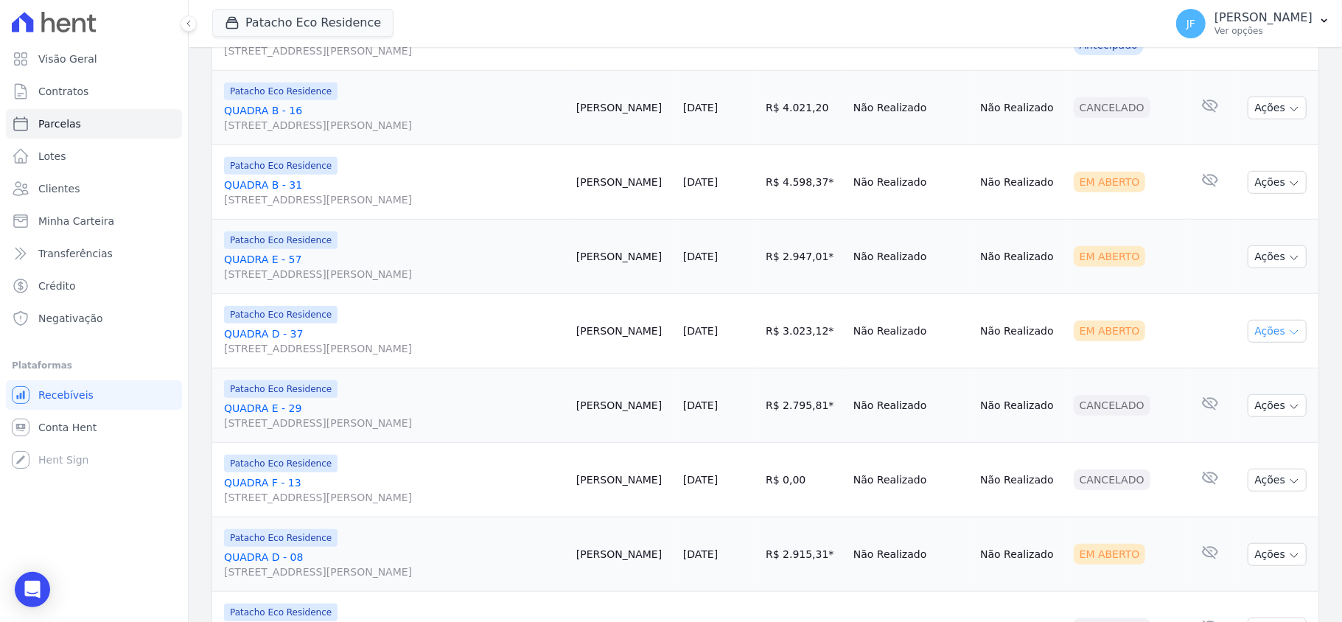
click at [1261, 333] on button "Ações" at bounding box center [1277, 331] width 59 height 23
click at [1244, 419] on link "Enviar whatsapp" at bounding box center [1272, 419] width 142 height 27
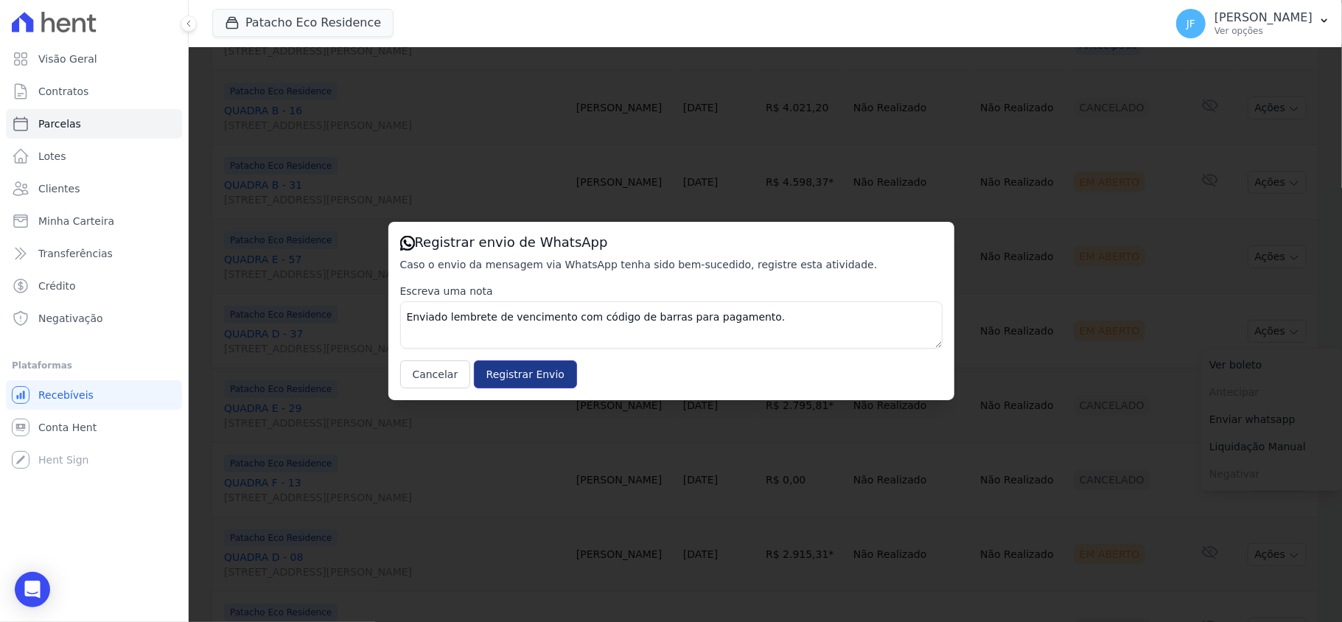
click at [546, 372] on input "Registrar Envio" at bounding box center [525, 374] width 103 height 28
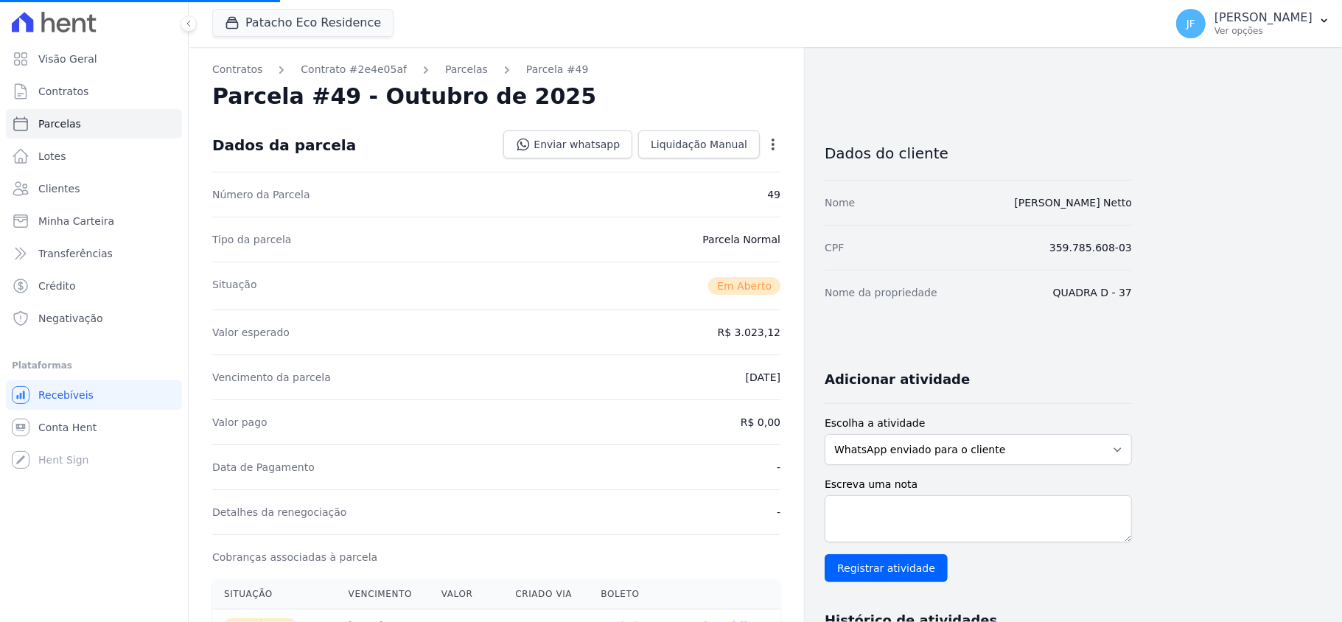
select select
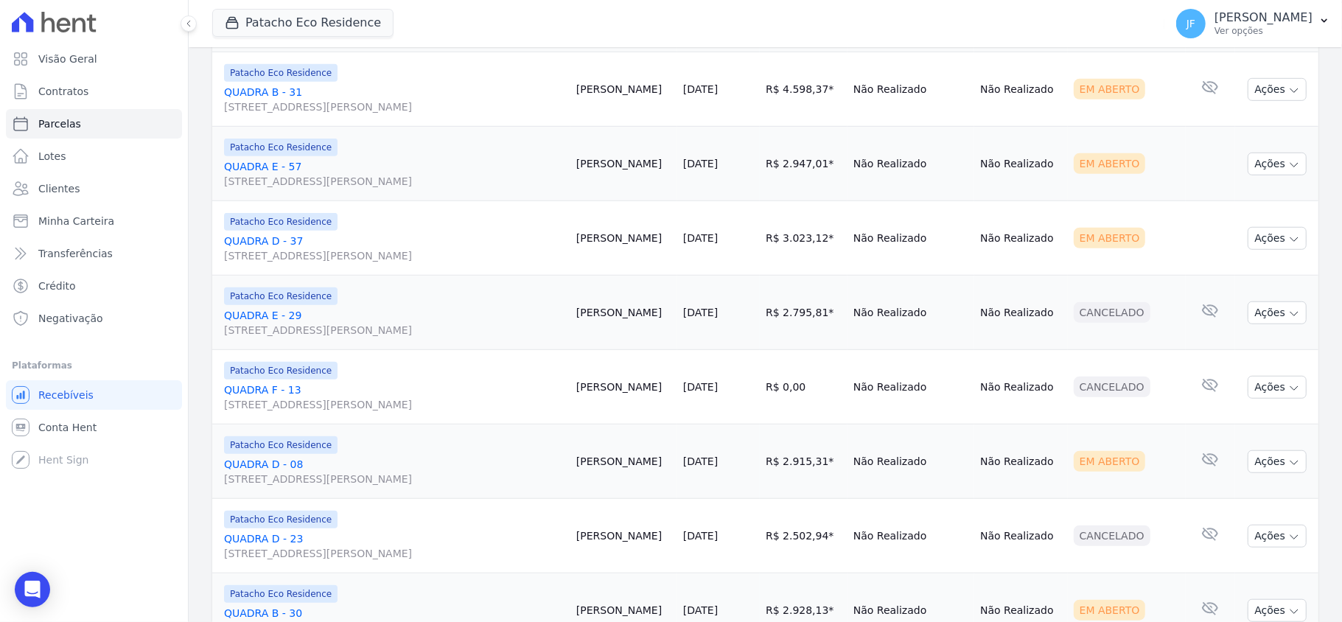
scroll to position [786, 0]
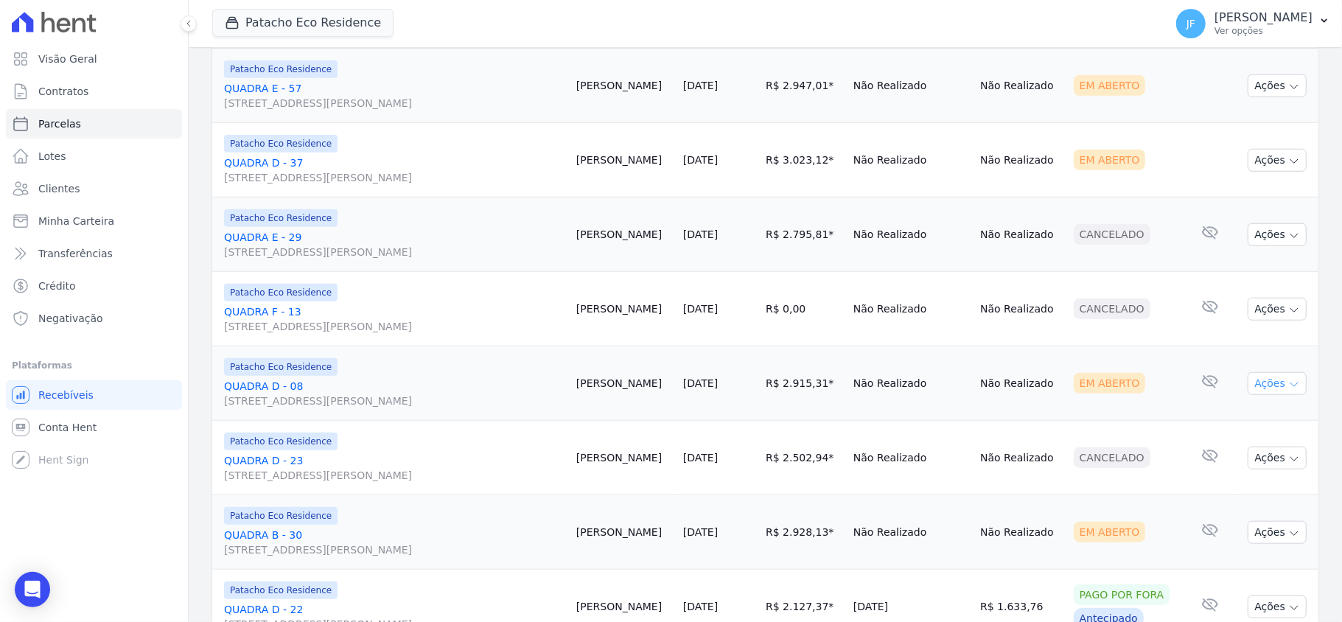
click at [1289, 386] on icon "button" at bounding box center [1295, 385] width 12 height 12
click at [1240, 473] on link "Enviar whatsapp" at bounding box center [1272, 472] width 142 height 27
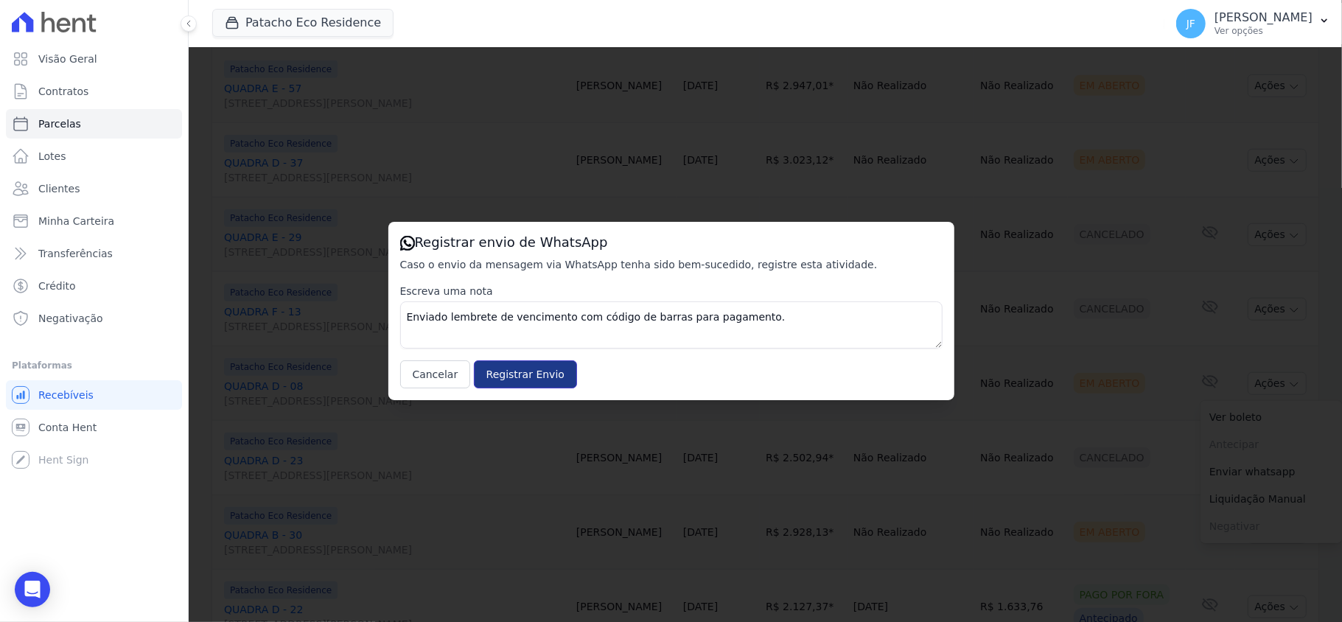
click at [543, 364] on input "Registrar Envio" at bounding box center [525, 374] width 103 height 28
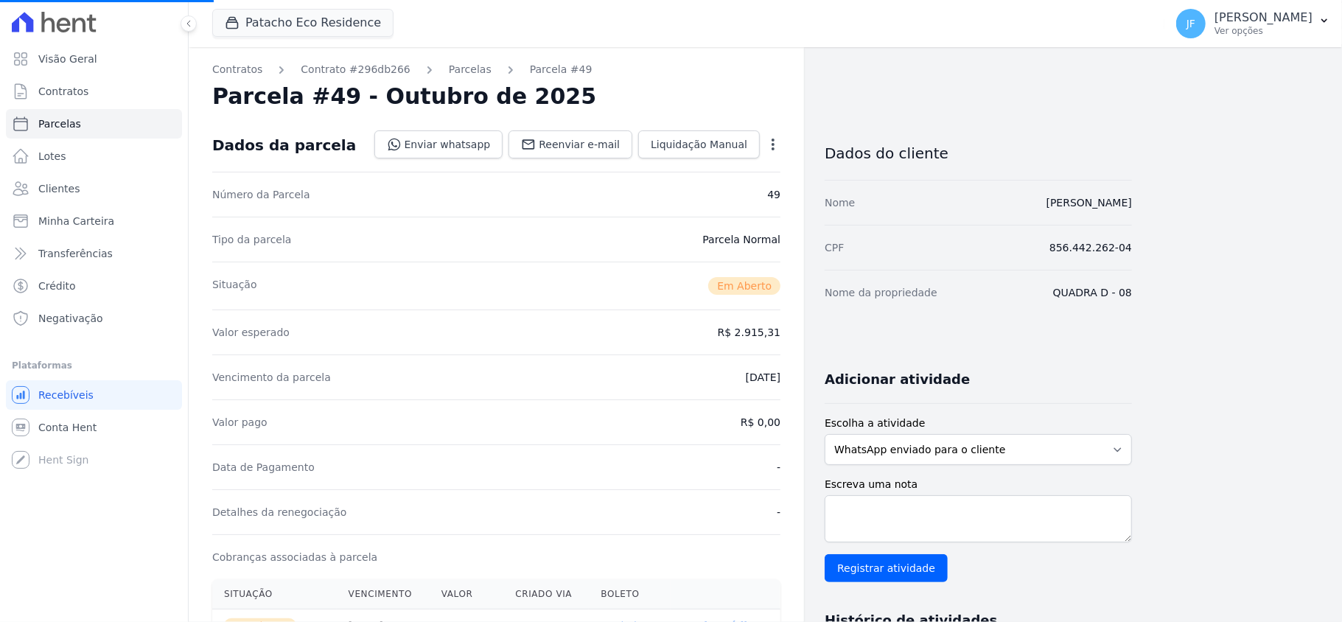
select select
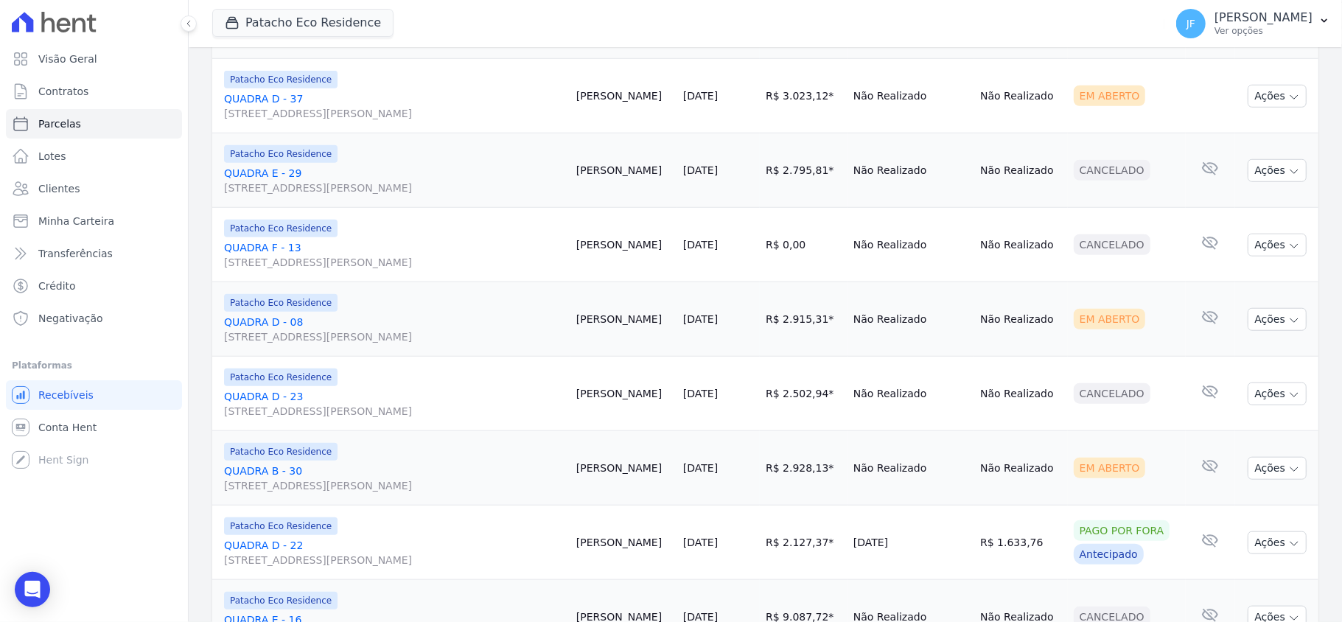
scroll to position [885, 0]
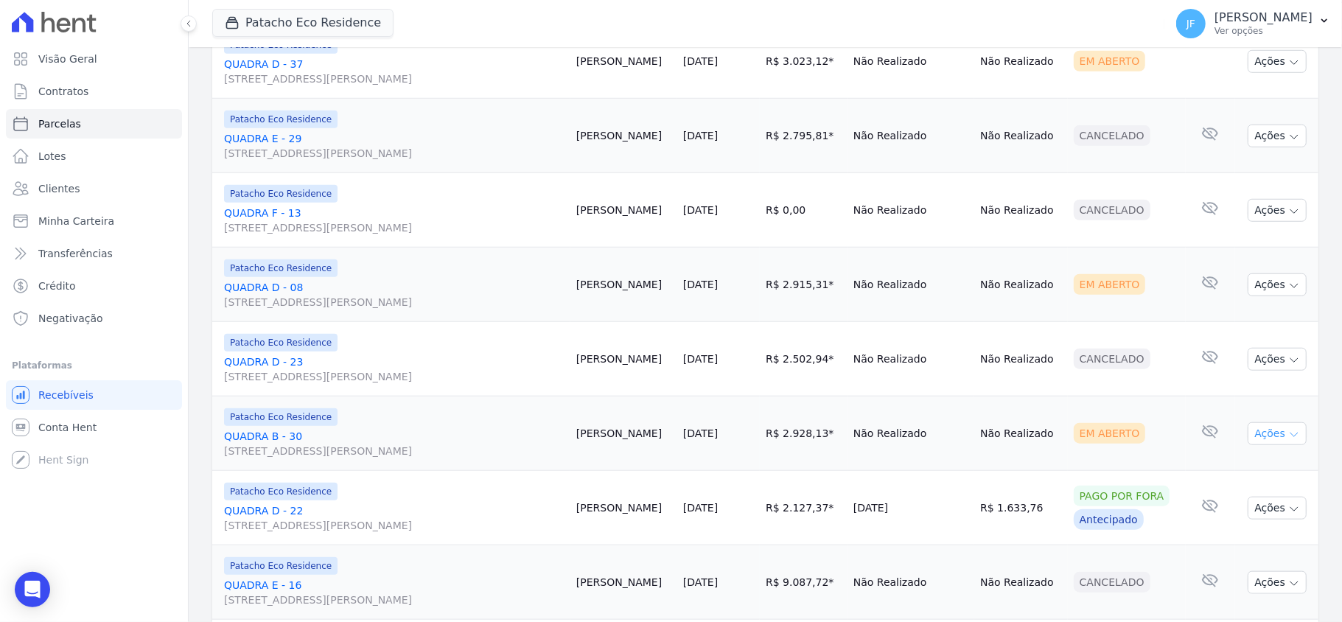
click at [1263, 439] on button "Ações" at bounding box center [1277, 433] width 59 height 23
click at [1255, 526] on link "Enviar whatsapp" at bounding box center [1272, 522] width 142 height 27
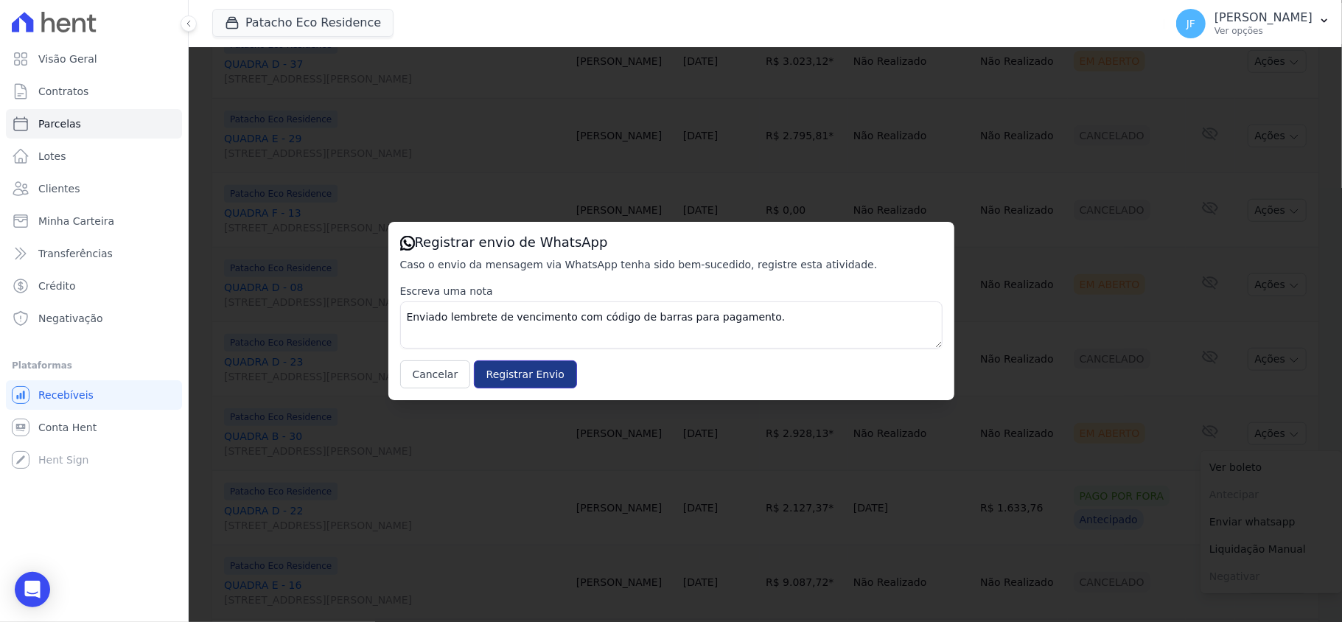
click at [526, 373] on input "Registrar Envio" at bounding box center [525, 374] width 103 height 28
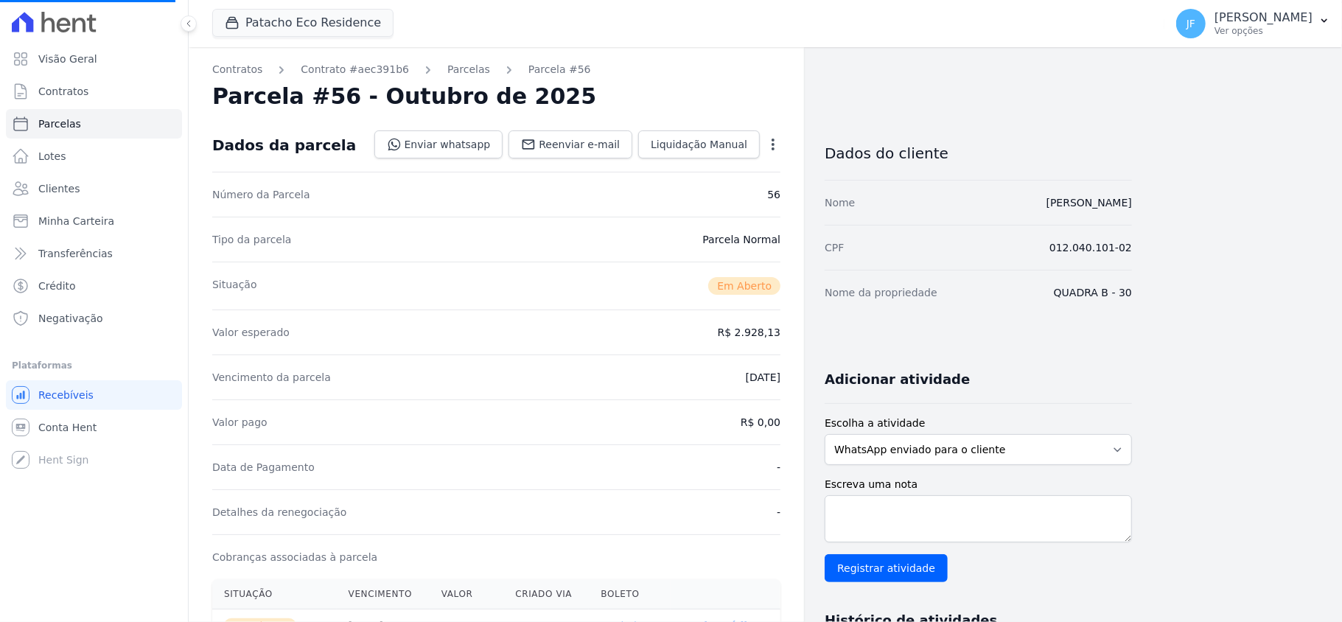
select select
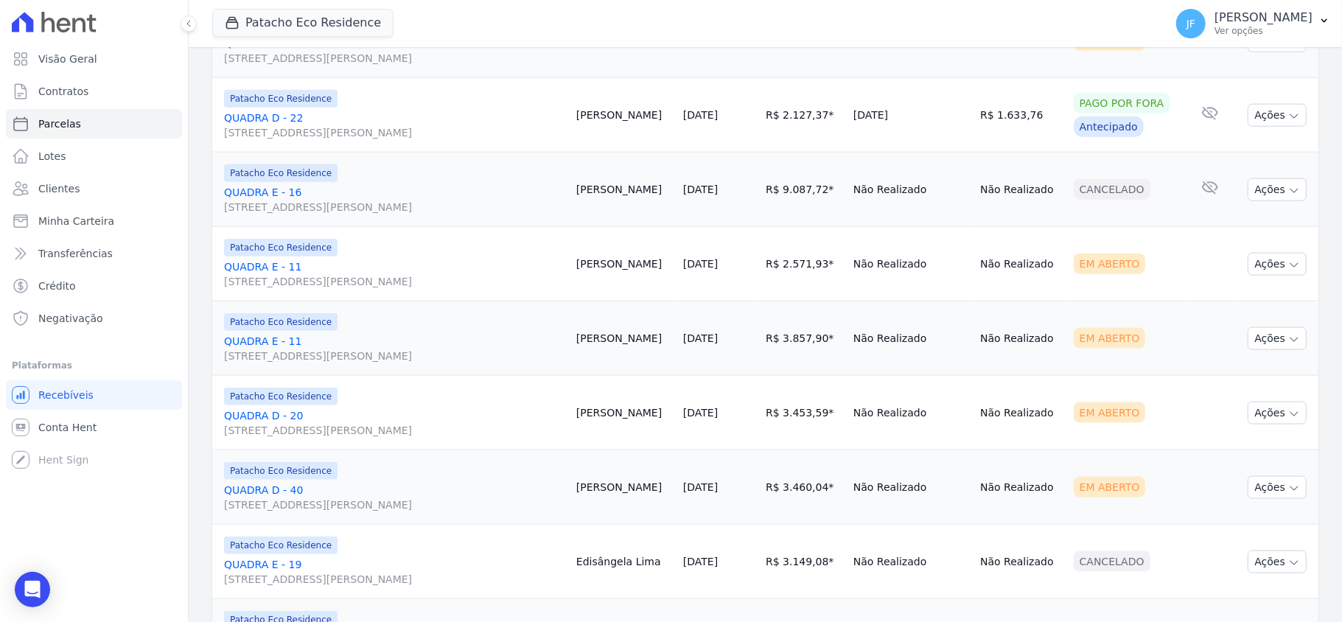
scroll to position [1376, 0]
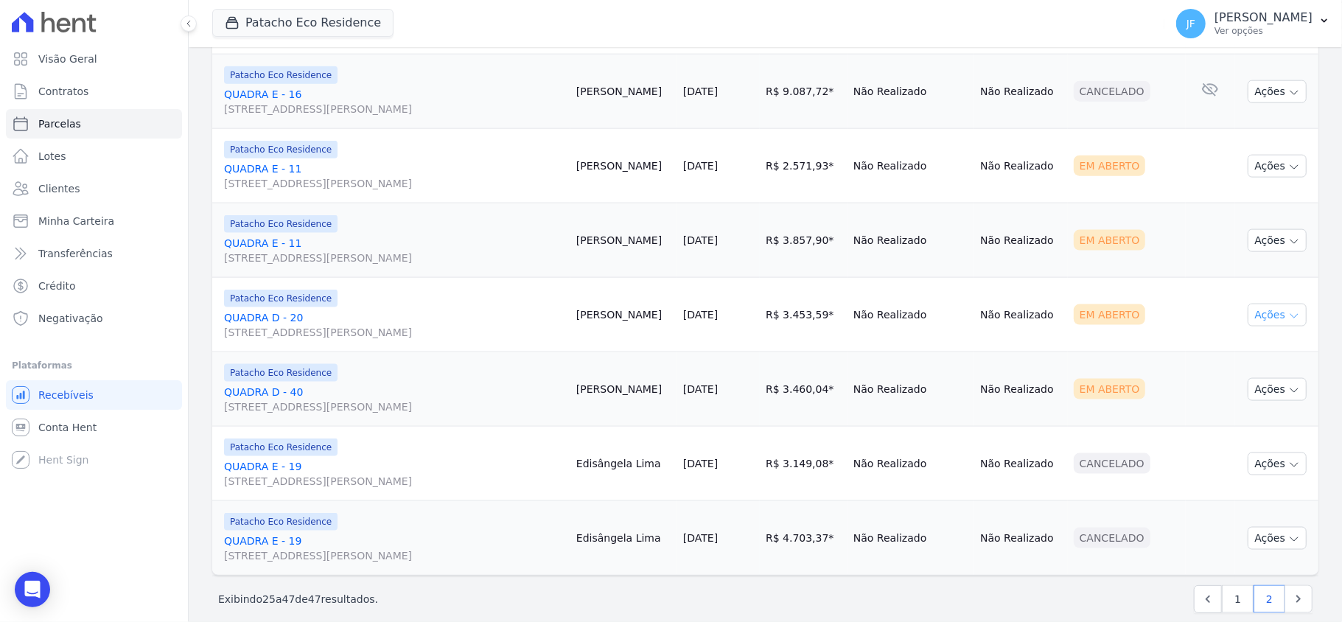
click at [1257, 321] on button "Ações" at bounding box center [1277, 315] width 59 height 23
click at [1224, 408] on link "Enviar whatsapp" at bounding box center [1272, 403] width 142 height 27
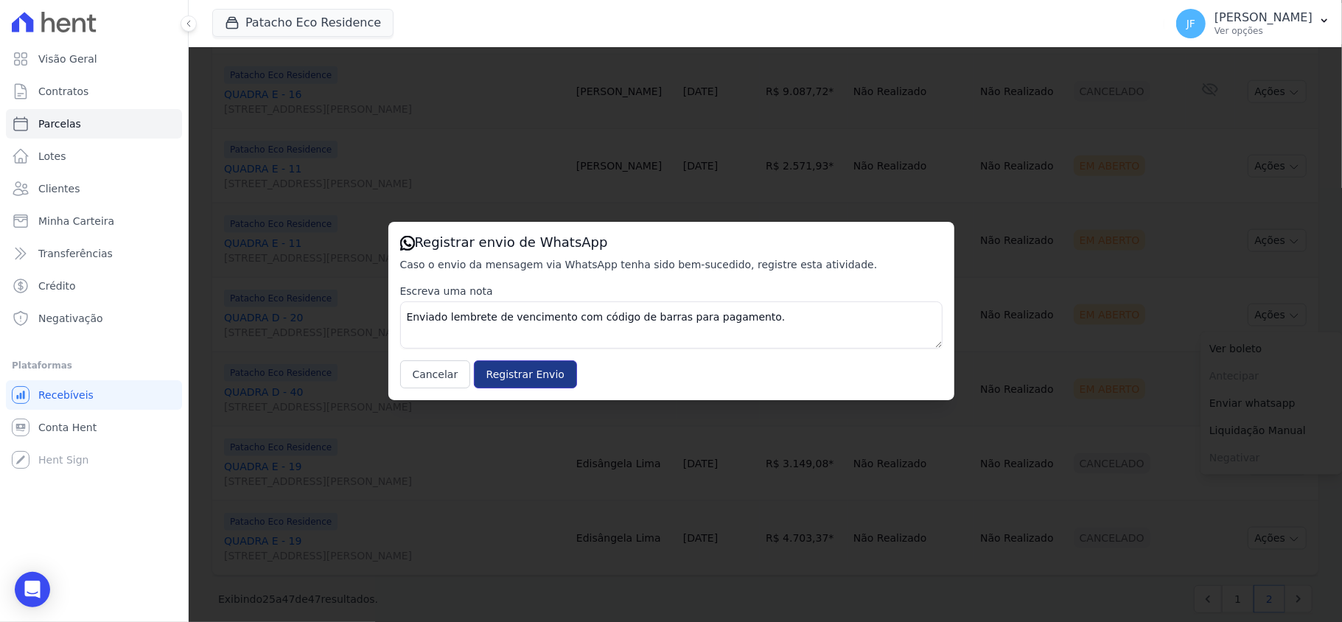
click at [523, 372] on input "Registrar Envio" at bounding box center [525, 374] width 103 height 28
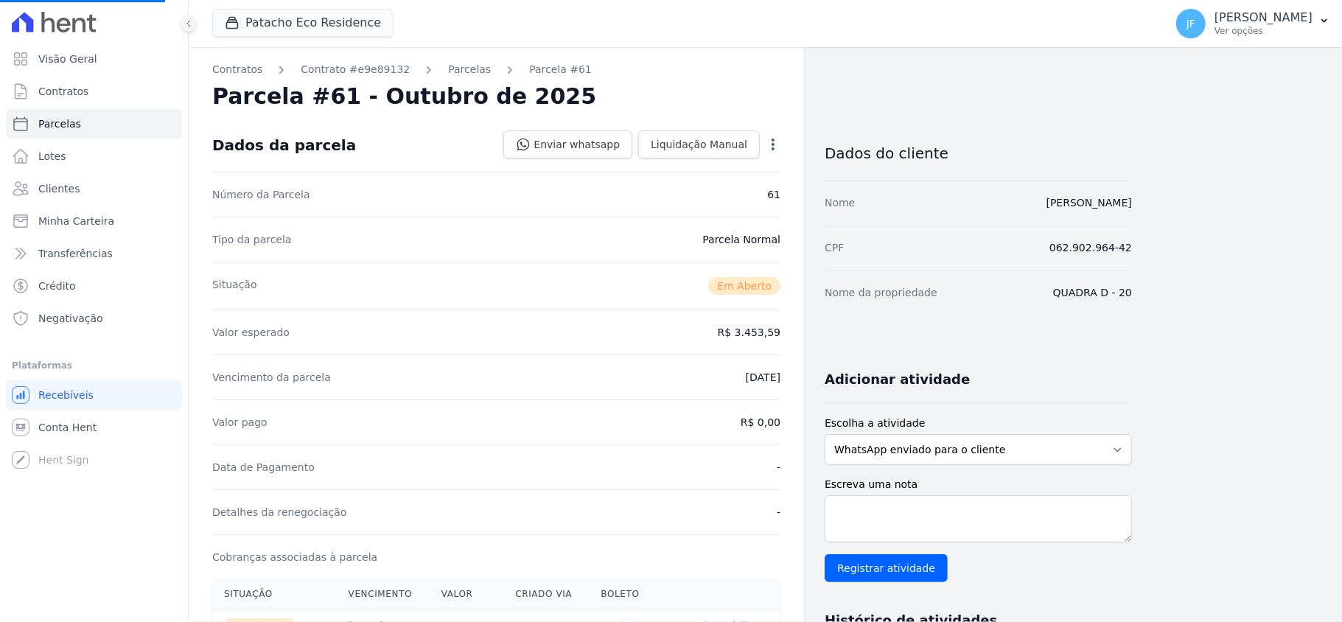
select select
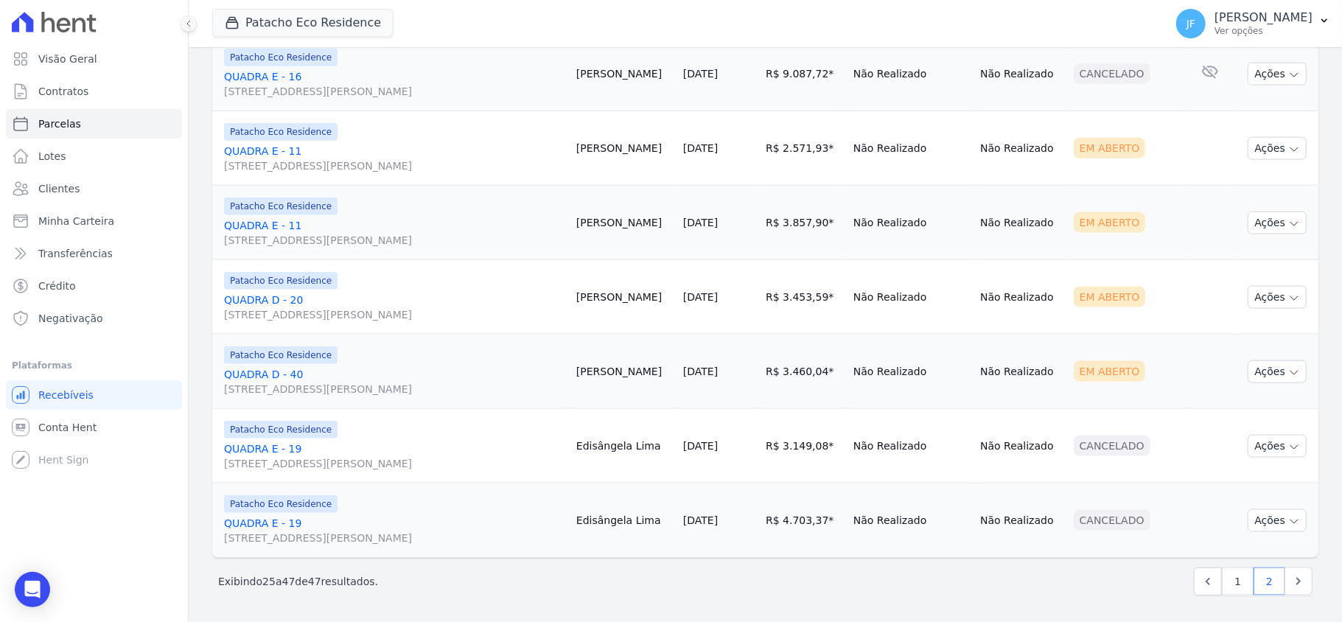
scroll to position [1401, 0]
click at [1265, 369] on button "Ações" at bounding box center [1277, 371] width 59 height 23
click at [1240, 463] on link "Enviar whatsapp" at bounding box center [1272, 460] width 142 height 27
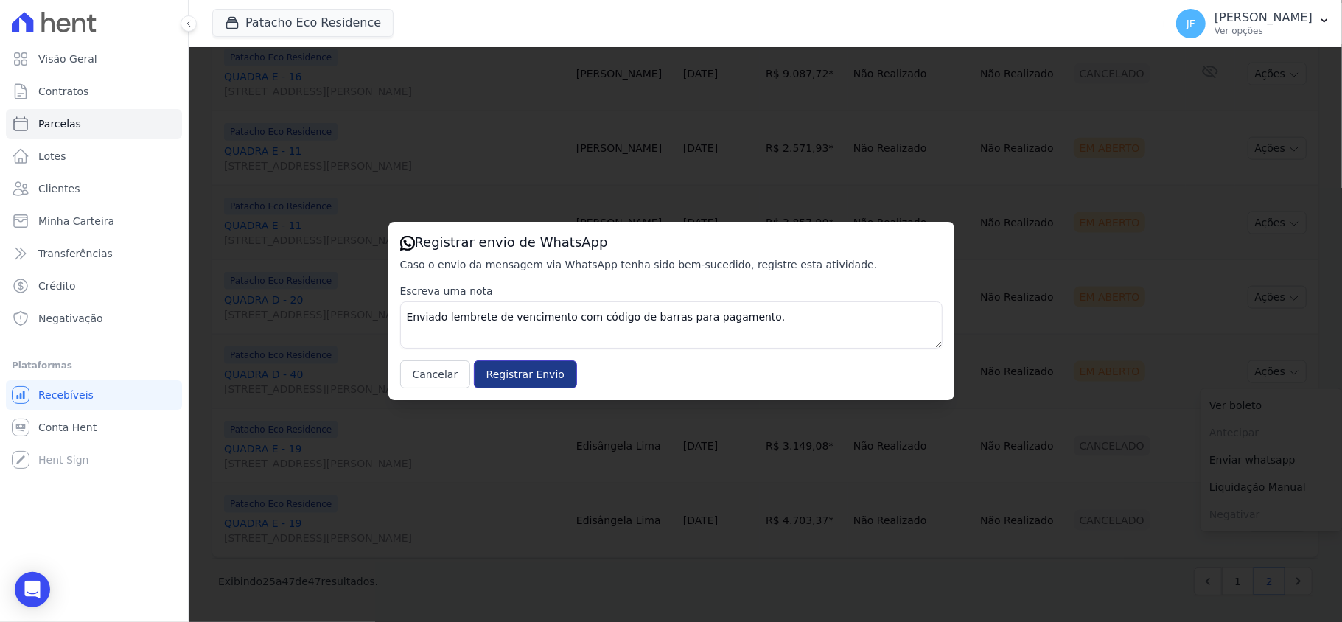
click at [534, 369] on input "Registrar Envio" at bounding box center [525, 374] width 103 height 28
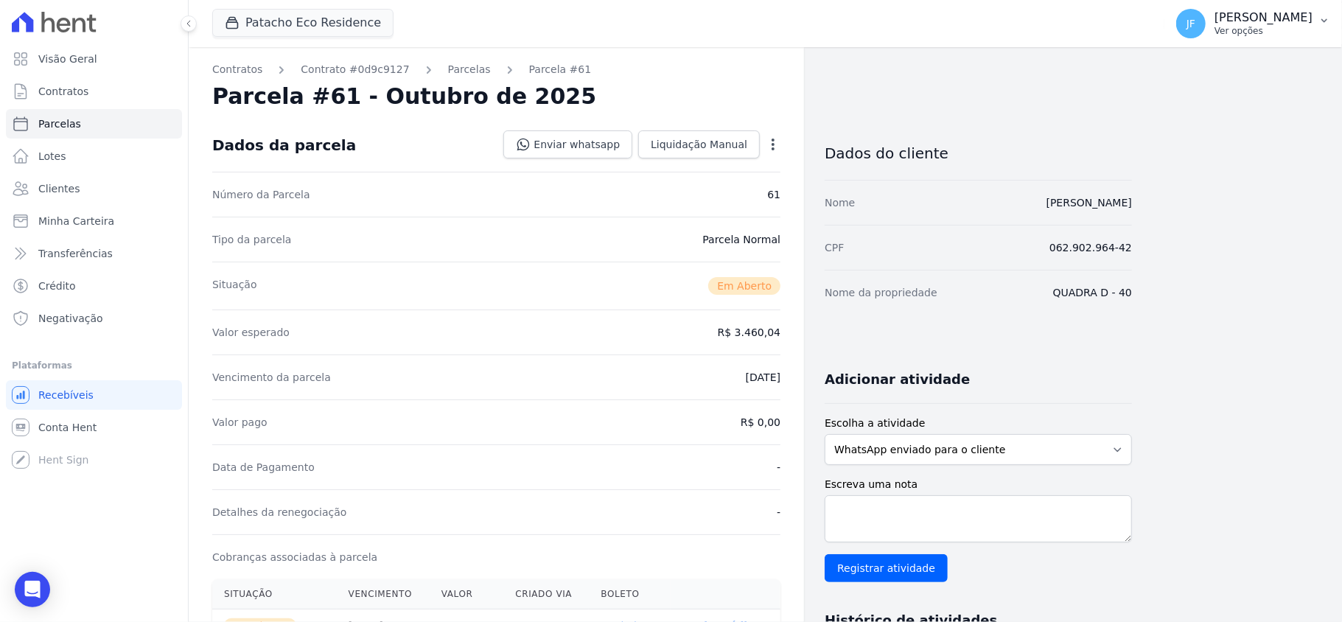
click at [1307, 21] on p "[PERSON_NAME]" at bounding box center [1264, 17] width 98 height 15
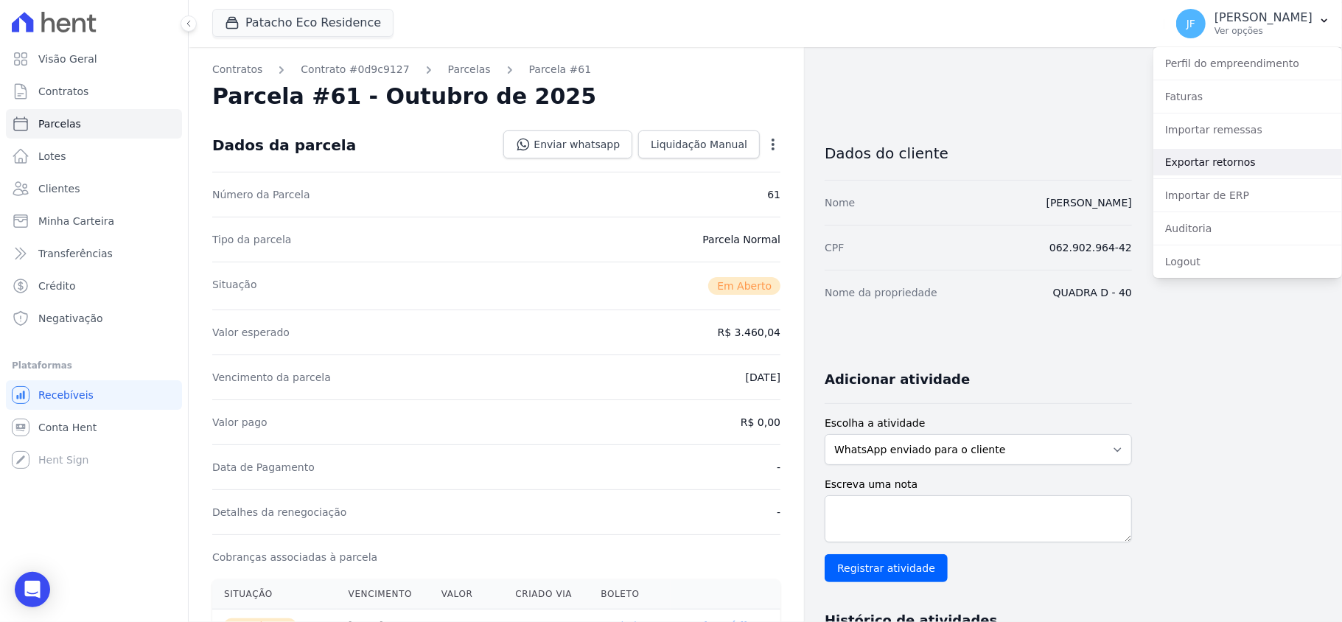
click at [1230, 163] on link "Exportar retornos" at bounding box center [1248, 162] width 189 height 27
